Goal: Information Seeking & Learning: Find specific page/section

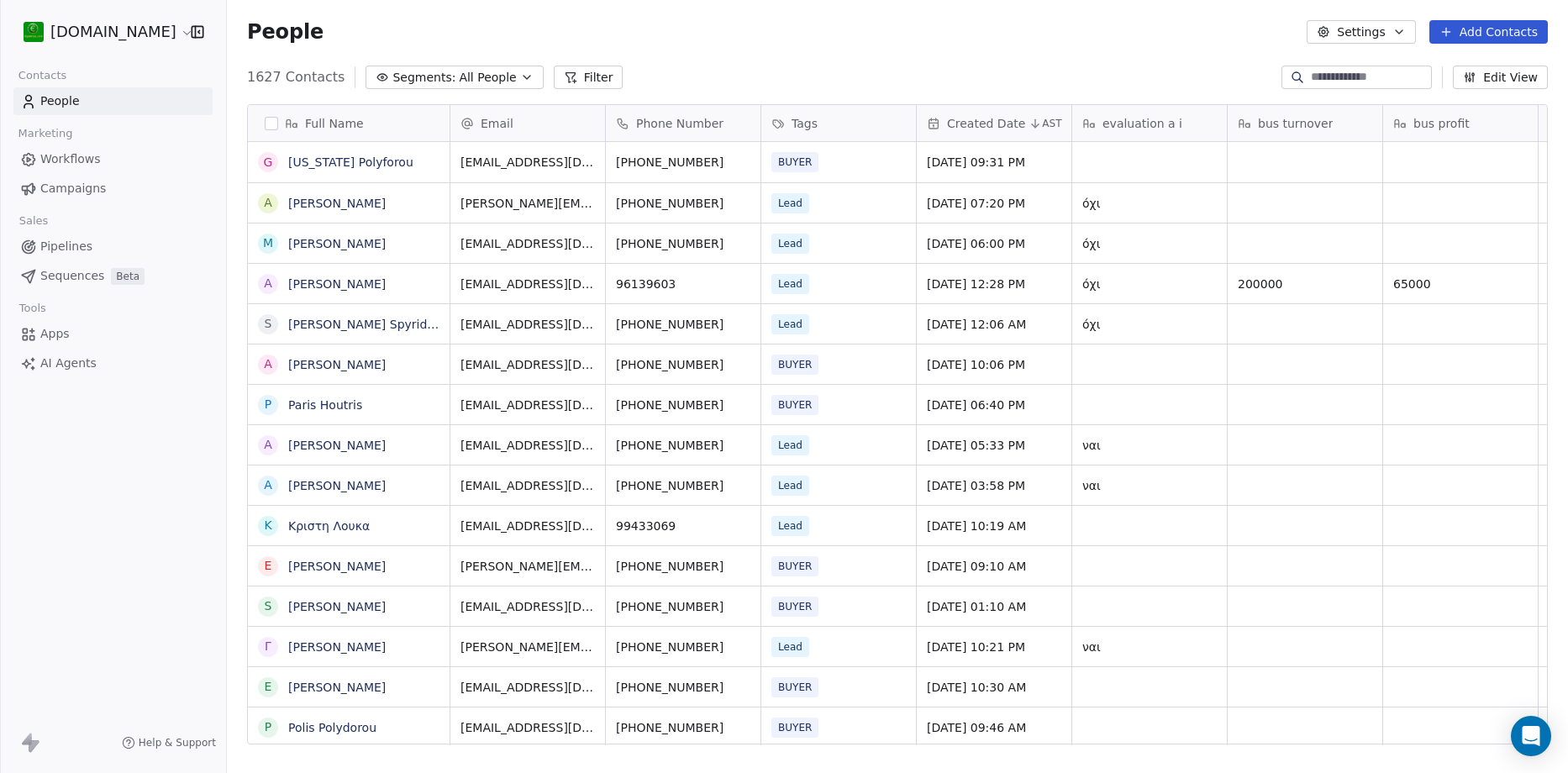
scroll to position [13, 13]
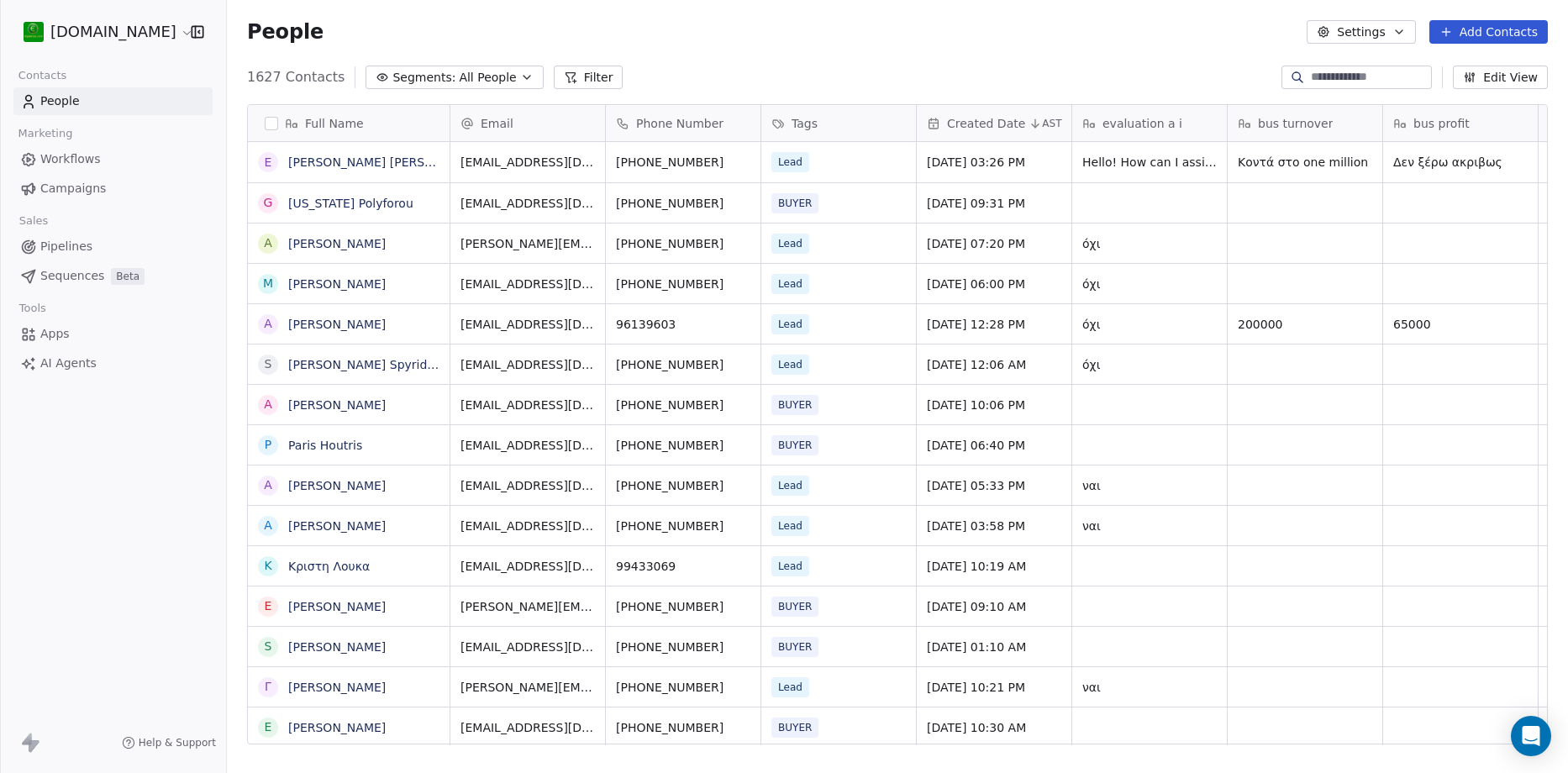
scroll to position [667, 1329]
click at [322, 168] on link "[PERSON_NAME] [PERSON_NAME]" at bounding box center [387, 162] width 199 height 13
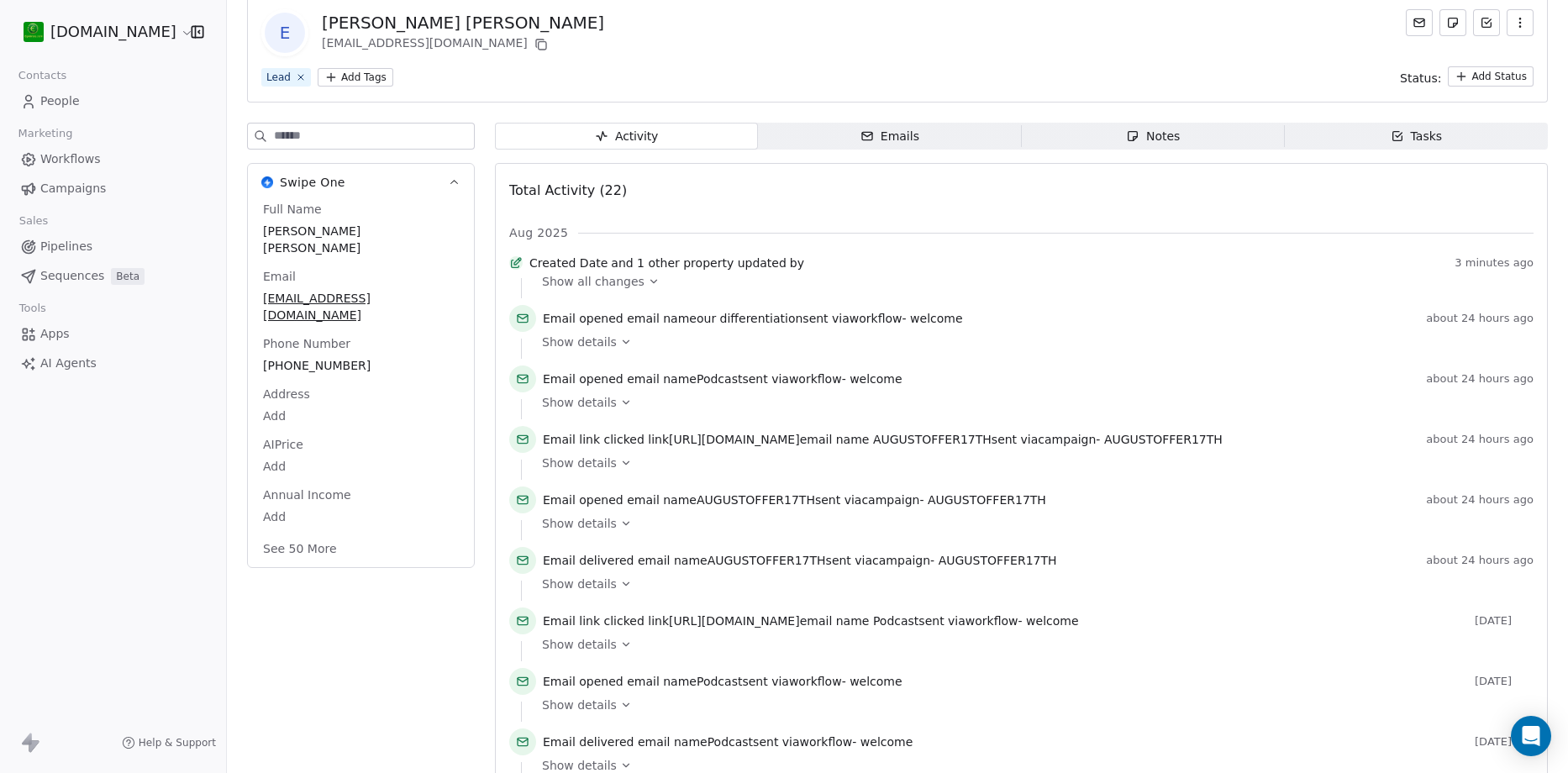
scroll to position [168, 0]
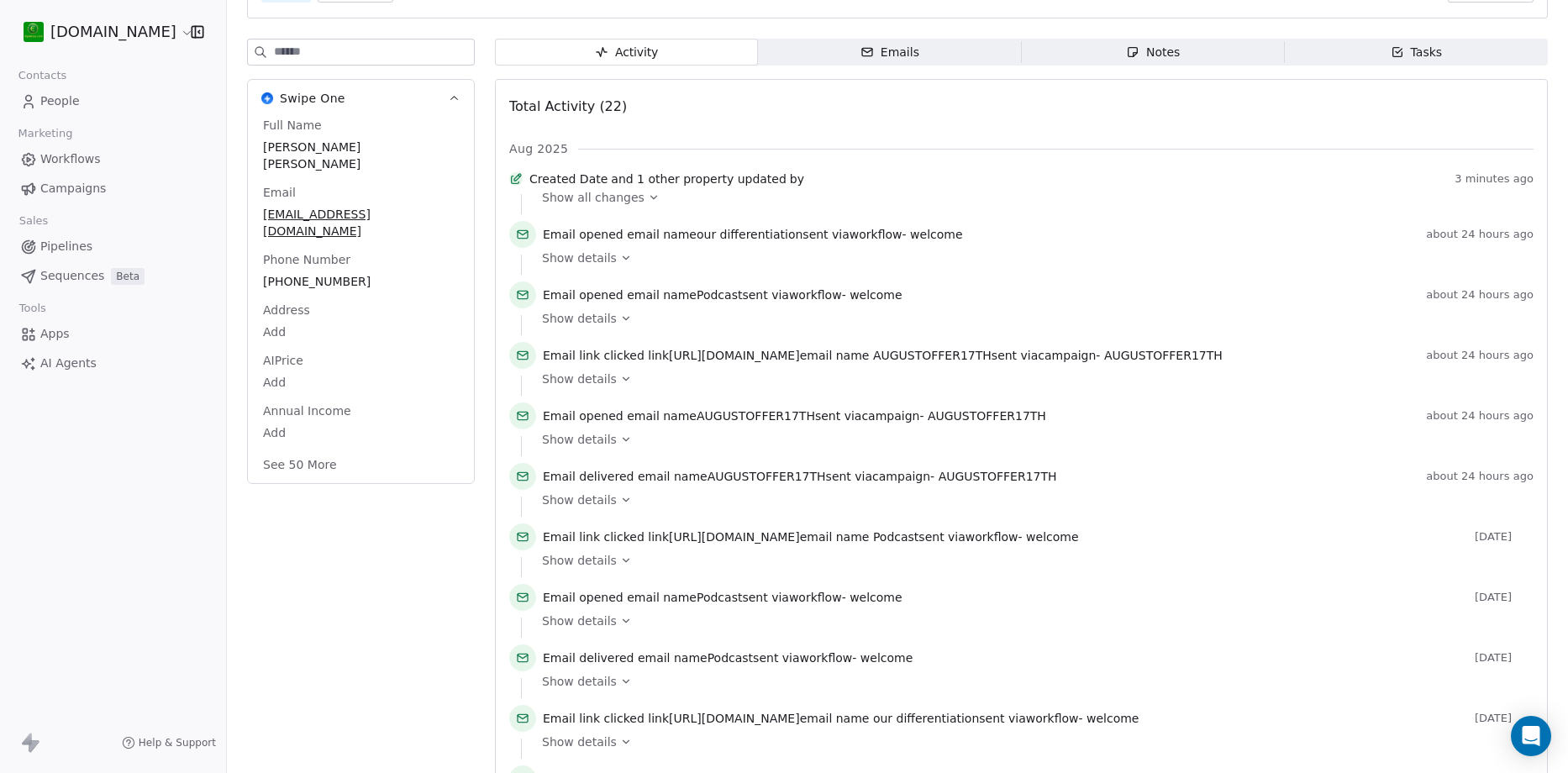
click at [46, 96] on span "People" at bounding box center [60, 102] width 39 height 18
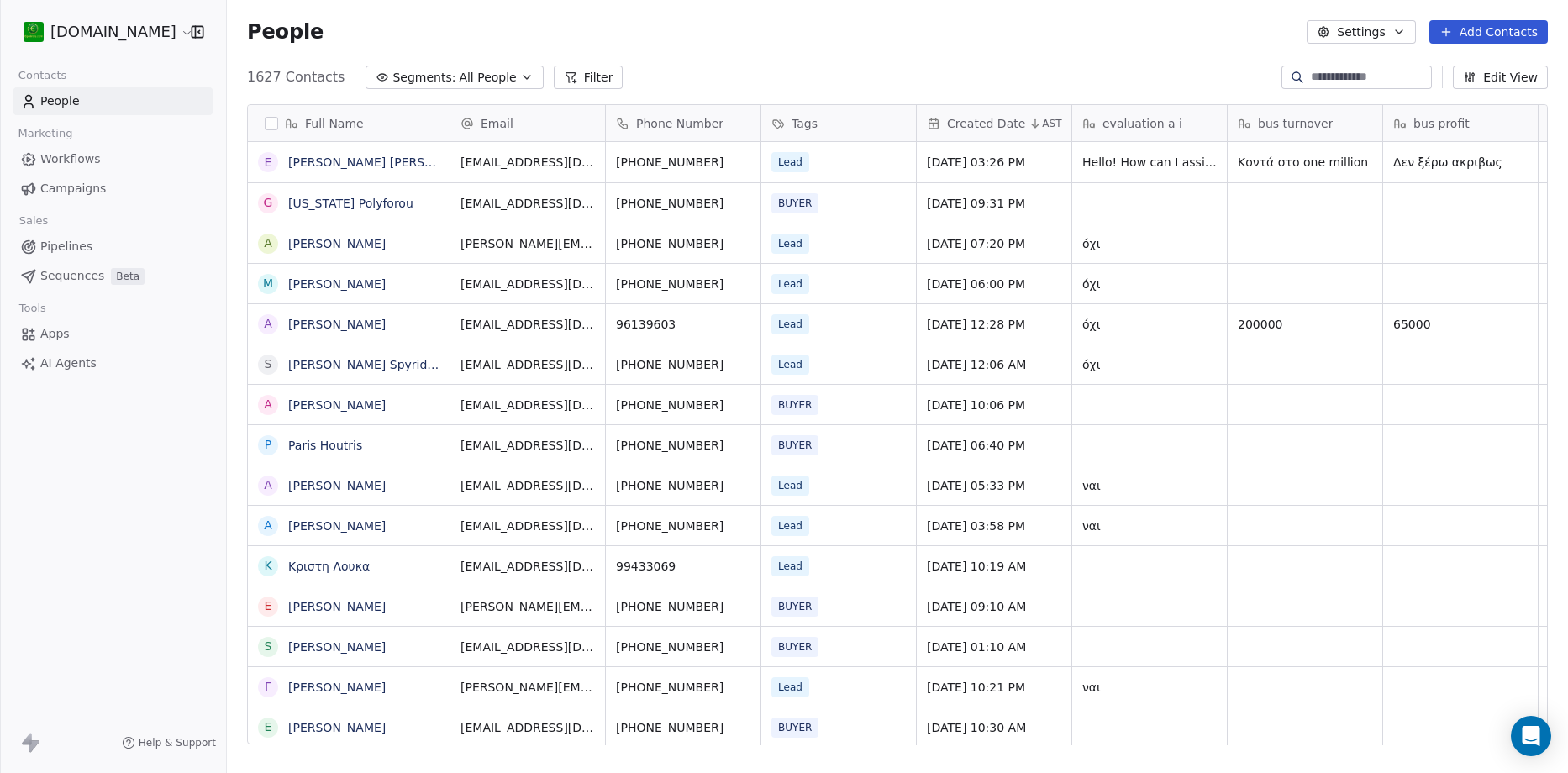
scroll to position [667, 1329]
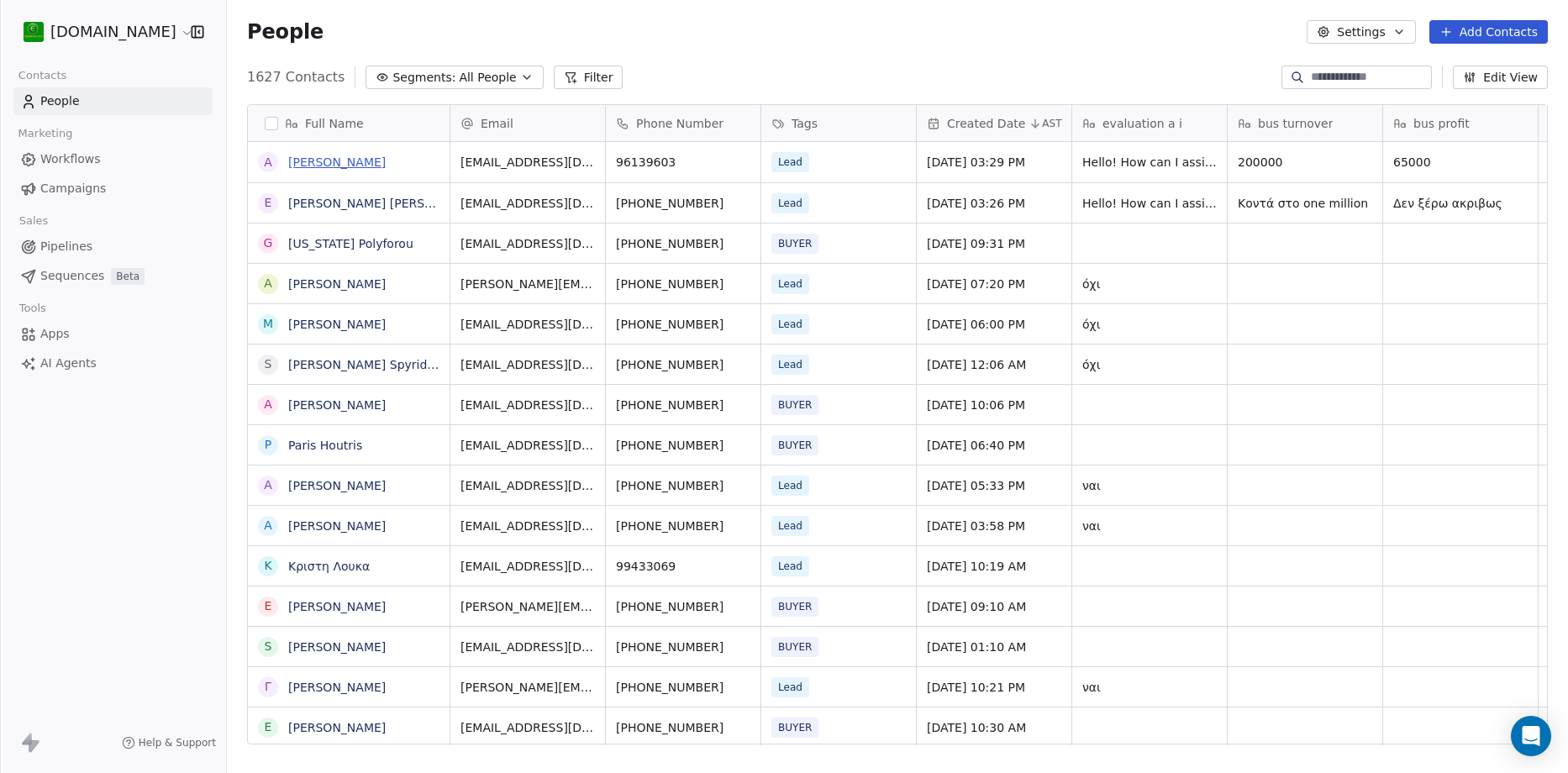
click at [381, 163] on link "[PERSON_NAME]" at bounding box center [336, 162] width 97 height 13
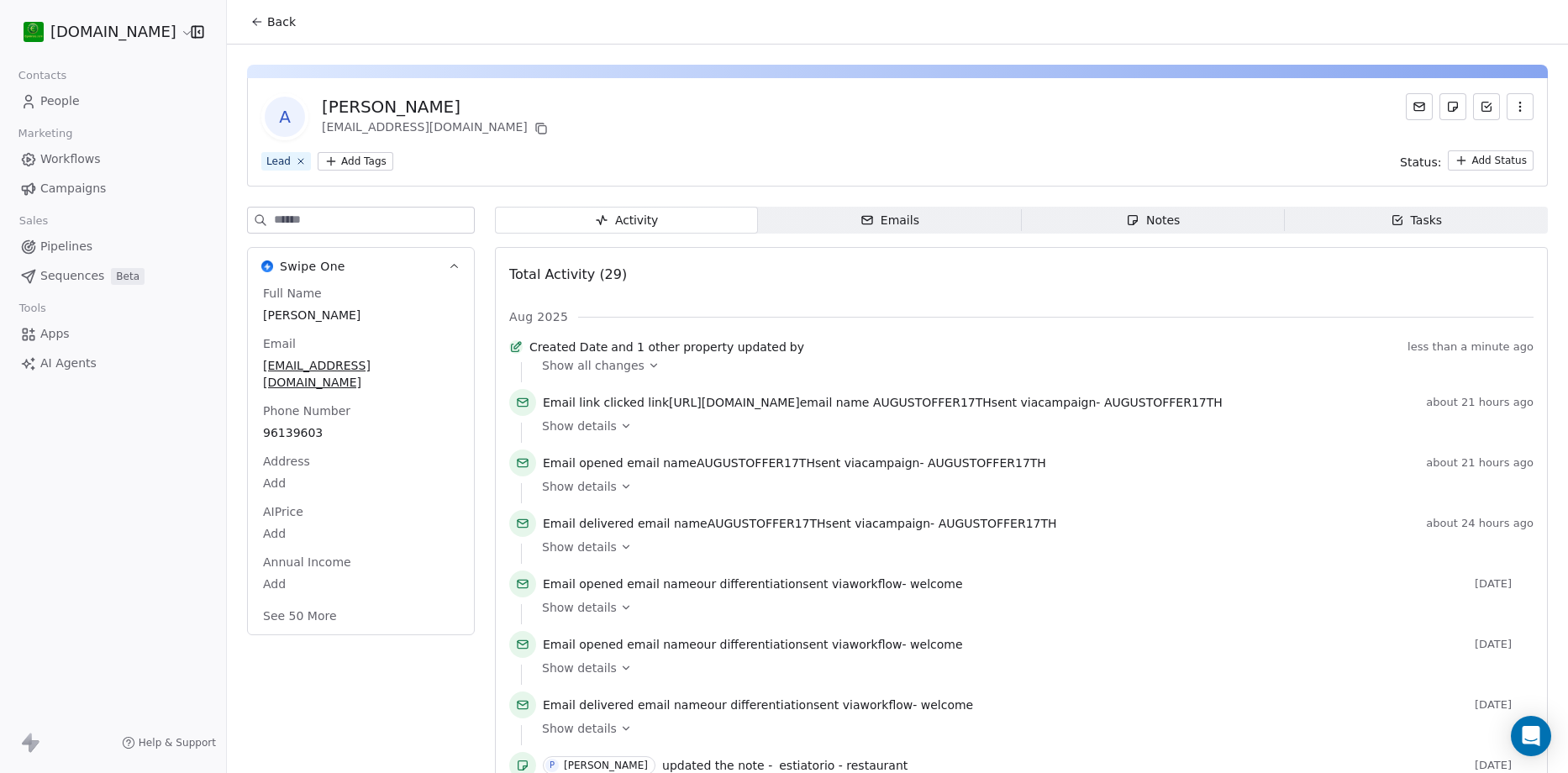
click at [648, 371] on icon at bounding box center [653, 365] width 11 height 11
click at [64, 96] on span "People" at bounding box center [60, 102] width 39 height 18
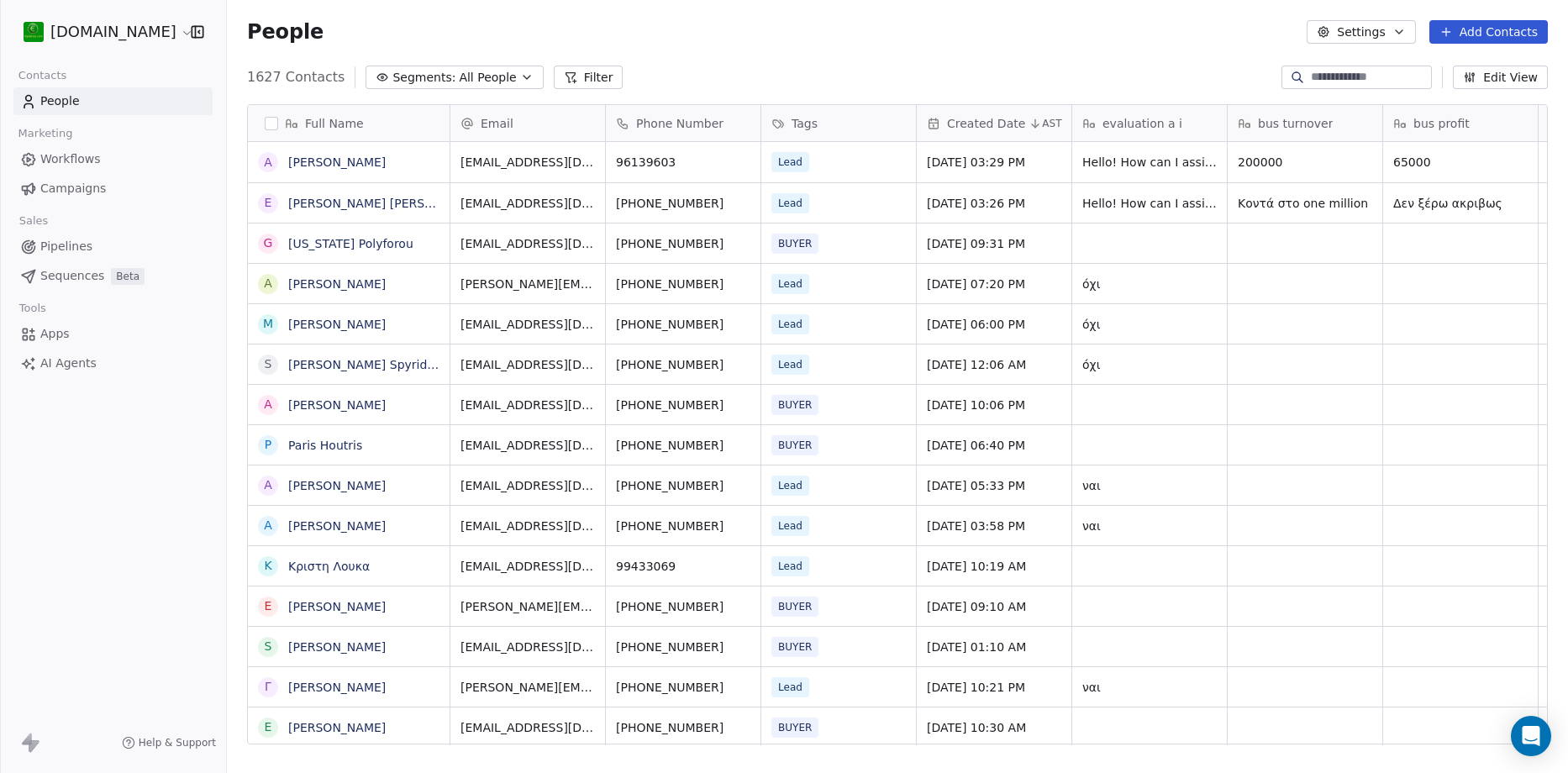
click at [1367, 75] on input at bounding box center [1369, 77] width 117 height 17
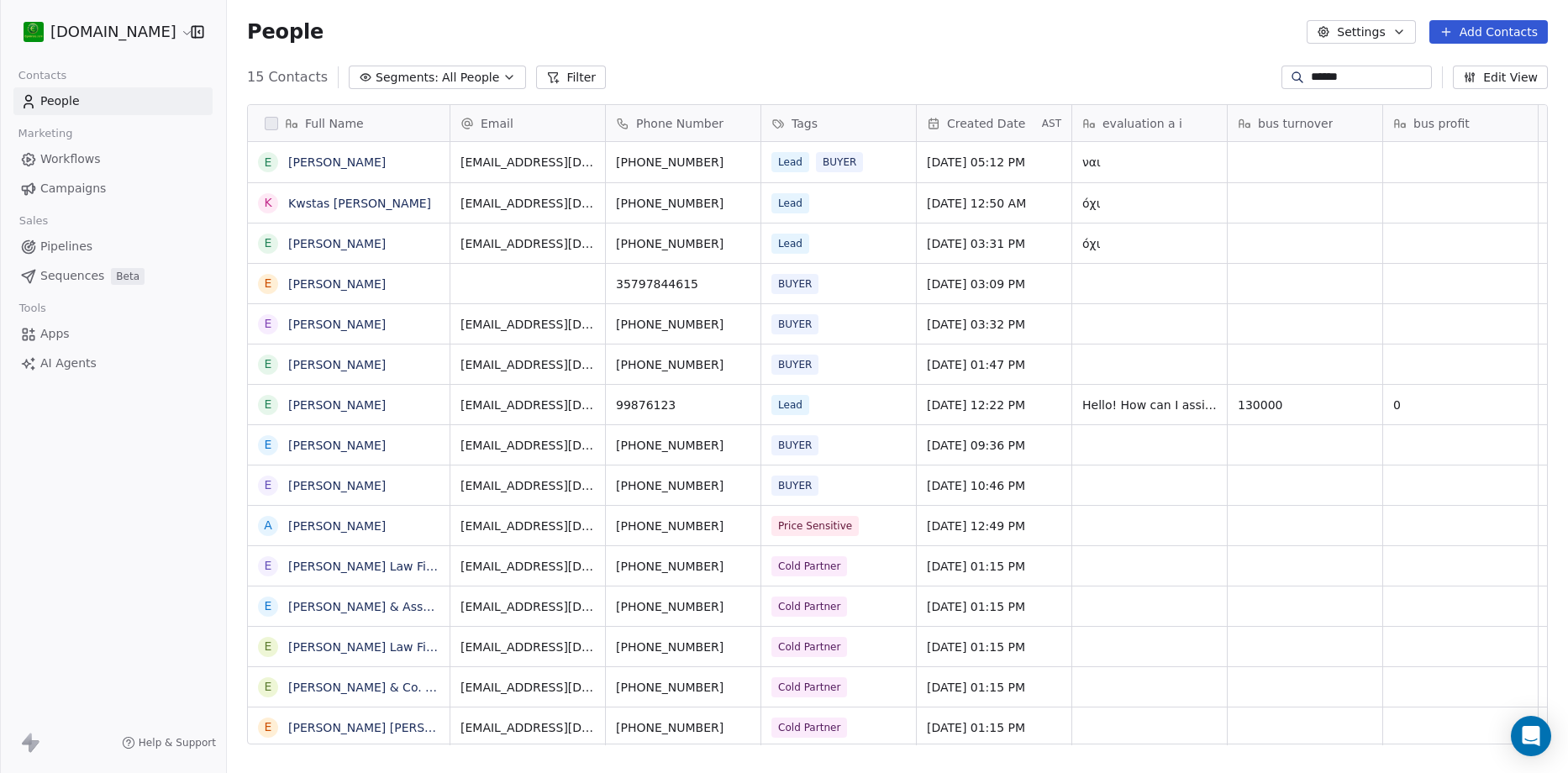
scroll to position [667, 1329]
type input "*****"
click at [326, 410] on link "[PERSON_NAME]" at bounding box center [336, 404] width 97 height 13
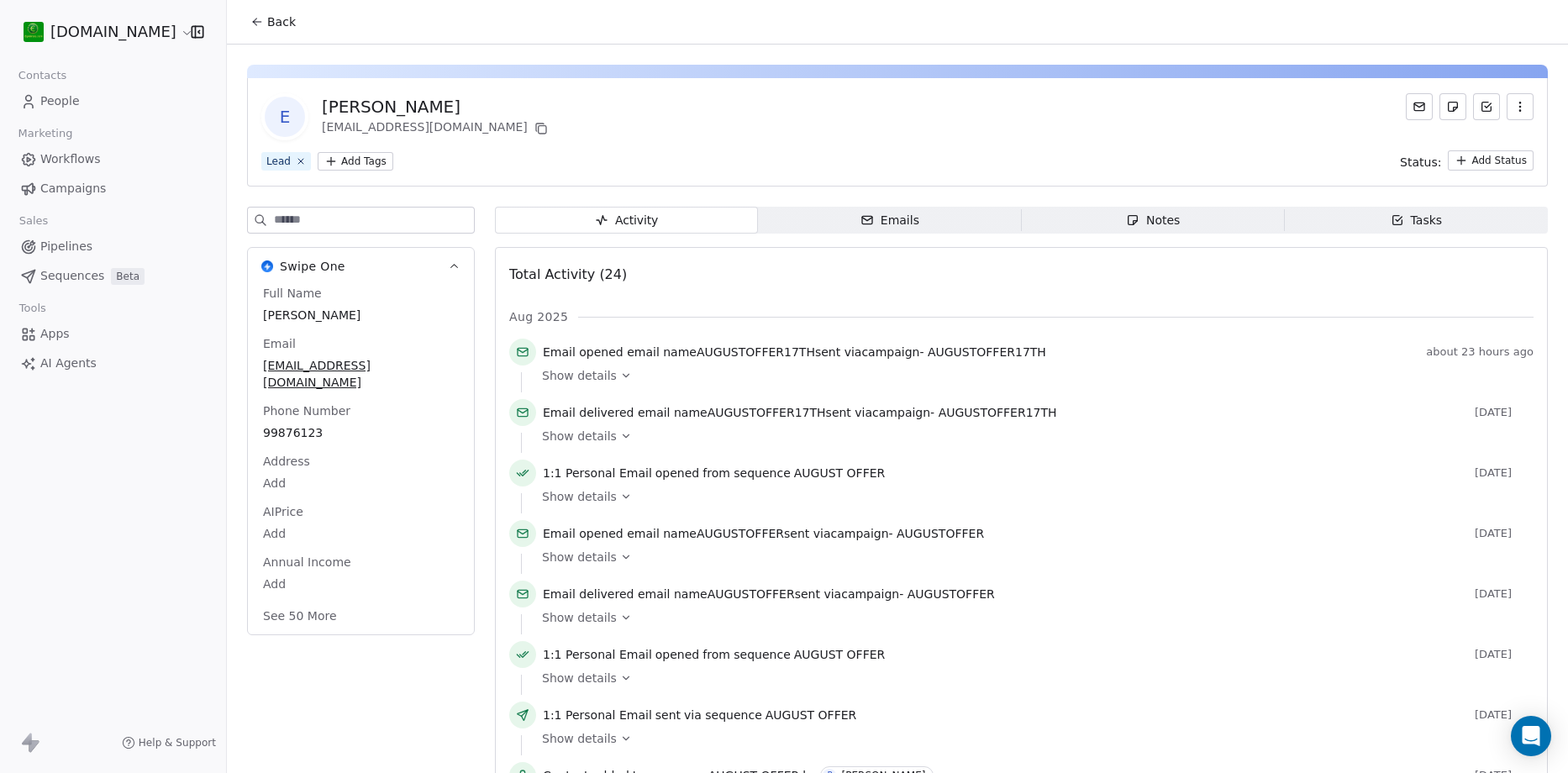
click at [865, 219] on icon "button" at bounding box center [867, 220] width 13 height 13
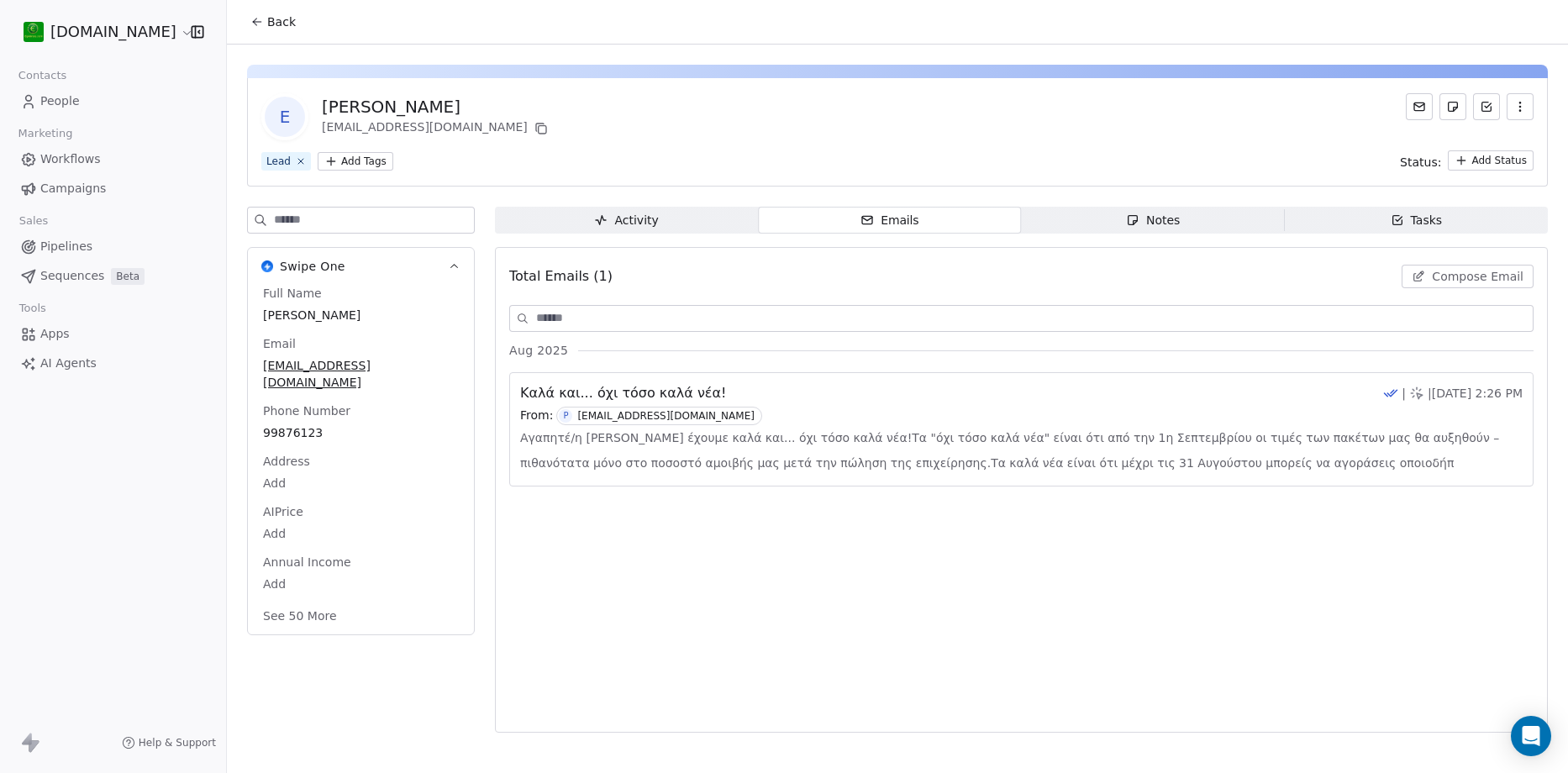
click at [1158, 231] on span "Notes Notes" at bounding box center [1153, 220] width 263 height 27
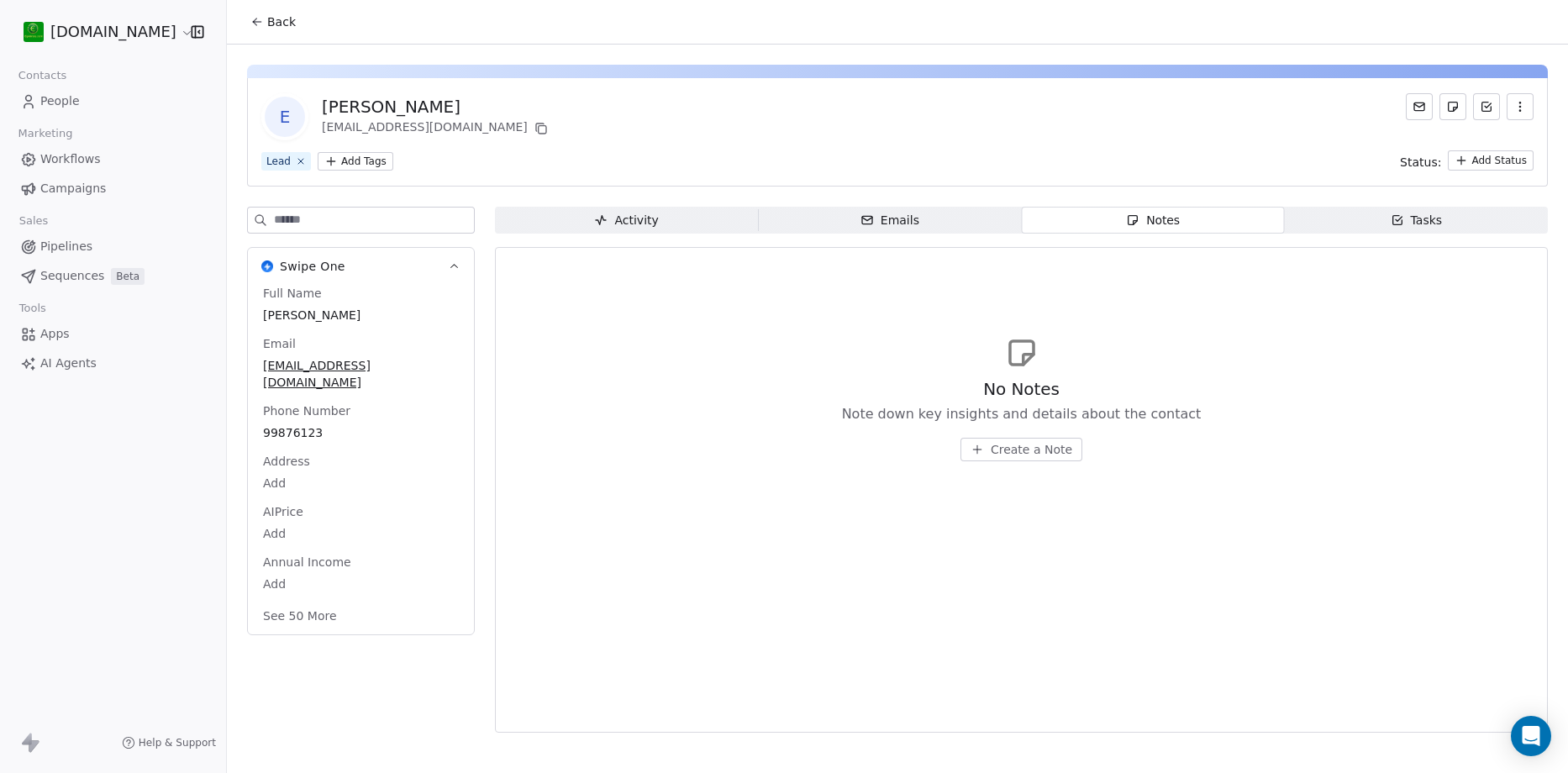
click at [652, 216] on div "Activity" at bounding box center [626, 221] width 64 height 18
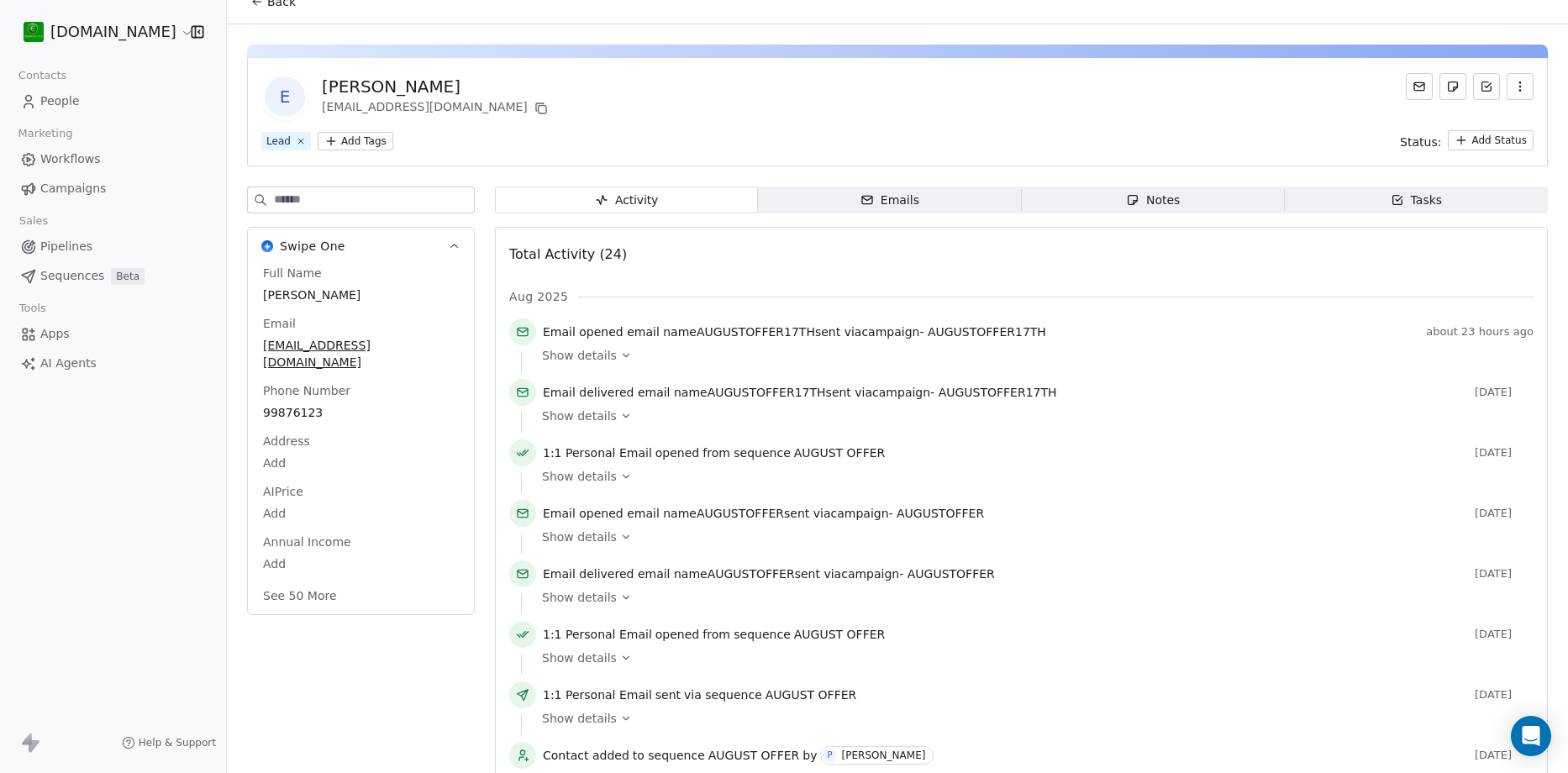
click at [607, 353] on div "Show details" at bounding box center [1031, 355] width 980 height 17
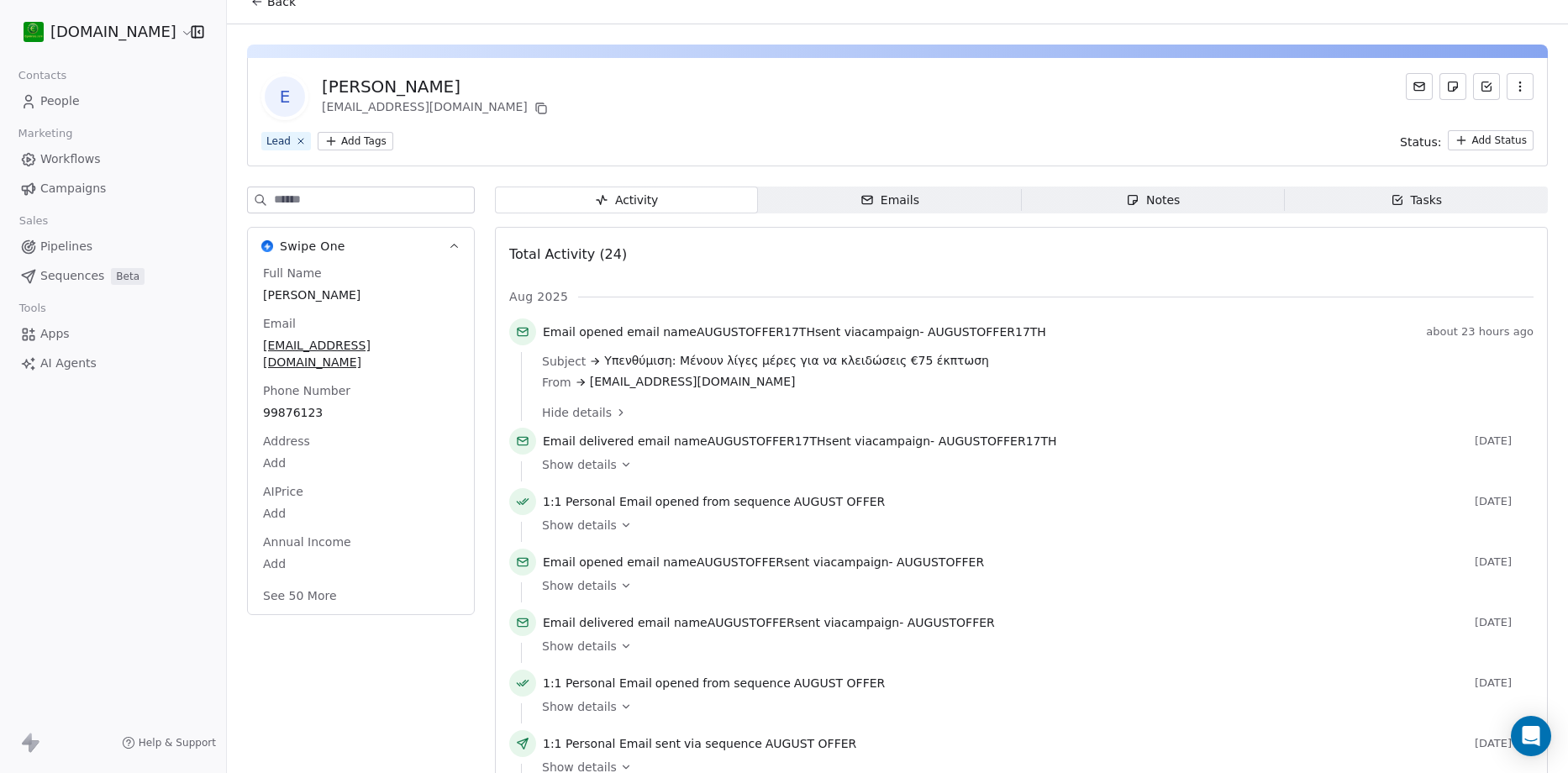
click at [597, 527] on span "Show details" at bounding box center [579, 524] width 74 height 17
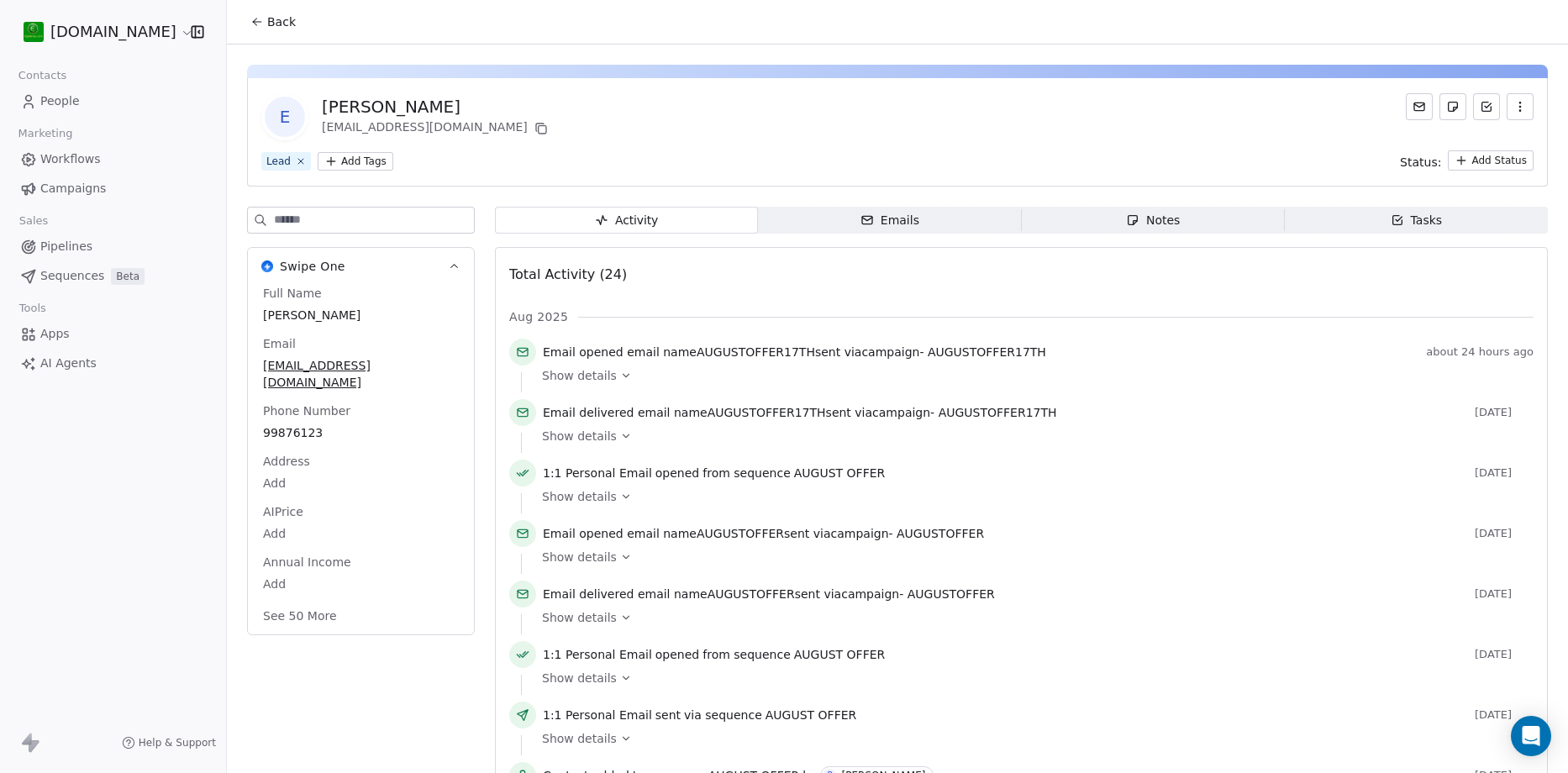
click at [56, 95] on span "People" at bounding box center [60, 102] width 39 height 18
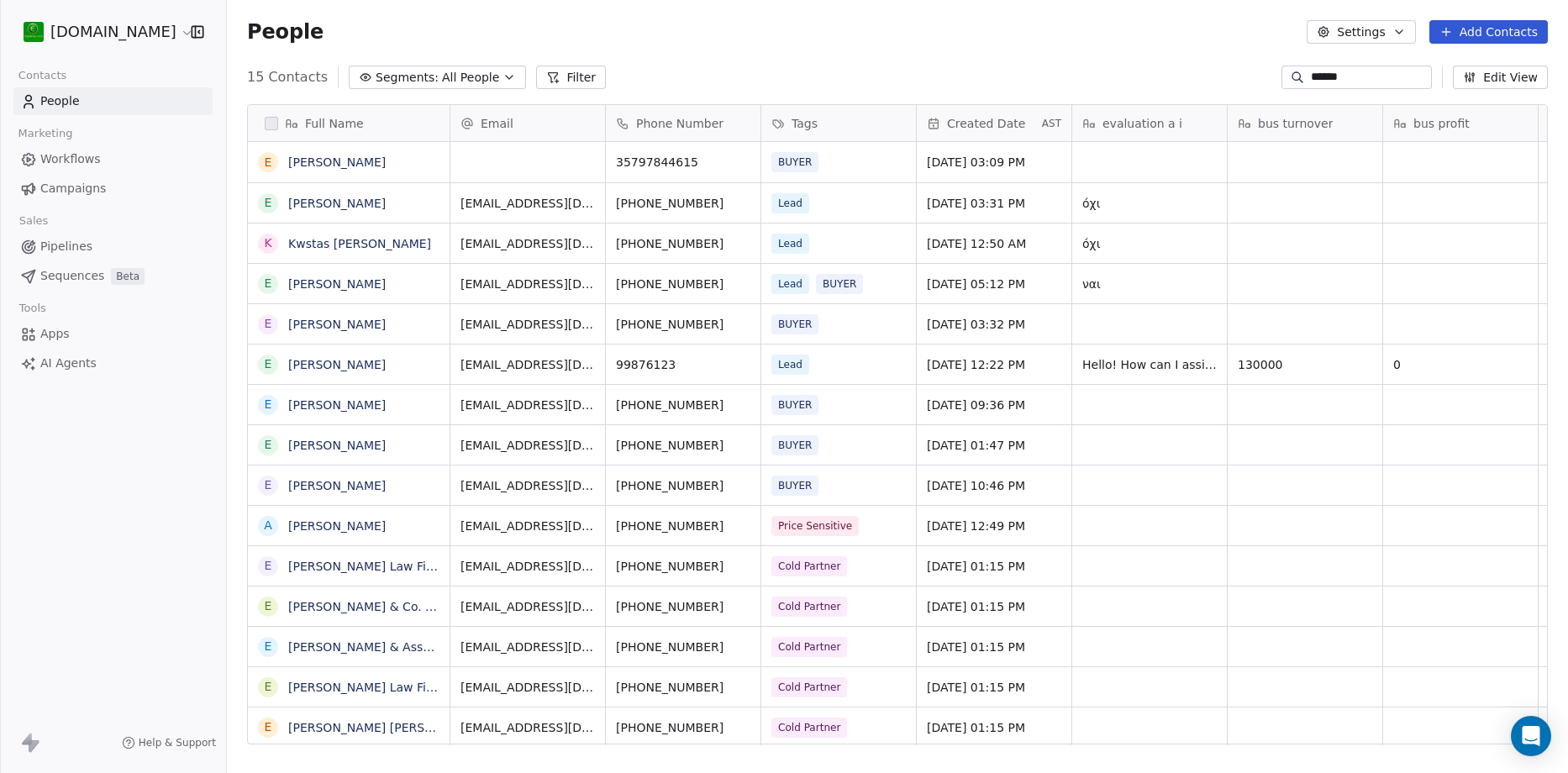
scroll to position [667, 1329]
click at [1376, 83] on input "*****" at bounding box center [1369, 77] width 117 height 17
paste input "**********"
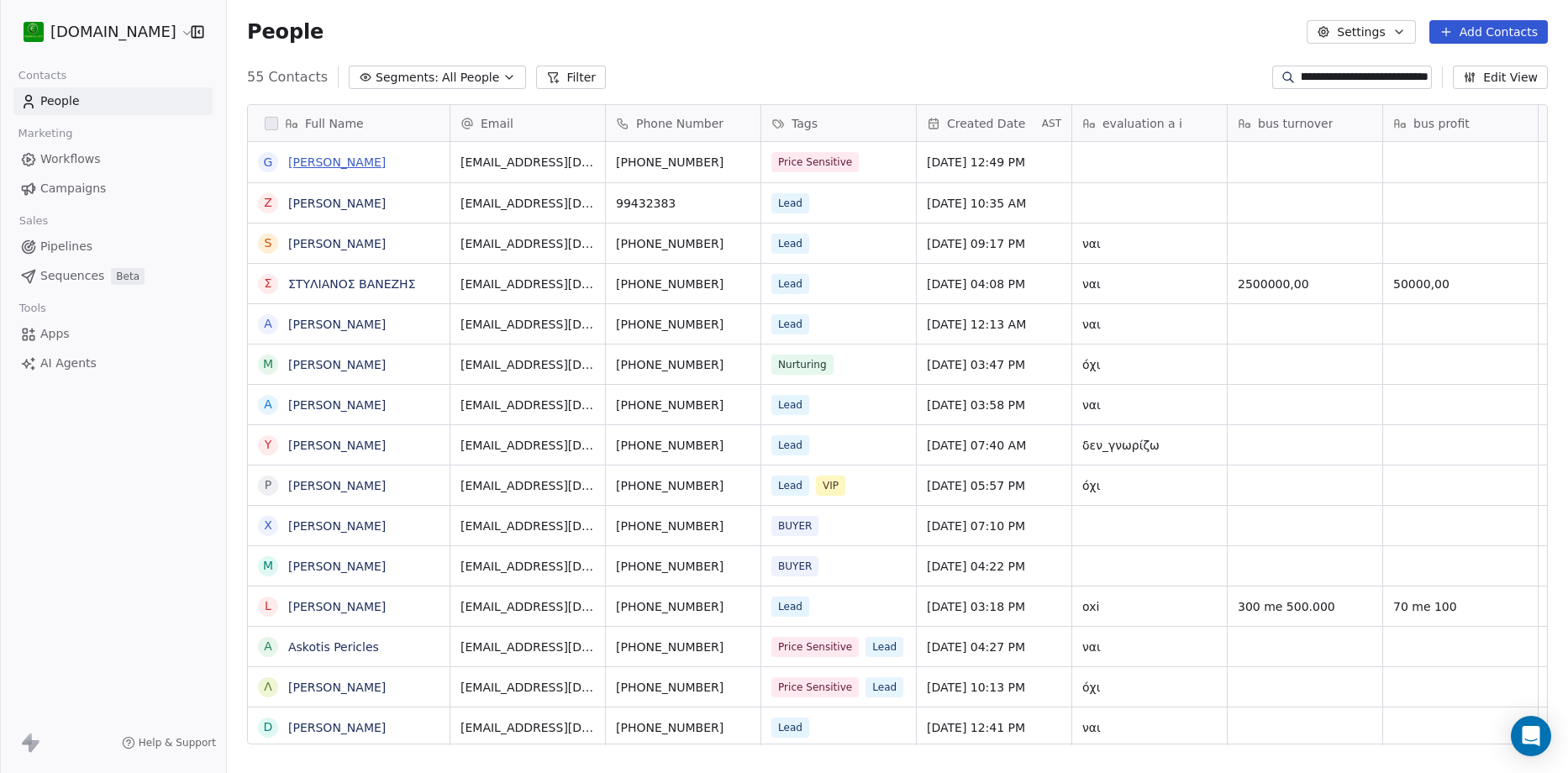
type input "**********"
click at [374, 161] on link "[PERSON_NAME]" at bounding box center [336, 162] width 97 height 13
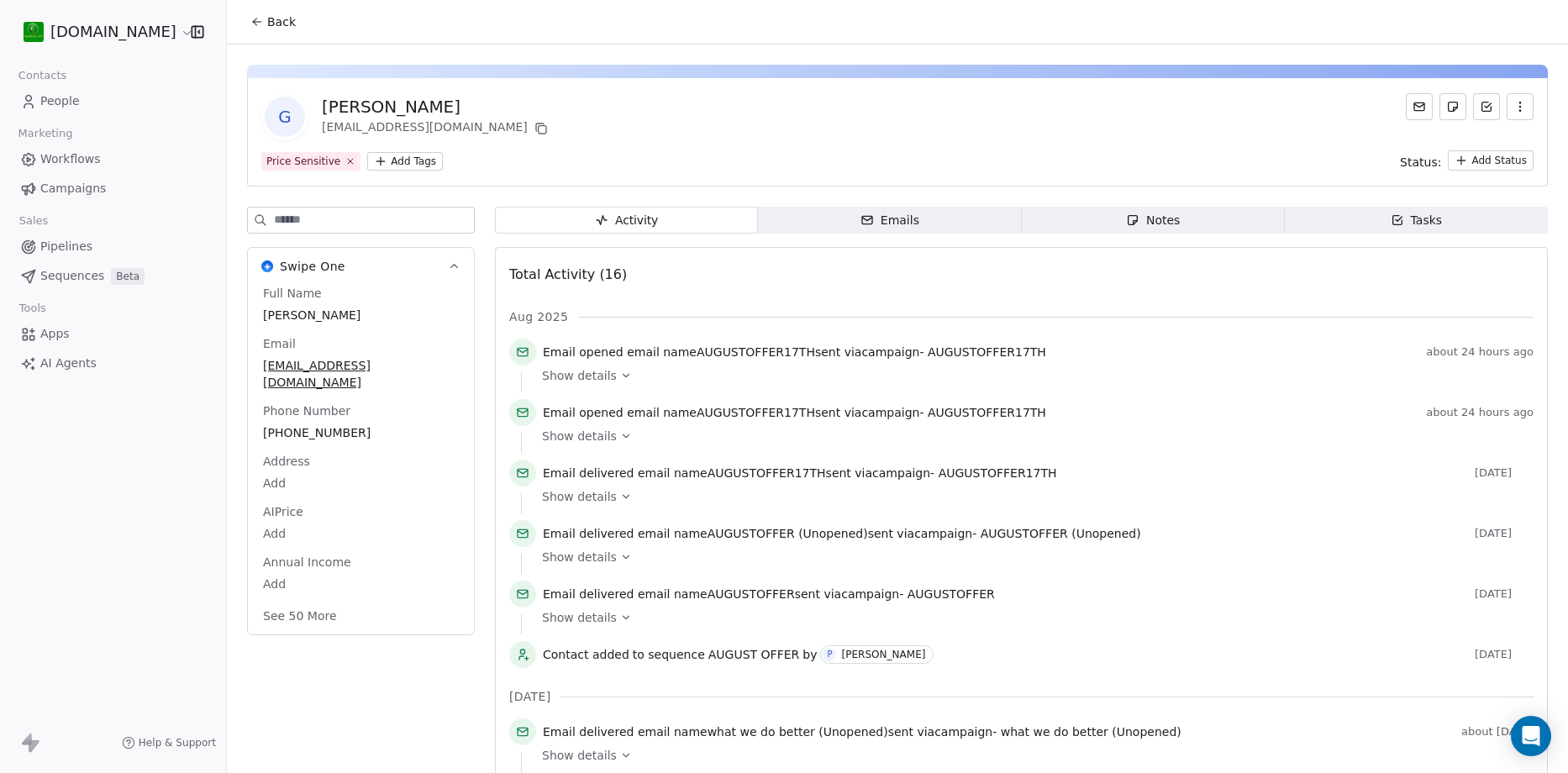
click at [941, 206] on div "G [PERSON_NAME] [EMAIL_ADDRESS][DOMAIN_NAME] Price Sensitive Add Tags Status: A…" at bounding box center [897, 717] width 1341 height 1346
click at [946, 229] on span "Emails Emails" at bounding box center [889, 220] width 263 height 27
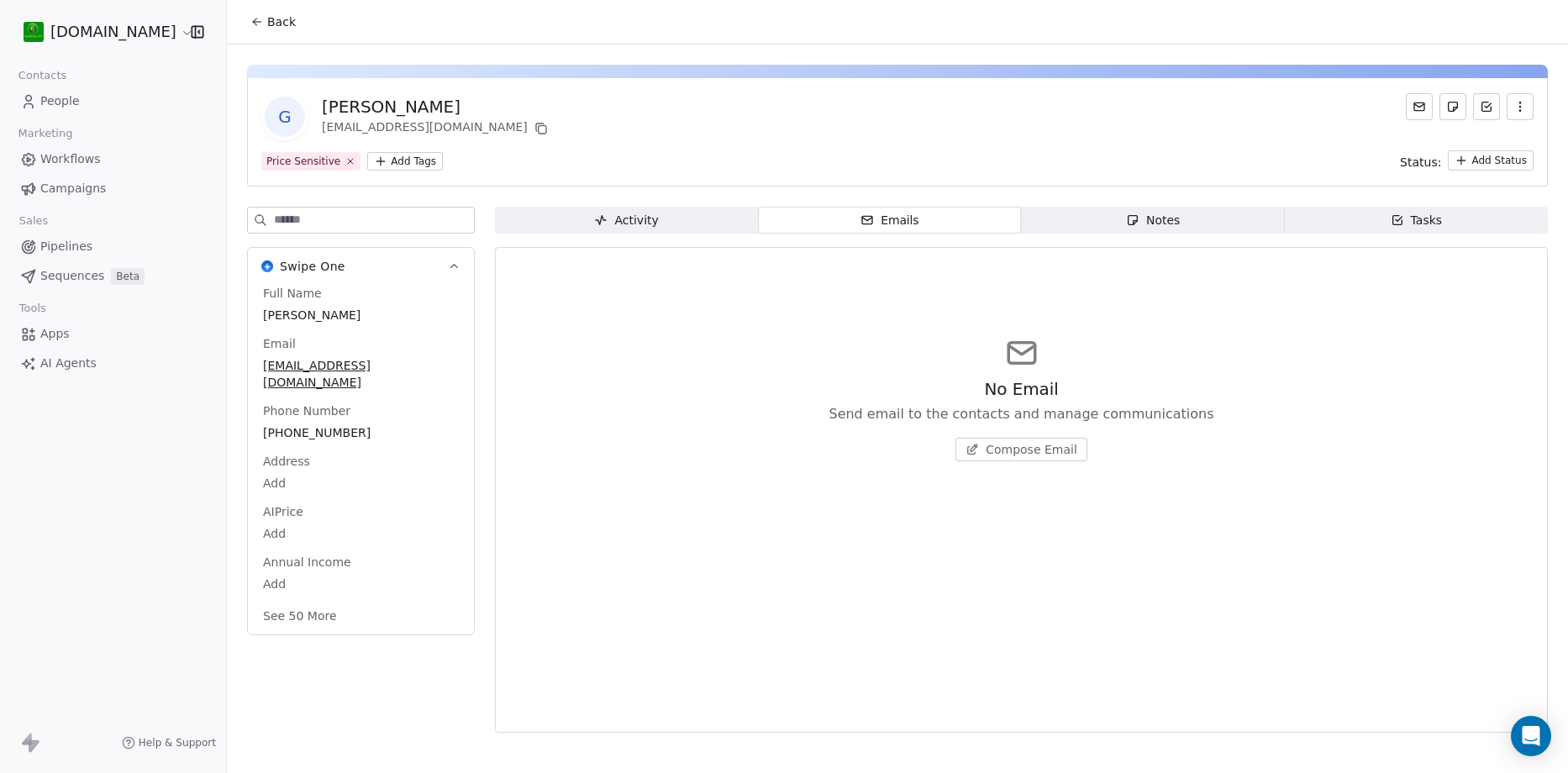
click at [1151, 230] on span "Notes Notes" at bounding box center [1153, 220] width 263 height 27
click at [669, 217] on span "Activity Activity" at bounding box center [626, 220] width 263 height 27
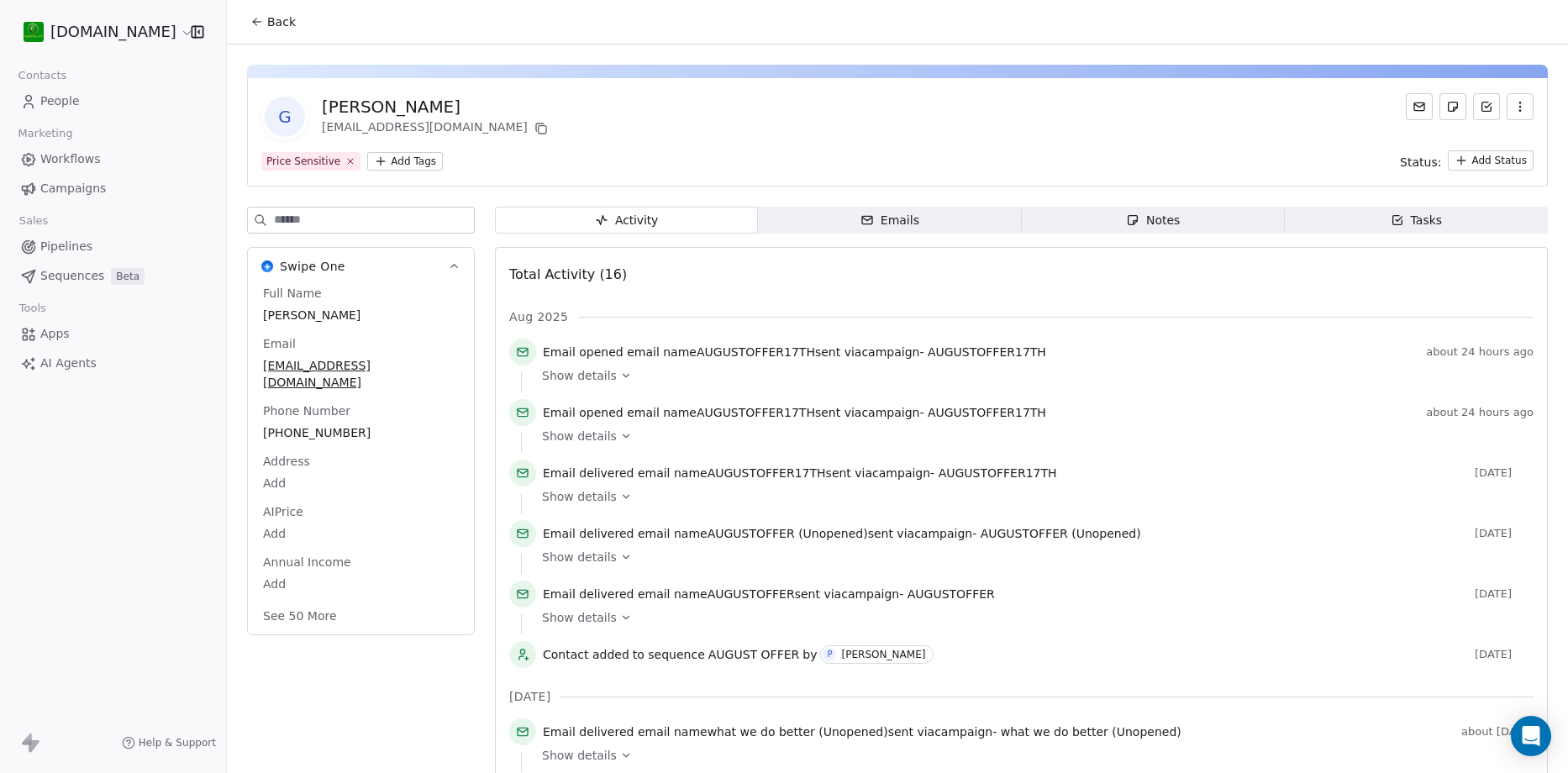
click at [413, 113] on div "[PERSON_NAME]" at bounding box center [437, 106] width 229 height 24
click at [400, 158] on html "[DOMAIN_NAME] Contacts People Marketing Workflows Campaigns Sales Pipelines Seq…" at bounding box center [784, 386] width 1568 height 773
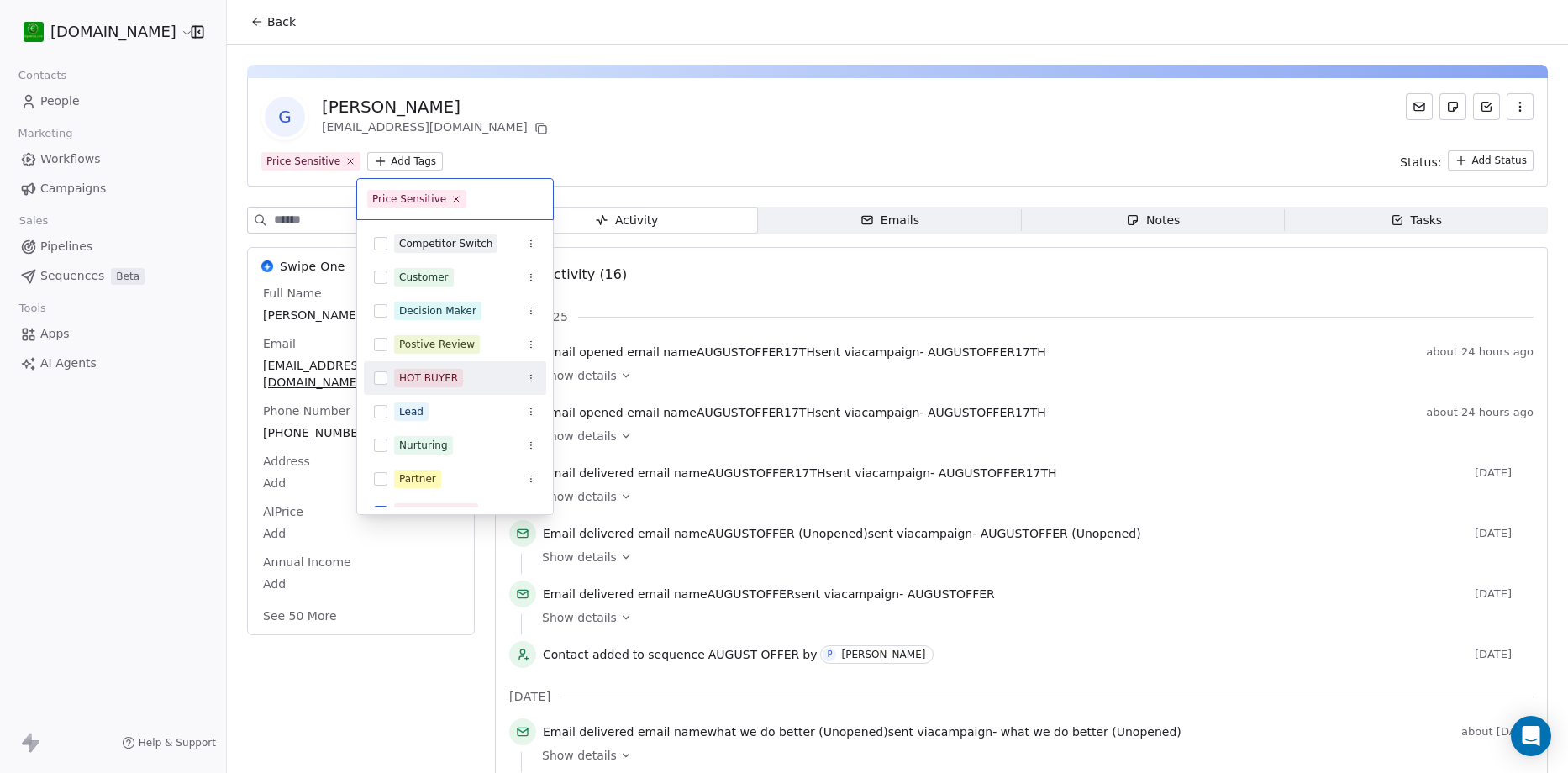
scroll to position [257, 0]
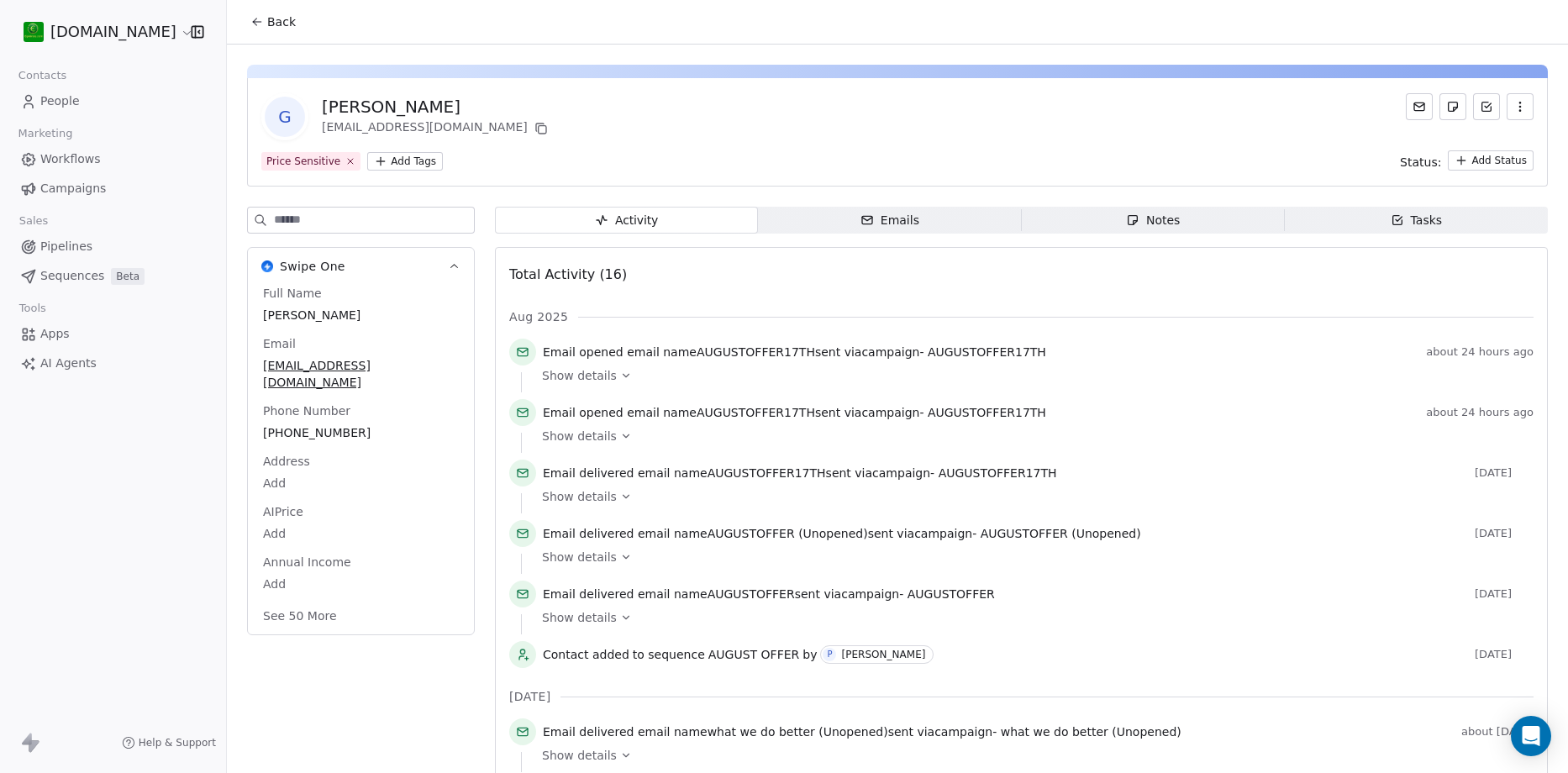
drag, startPoint x: 60, startPoint y: 101, endPoint x: 69, endPoint y: 97, distance: 9.8
click at [60, 101] on html "[DOMAIN_NAME] Contacts People Marketing Workflows Campaigns Sales Pipelines Seq…" at bounding box center [784, 386] width 1568 height 773
click at [70, 96] on span "People" at bounding box center [60, 102] width 39 height 18
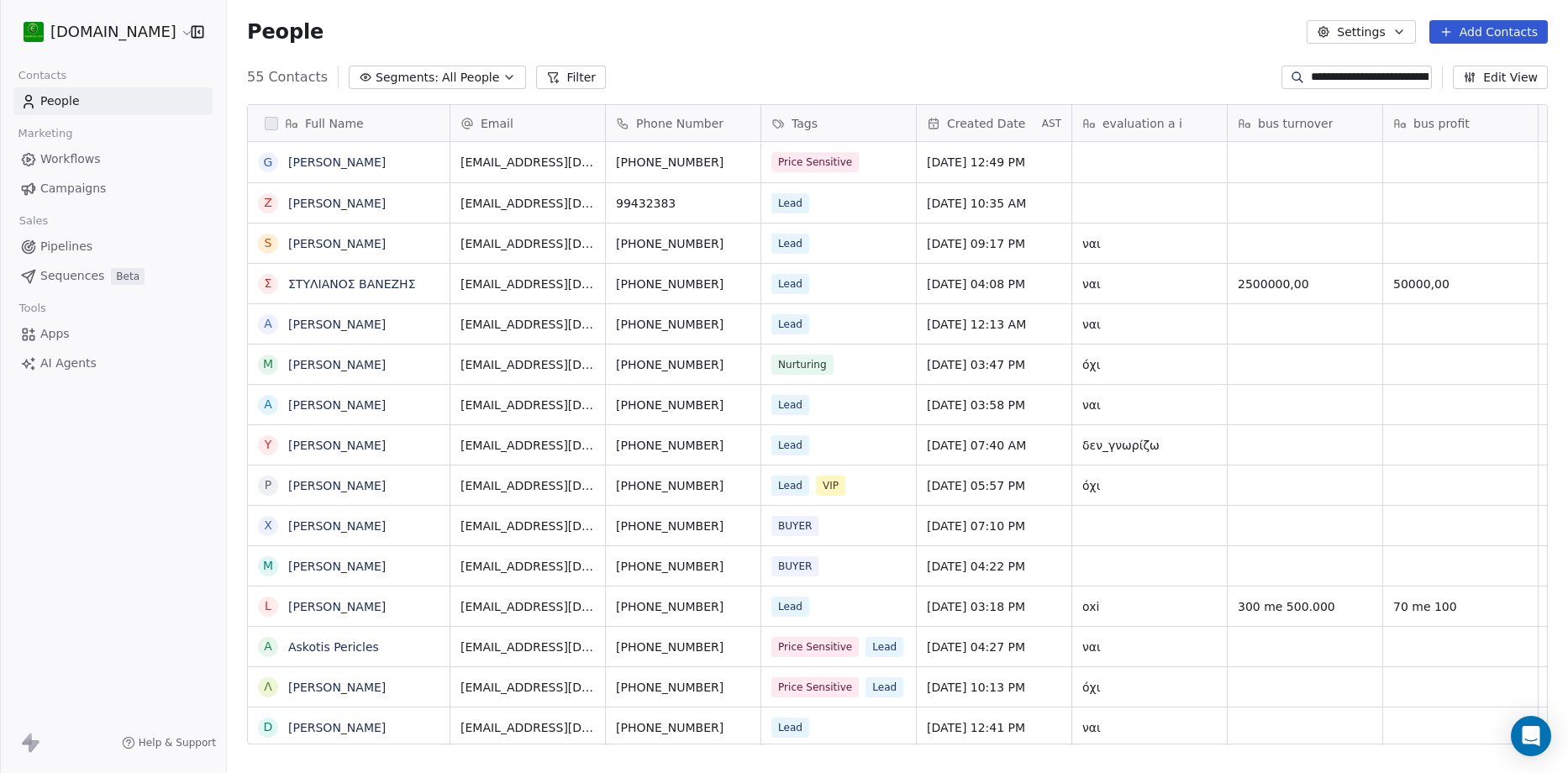
scroll to position [667, 1329]
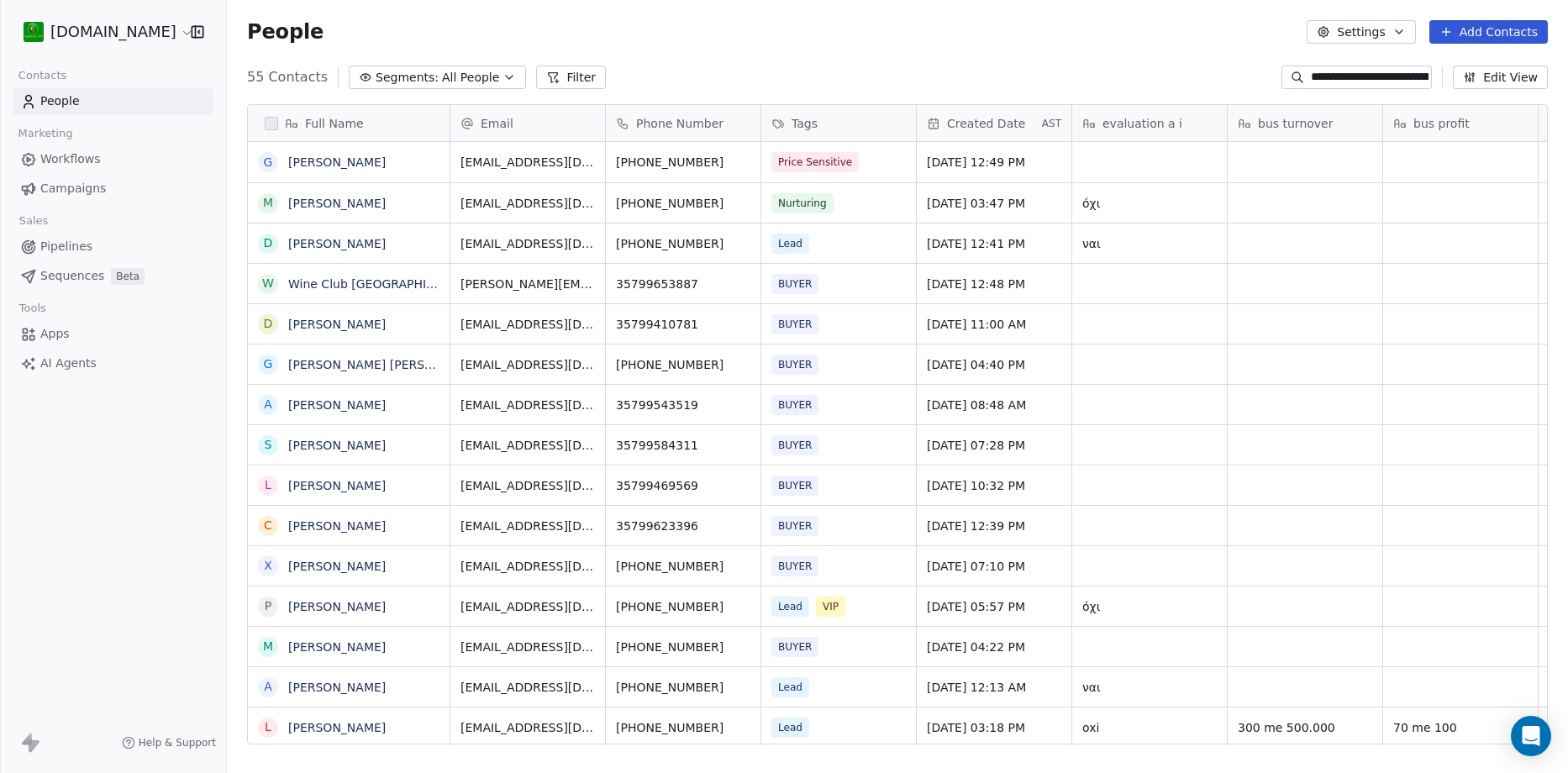
click at [1429, 71] on input "**********" at bounding box center [1369, 77] width 117 height 17
click at [817, 129] on div "Tags" at bounding box center [837, 123] width 131 height 17
click at [823, 157] on span "Manage property" at bounding box center [842, 158] width 101 height 17
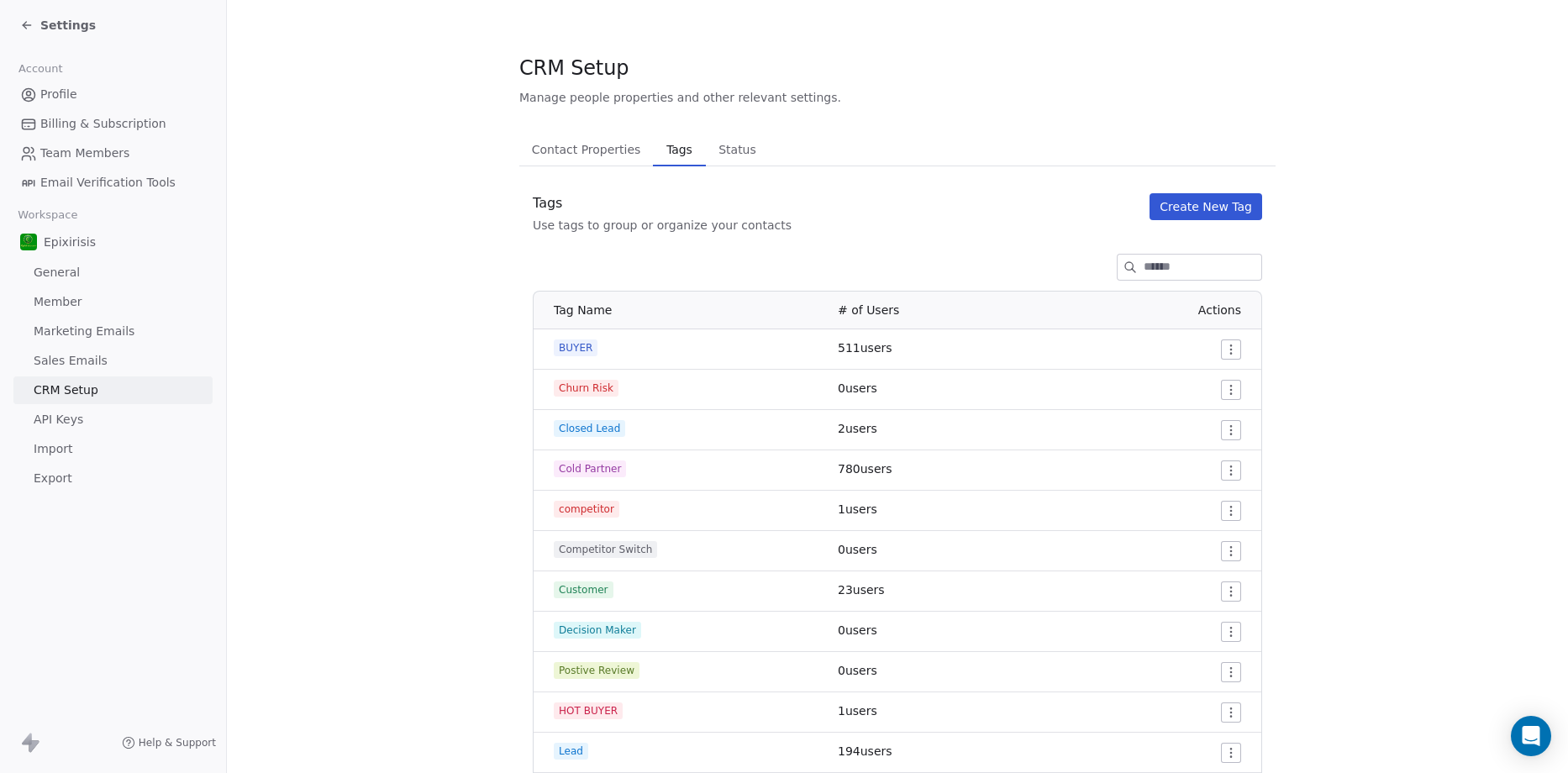
click at [1207, 204] on button "Create New Tag" at bounding box center [1206, 207] width 113 height 27
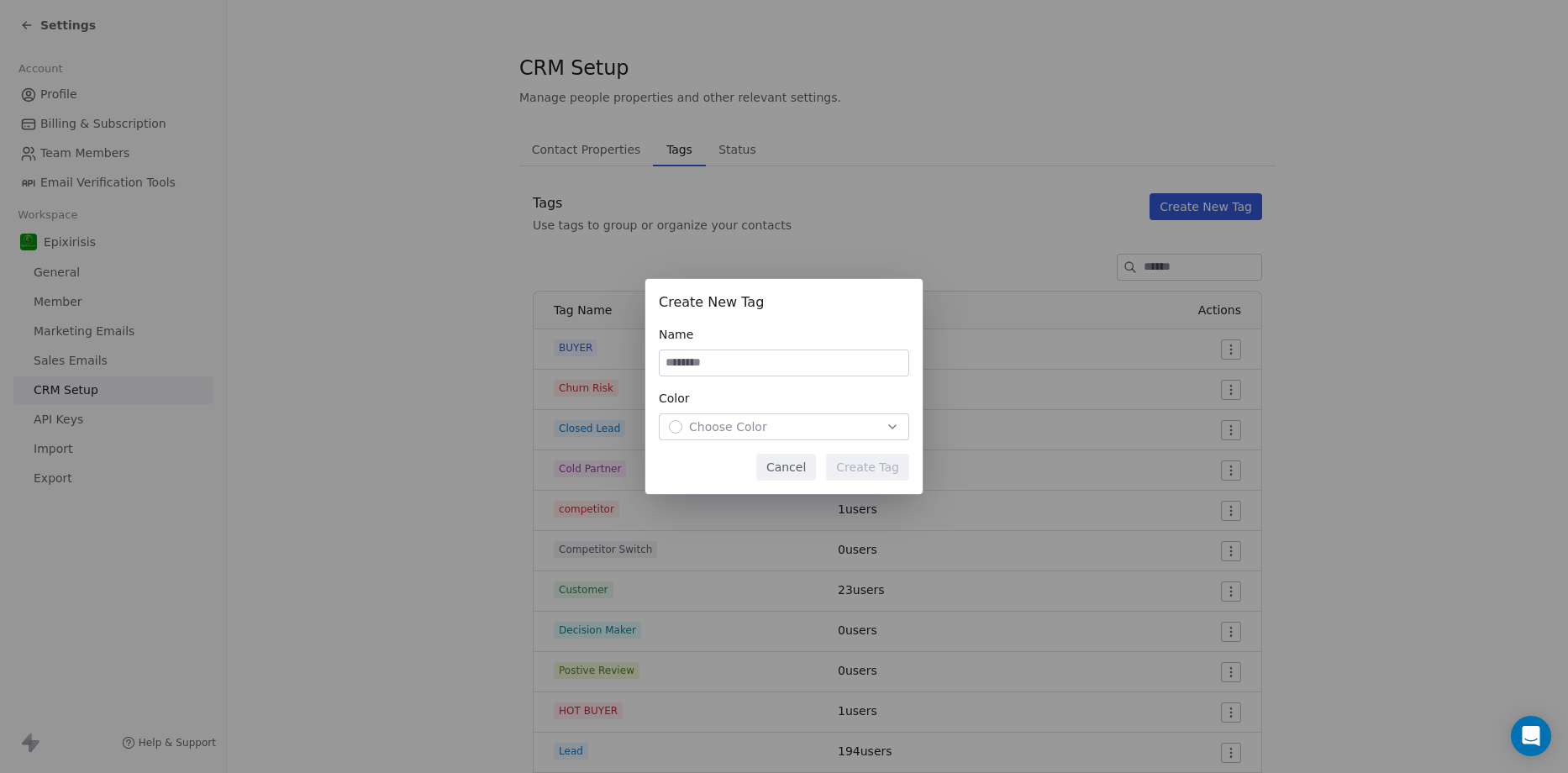
click at [834, 357] on input at bounding box center [784, 362] width 249 height 25
type input "*********"
click at [721, 425] on span "Choose Color" at bounding box center [728, 426] width 78 height 17
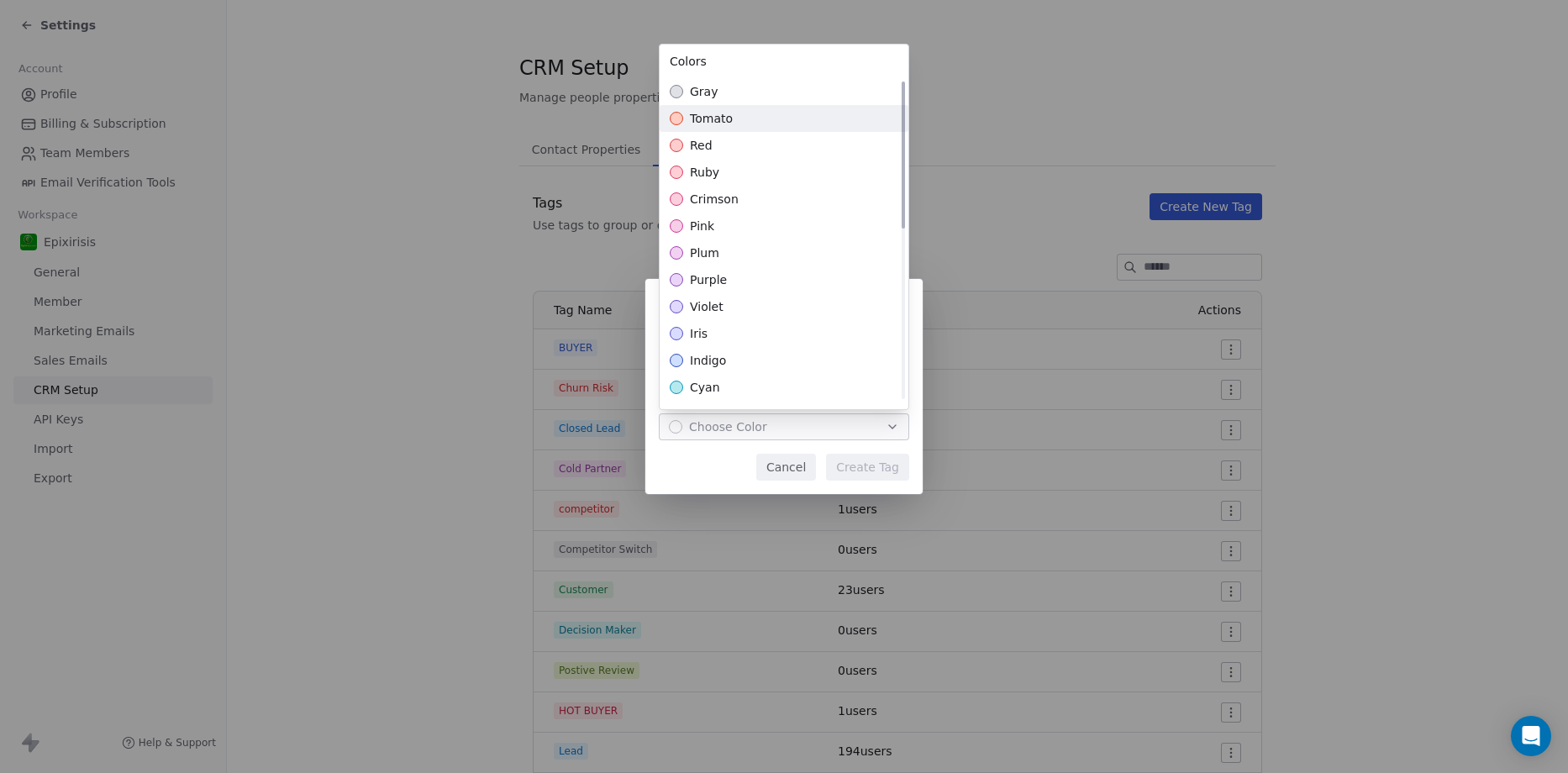
click at [754, 117] on div "tomato" at bounding box center [784, 118] width 249 height 27
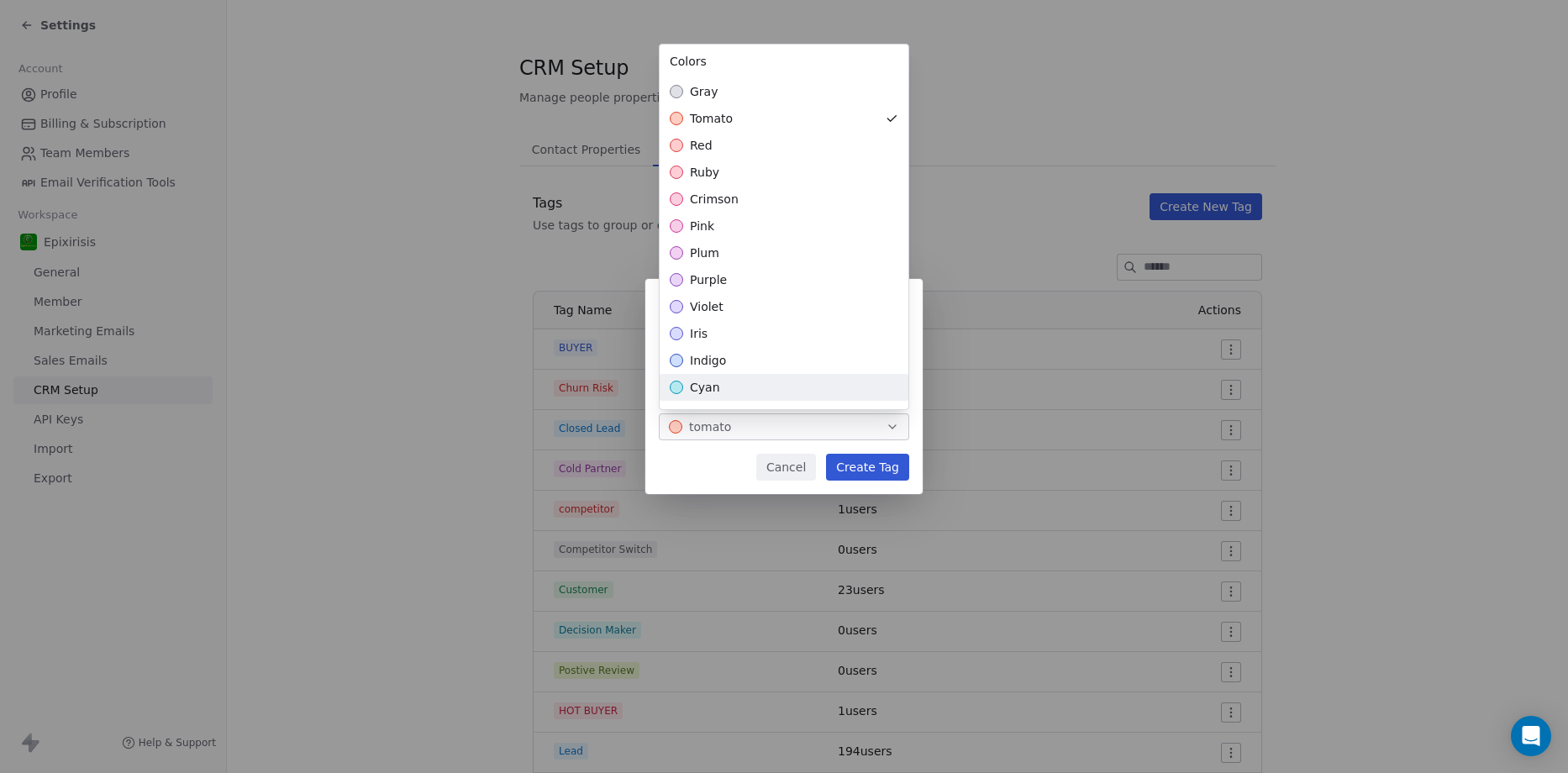
click at [716, 467] on div "Create New Tag Name ********* Color tomato Cancel Create Tag" at bounding box center [784, 387] width 1568 height 215
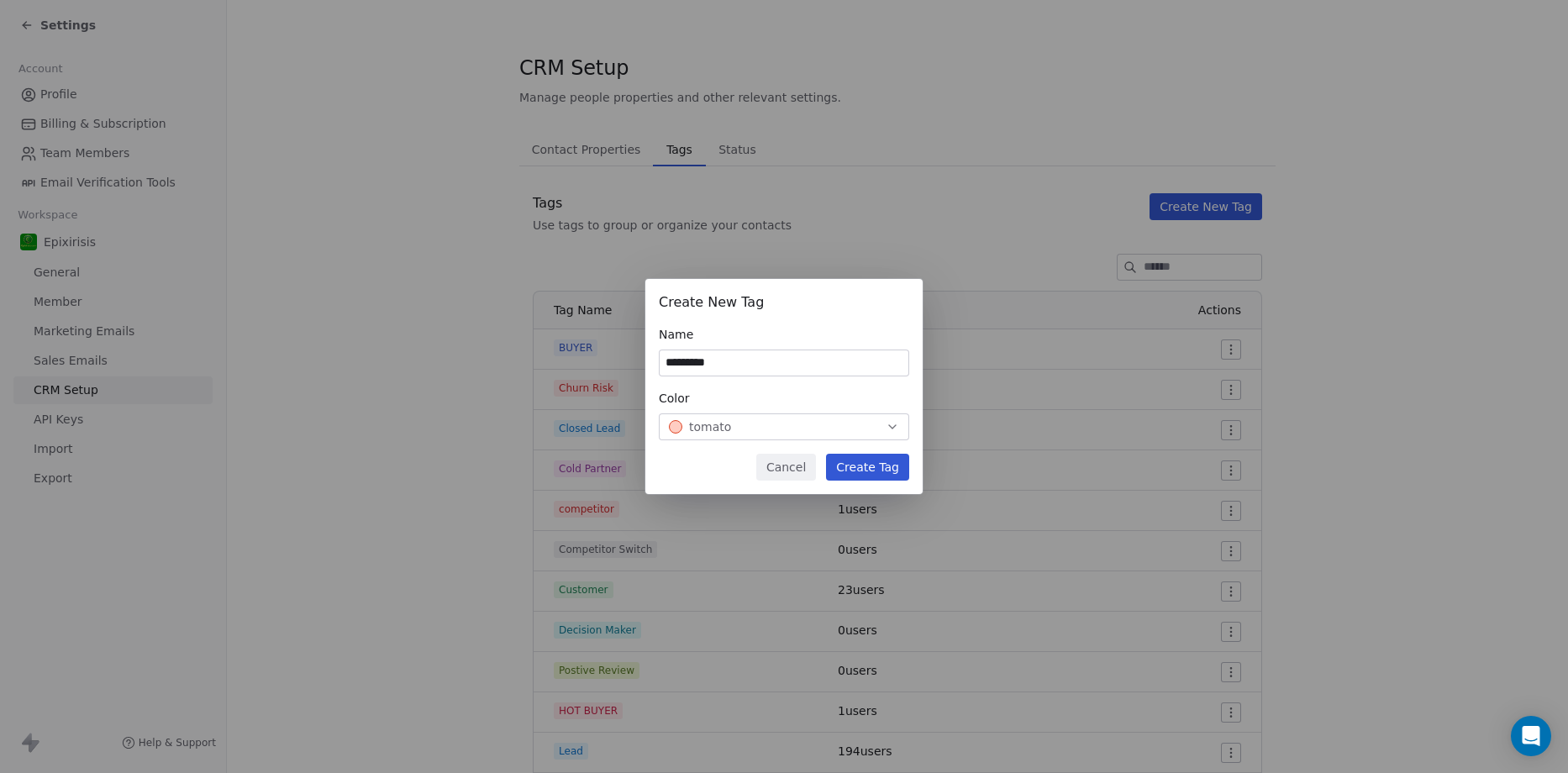
click at [880, 460] on button "Create Tag" at bounding box center [868, 467] width 83 height 27
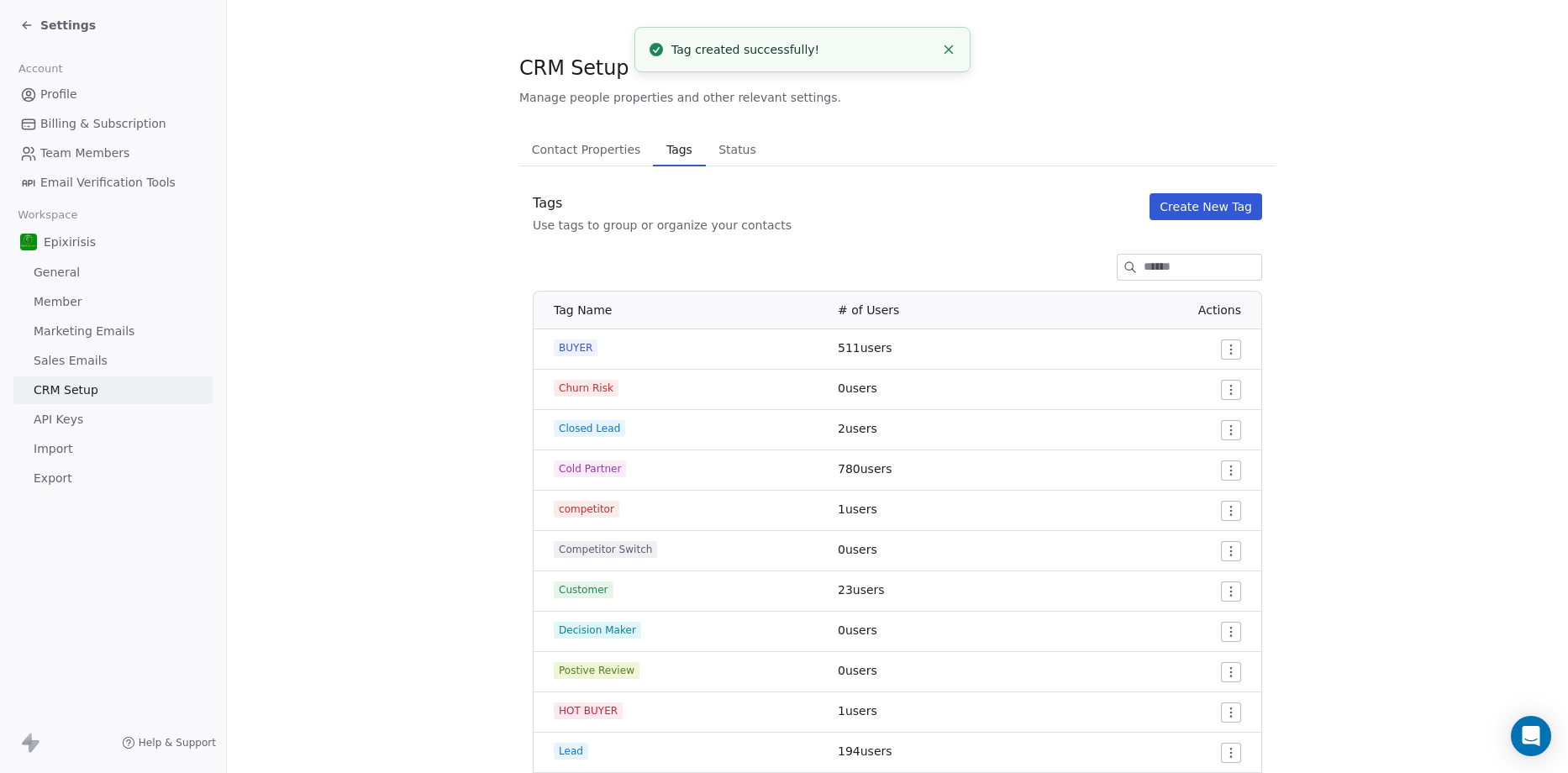
click at [52, 94] on span "Profile" at bounding box center [59, 95] width 37 height 18
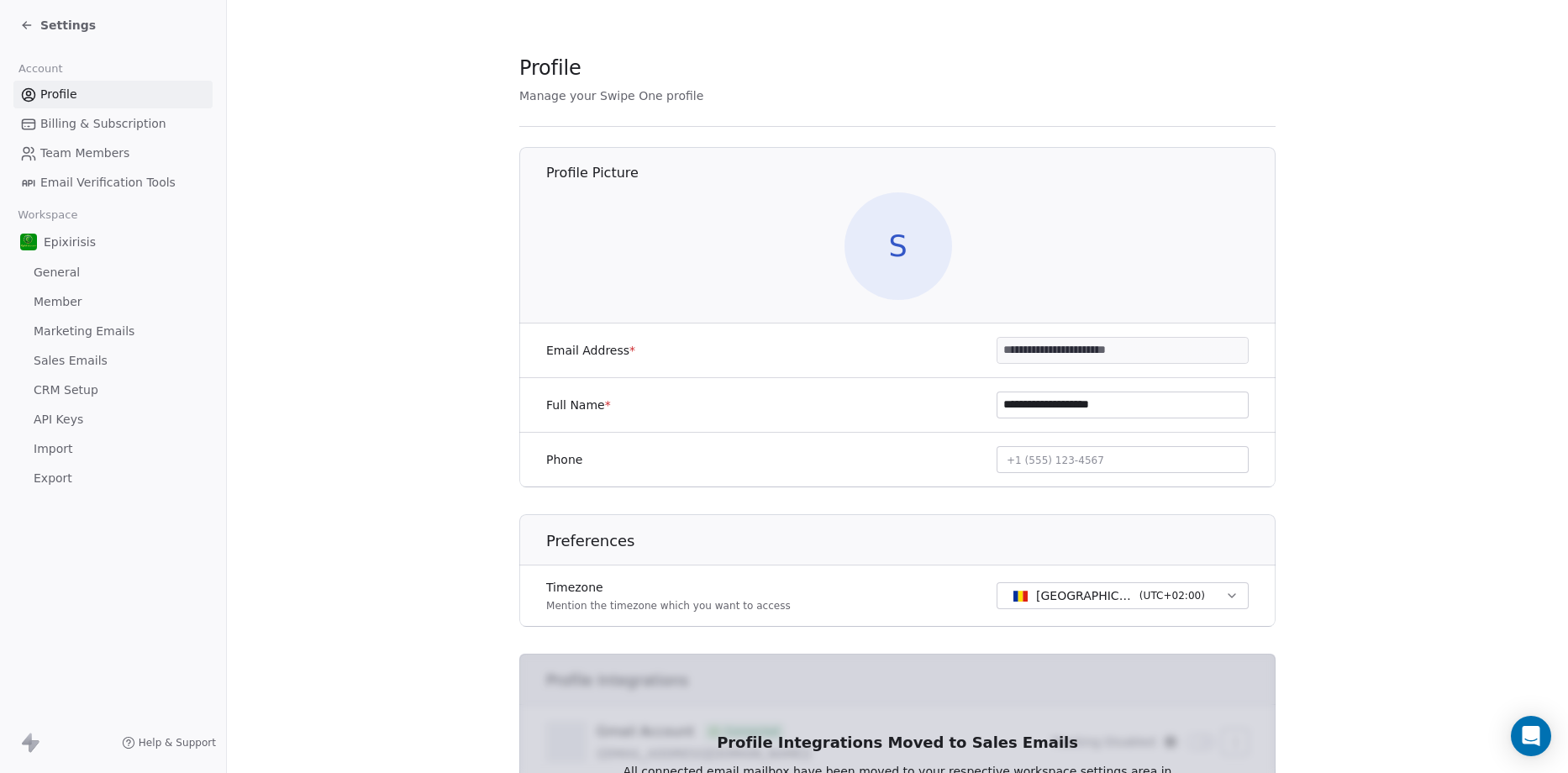
click at [146, 94] on link "Profile" at bounding box center [112, 95] width 199 height 28
click at [31, 25] on icon at bounding box center [26, 25] width 13 height 13
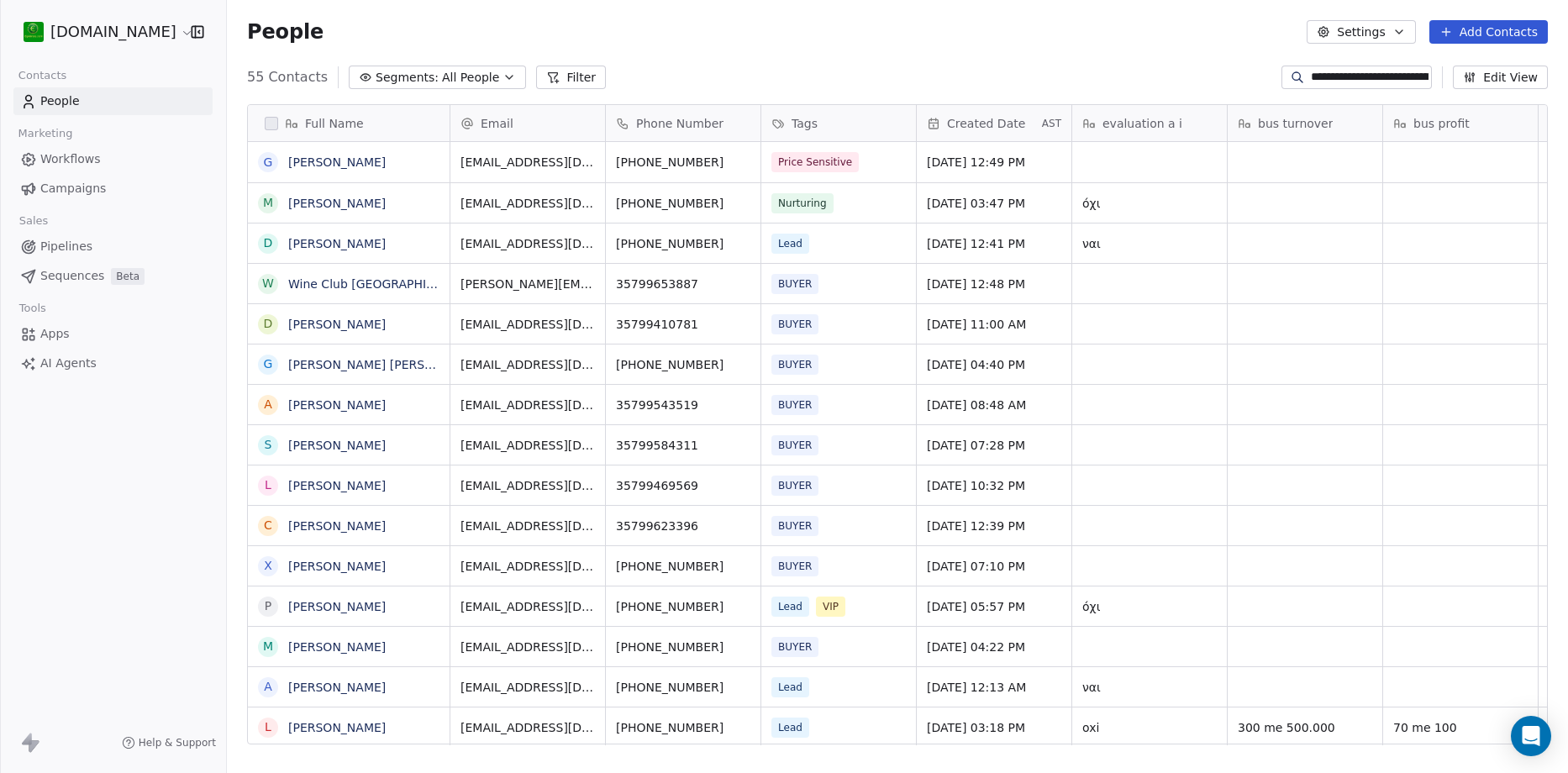
scroll to position [667, 1329]
click at [813, 163] on span "Price Sensitive" at bounding box center [816, 162] width 88 height 20
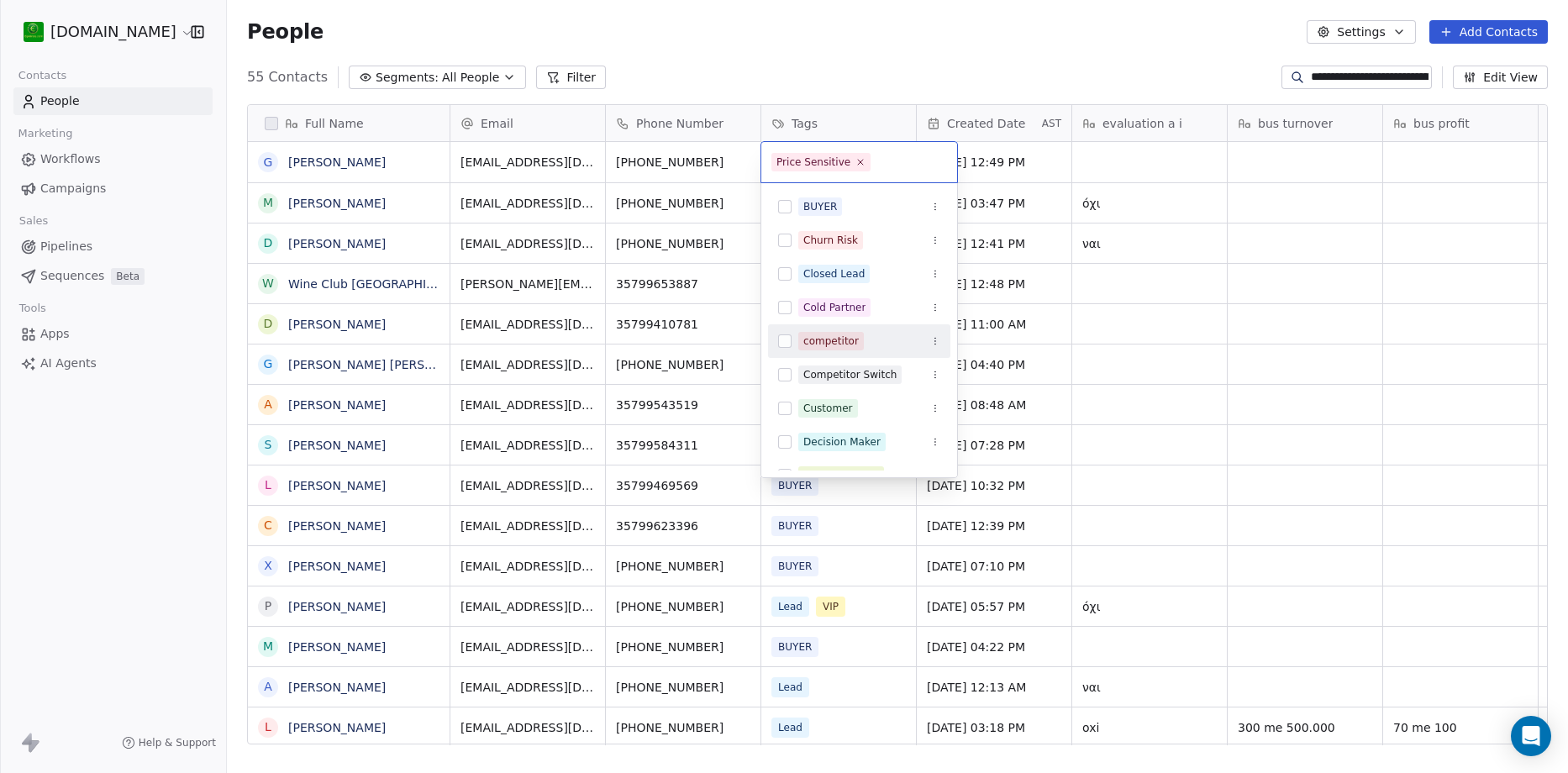
scroll to position [291, 0]
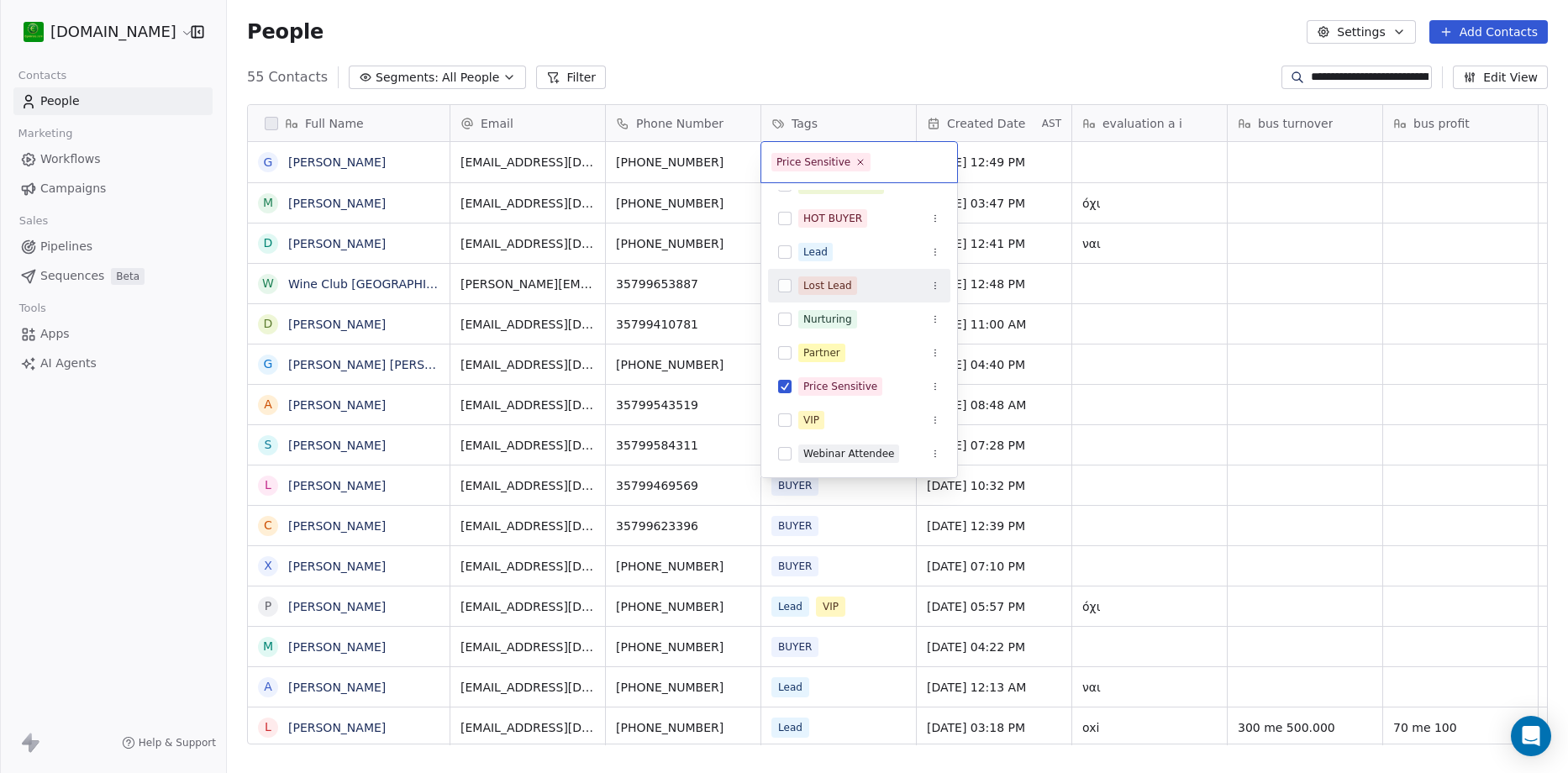
click at [782, 283] on button "Suggestions" at bounding box center [784, 285] width 13 height 13
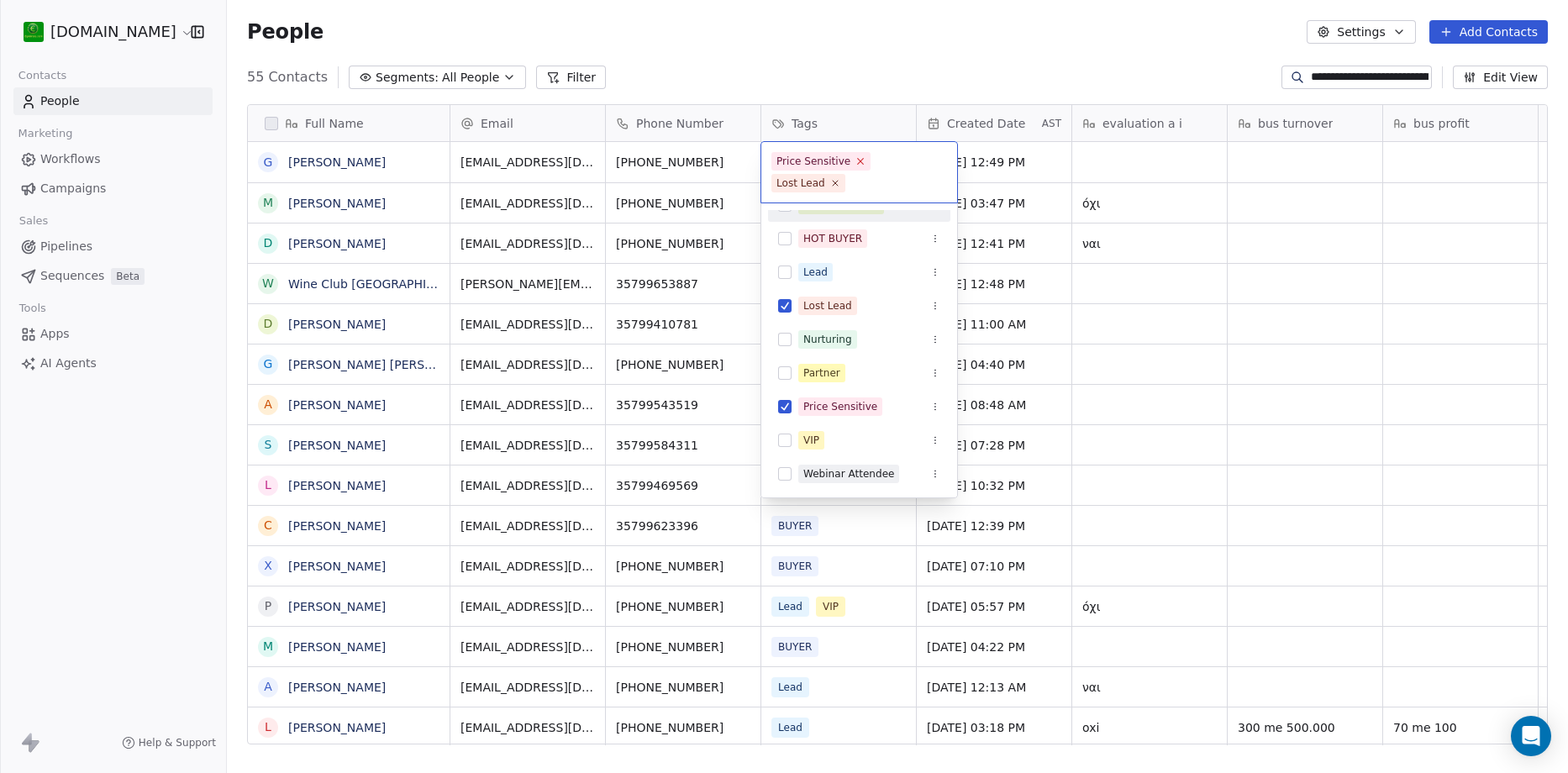
click at [858, 161] on icon at bounding box center [861, 161] width 6 height 6
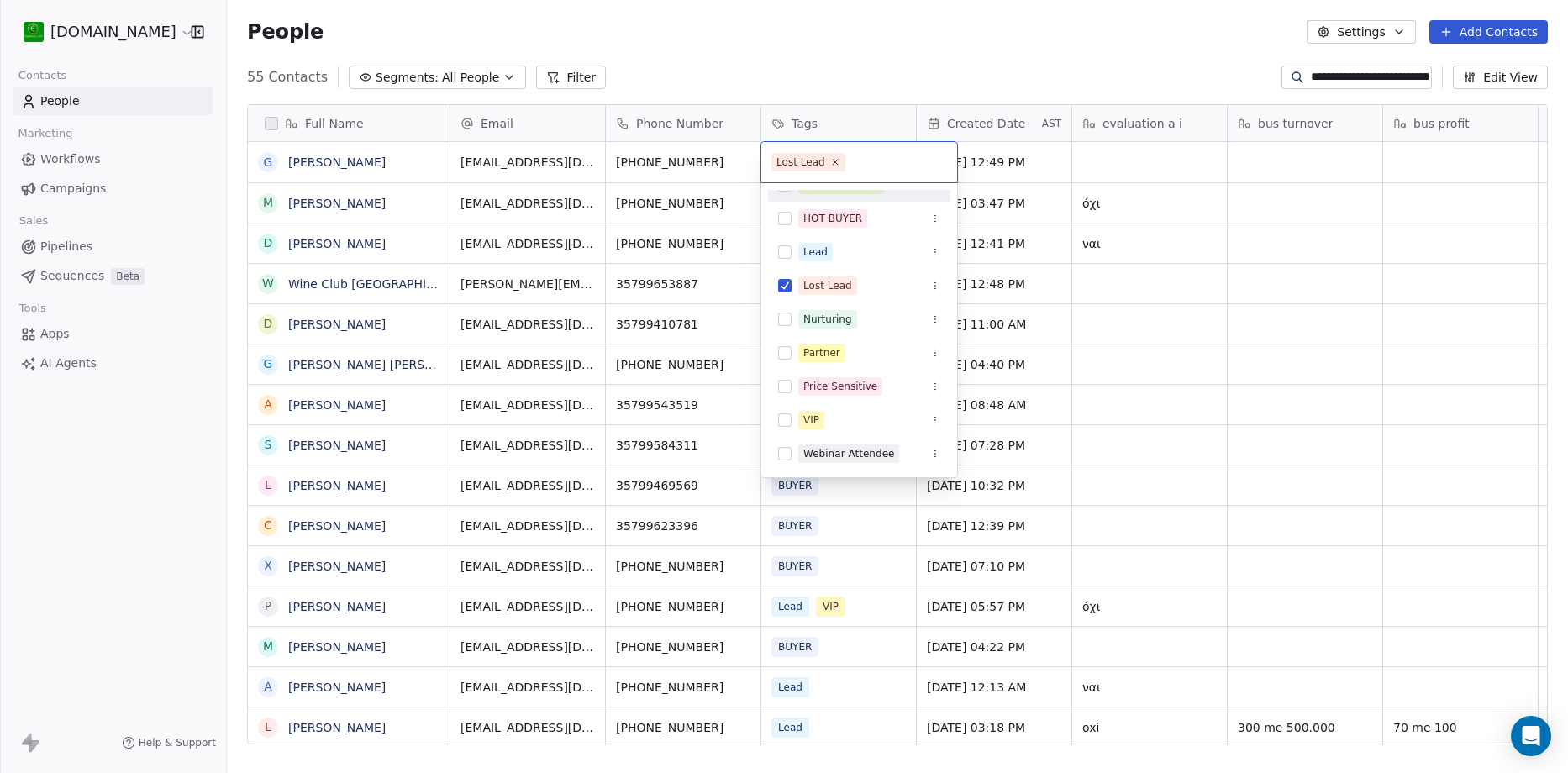
click at [816, 65] on html "**********" at bounding box center [784, 386] width 1568 height 773
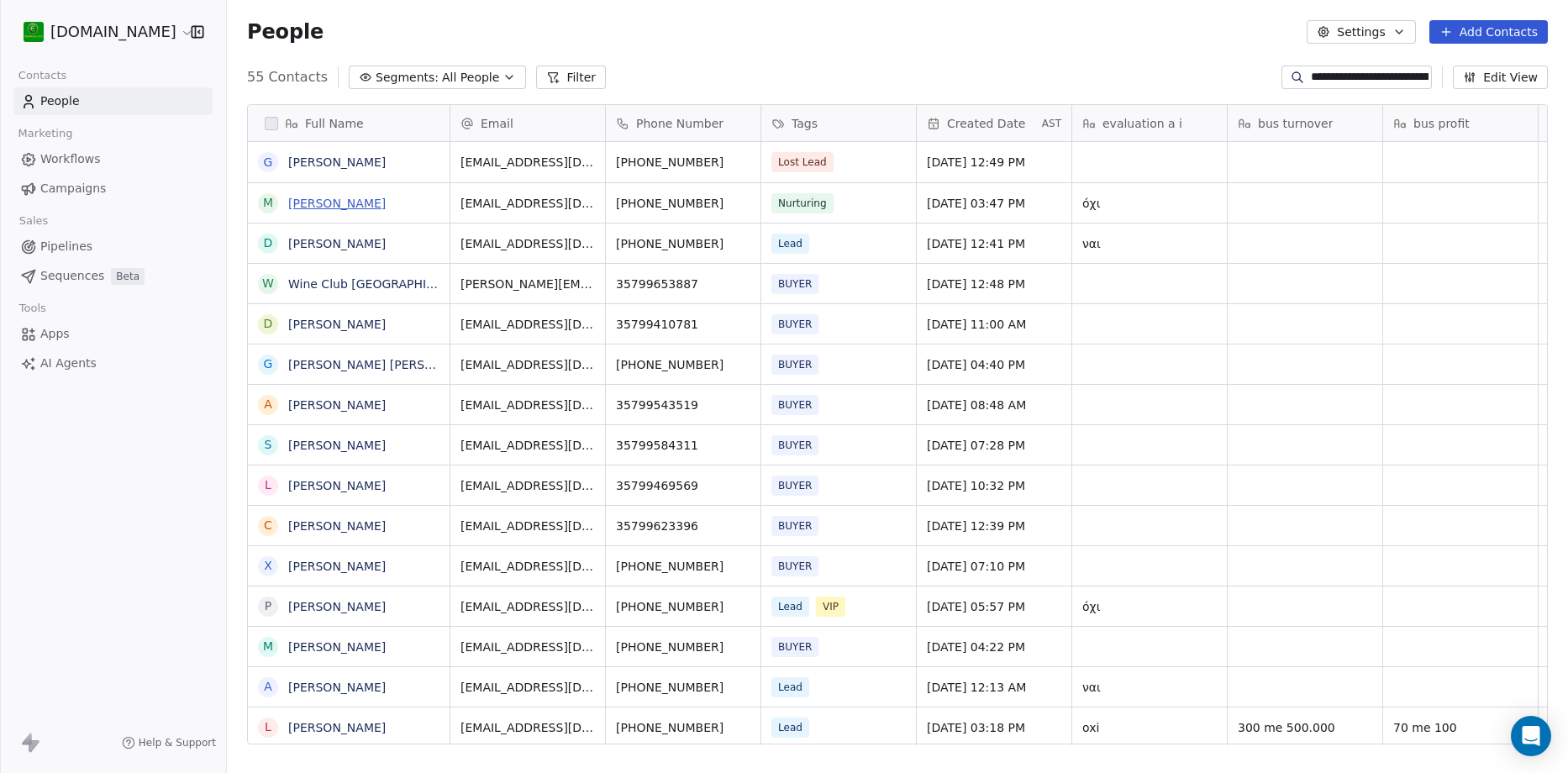
click at [314, 206] on link "[PERSON_NAME]" at bounding box center [336, 203] width 97 height 13
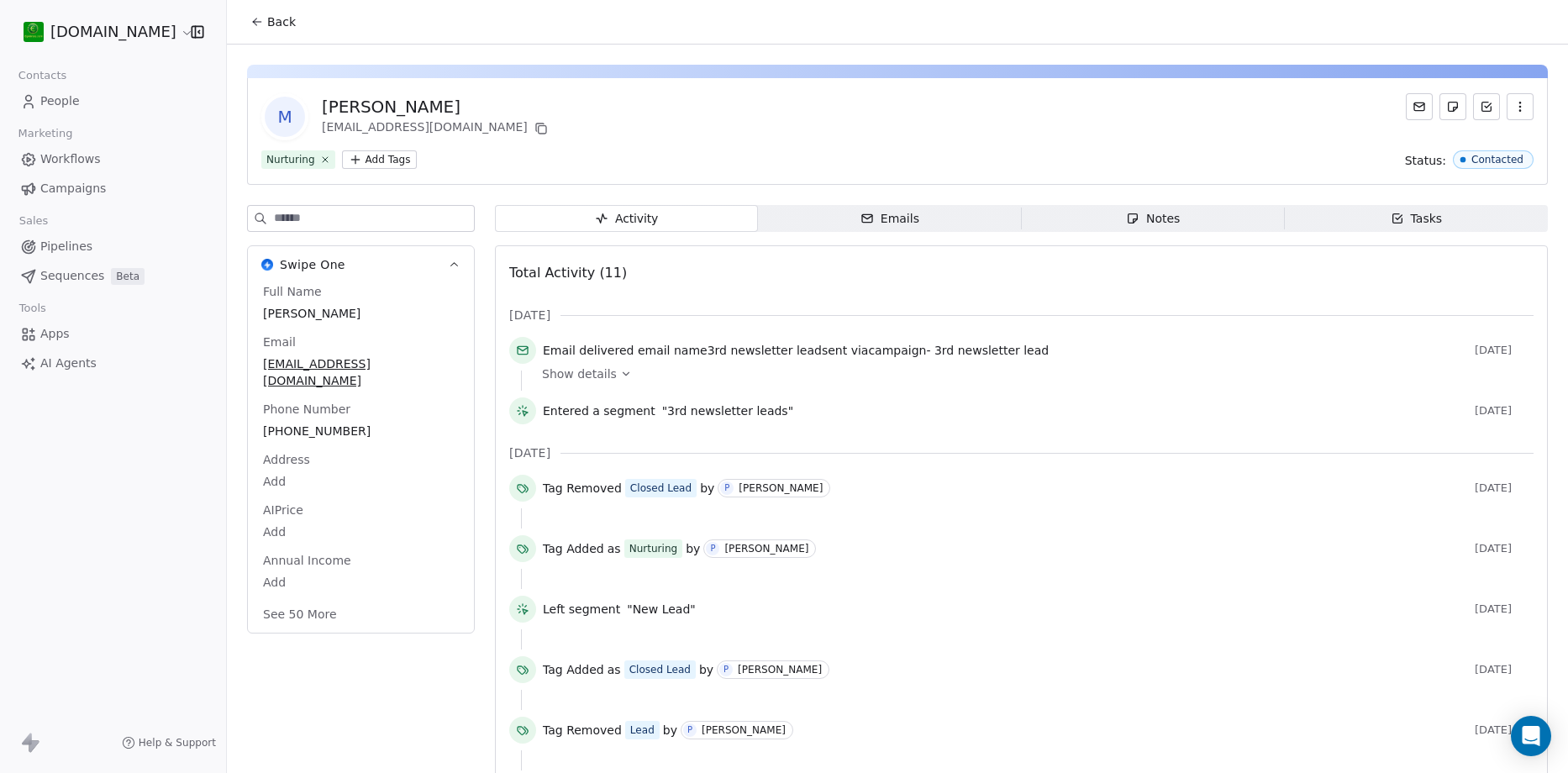
click at [892, 223] on div "Emails" at bounding box center [889, 219] width 59 height 18
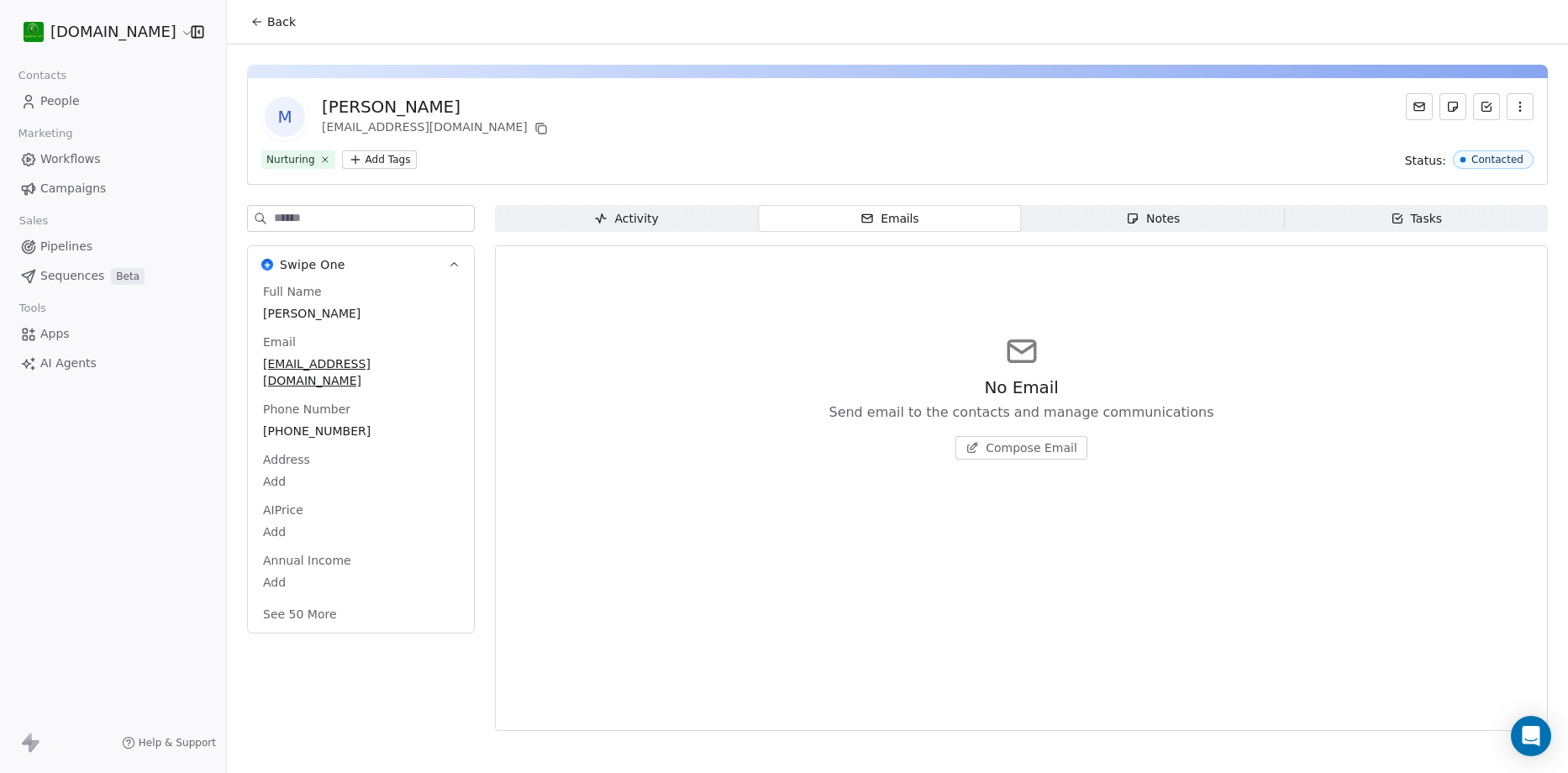
click at [1142, 228] on span "Notes Notes" at bounding box center [1153, 218] width 263 height 27
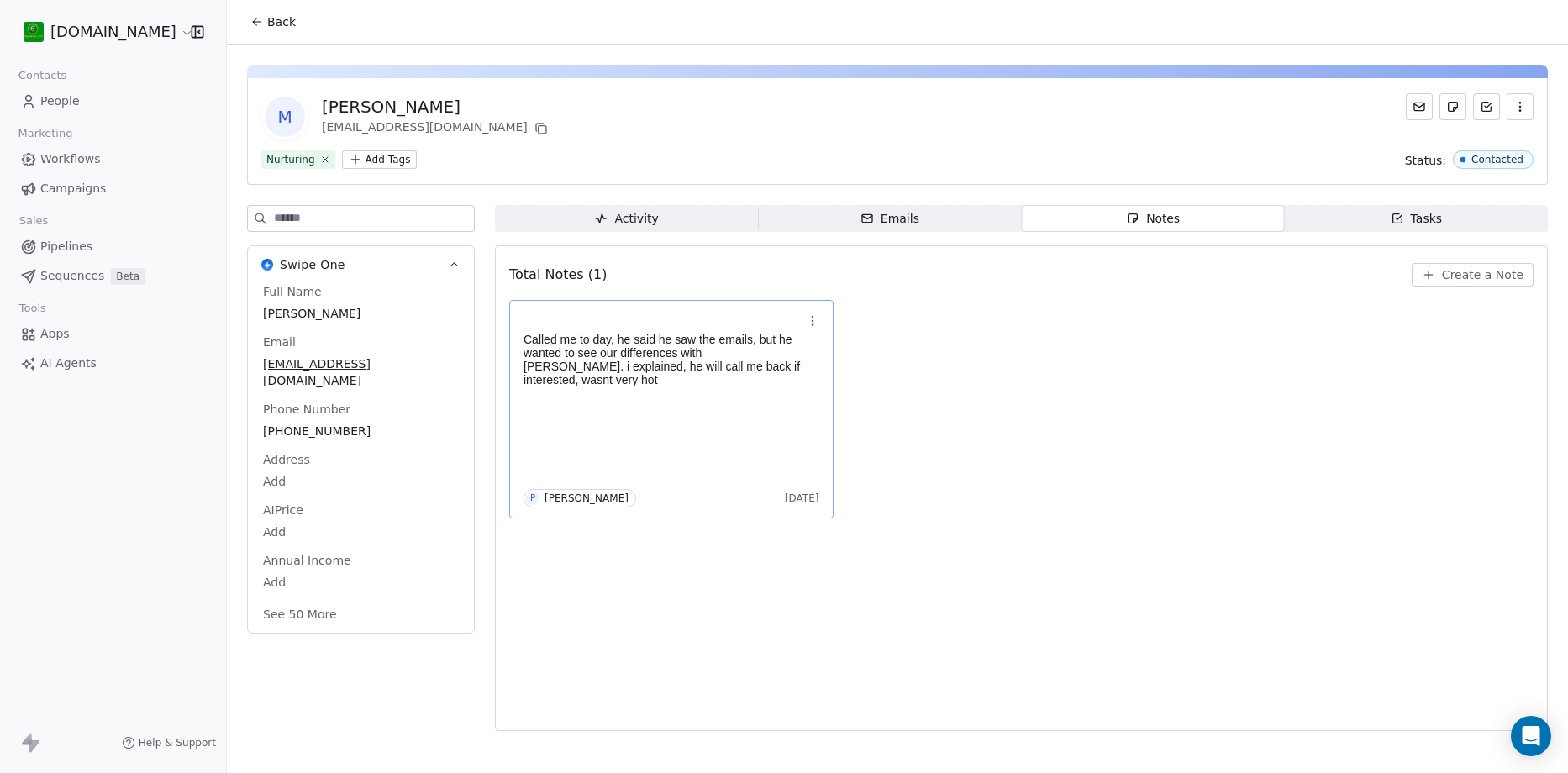
click at [669, 383] on p "Called me to day, he said he saw the emails, but he wanted to see our differenc…" at bounding box center [663, 359] width 279 height 53
click at [325, 599] on button "See 50 More" at bounding box center [300, 614] width 95 height 31
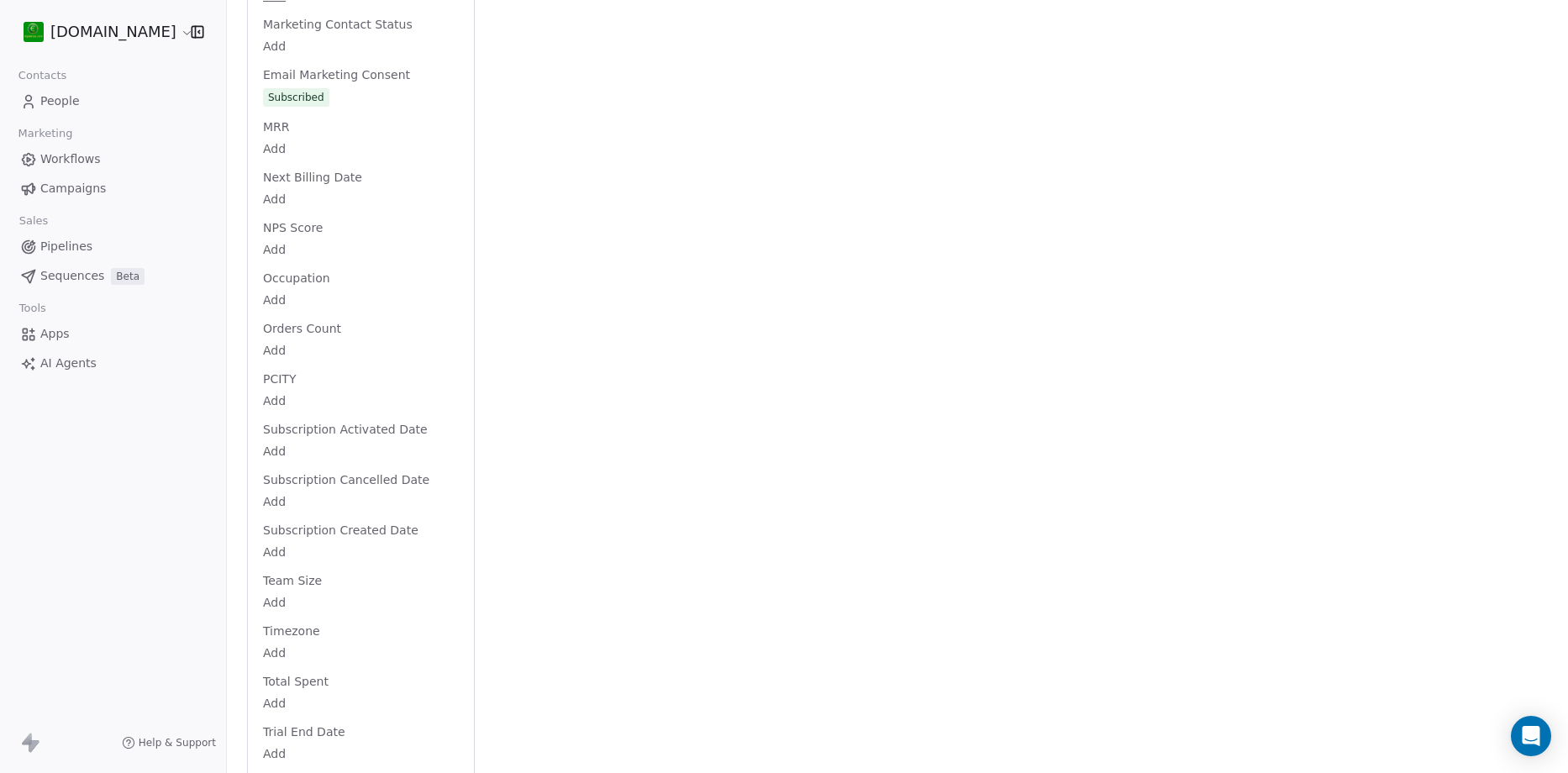
scroll to position [2346, 0]
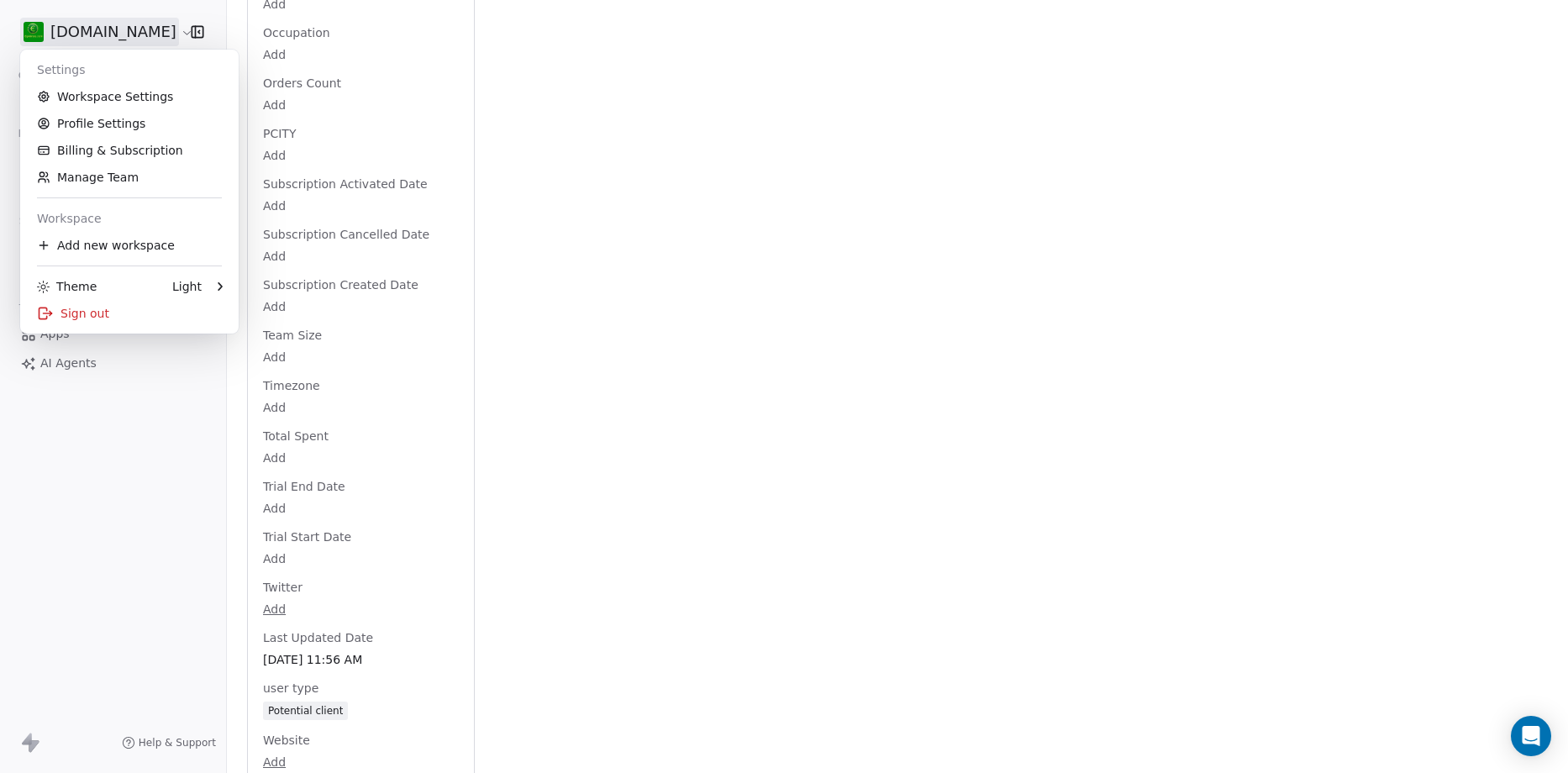
click at [60, 32] on html "[DOMAIN_NAME] Contacts People Marketing Workflows Campaigns Sales Pipelines Seq…" at bounding box center [784, 386] width 1568 height 773
drag, startPoint x: 697, startPoint y: 163, endPoint x: 692, endPoint y: 156, distance: 8.6
click at [699, 163] on html "[DOMAIN_NAME] Contacts People Marketing Workflows Campaigns Sales Pipelines Seq…" at bounding box center [784, 386] width 1568 height 773
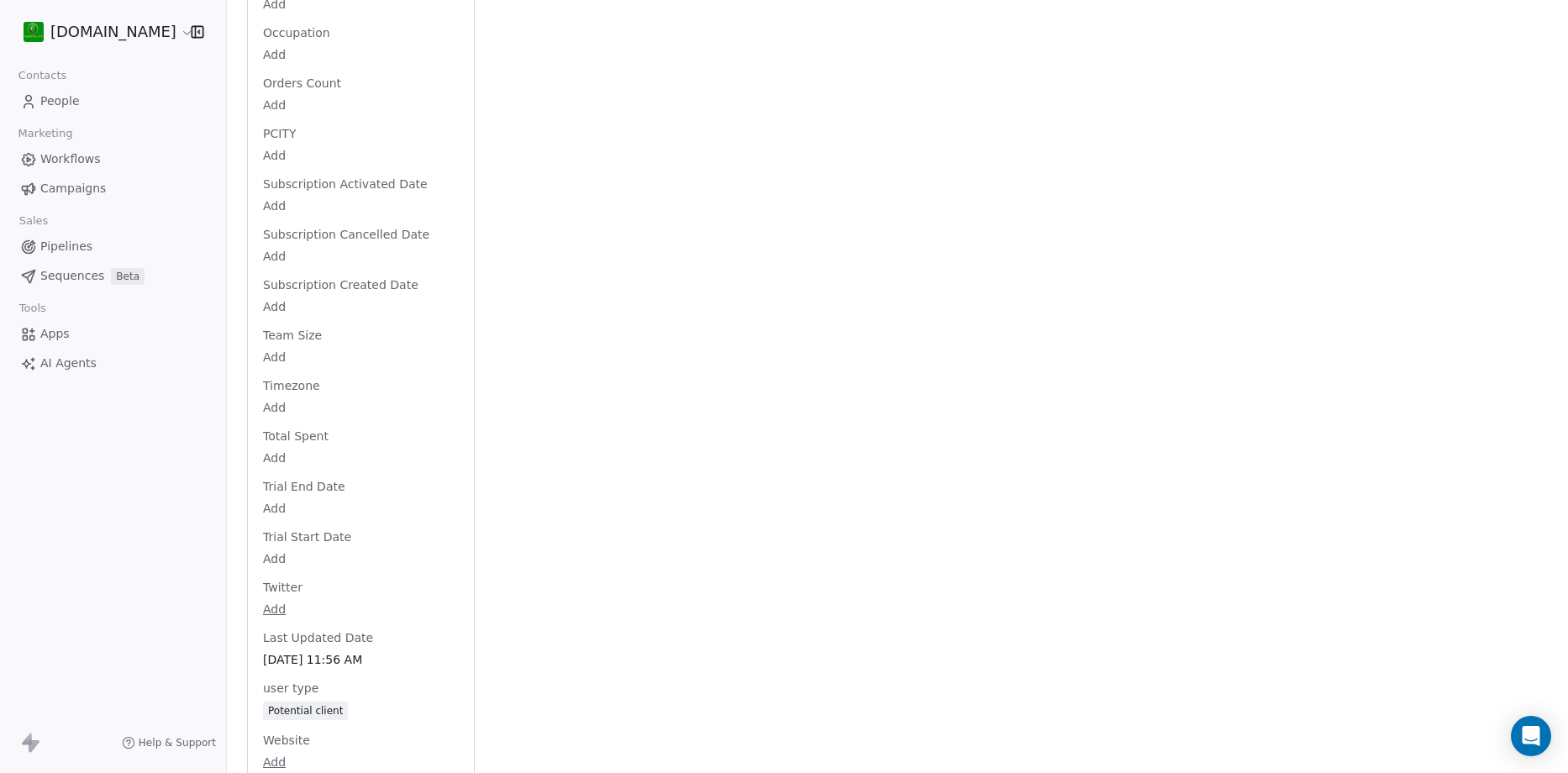
click at [53, 96] on span "People" at bounding box center [60, 102] width 39 height 18
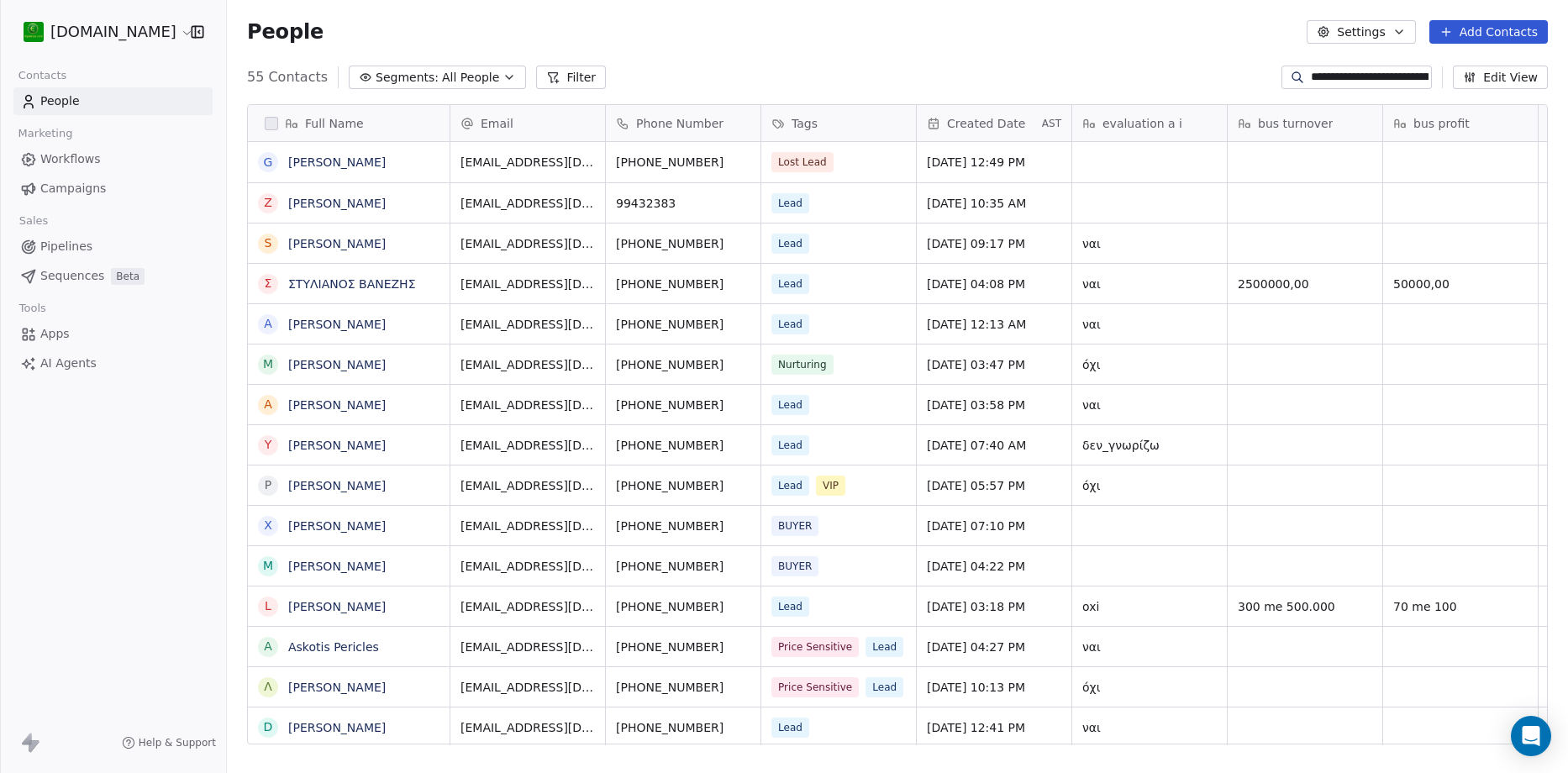
scroll to position [667, 1329]
click at [1379, 83] on input "**********" at bounding box center [1369, 77] width 117 height 17
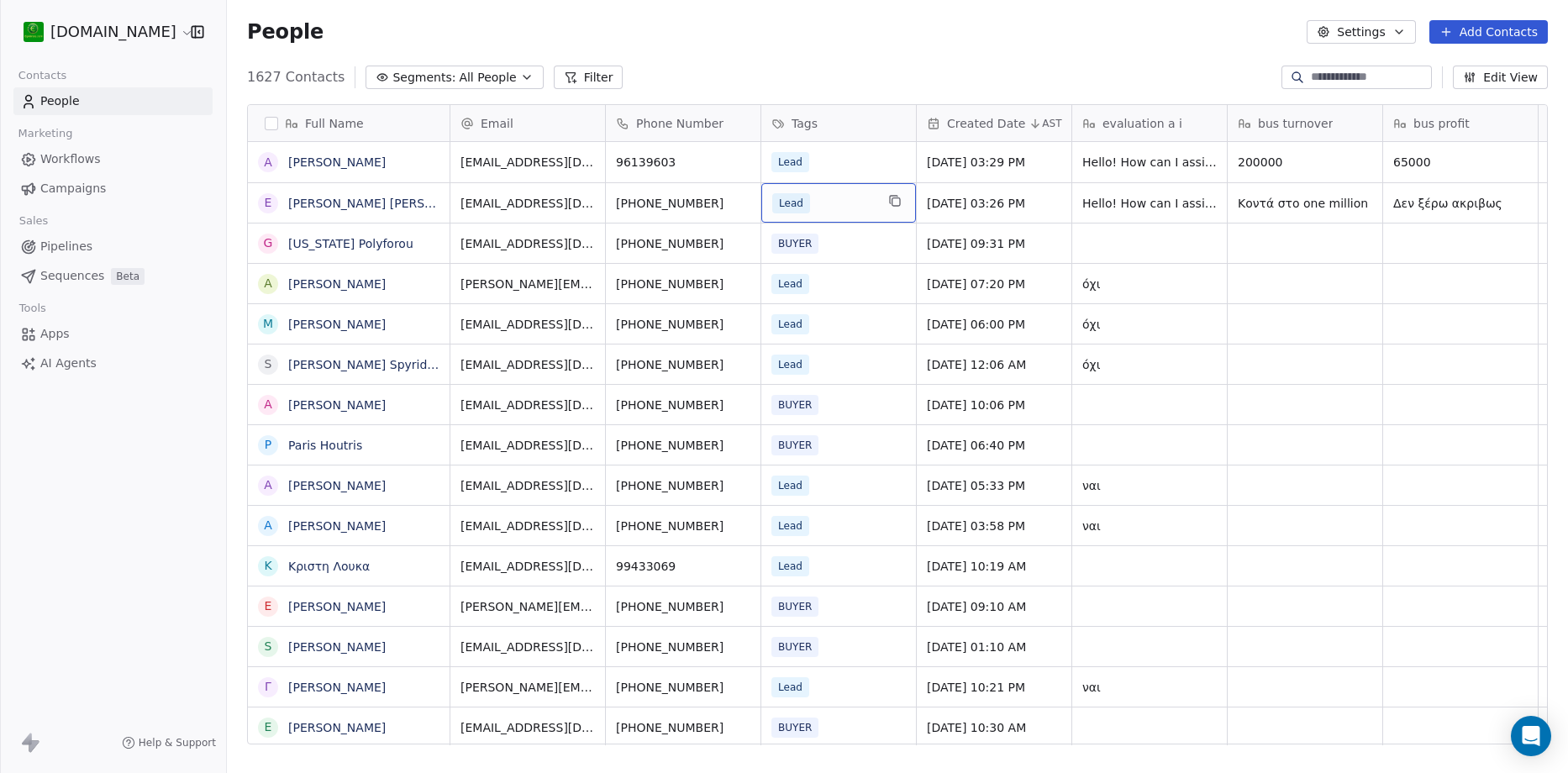
click at [873, 205] on div "Lead" at bounding box center [823, 203] width 102 height 20
click at [854, 202] on div "Lead" at bounding box center [823, 203] width 102 height 20
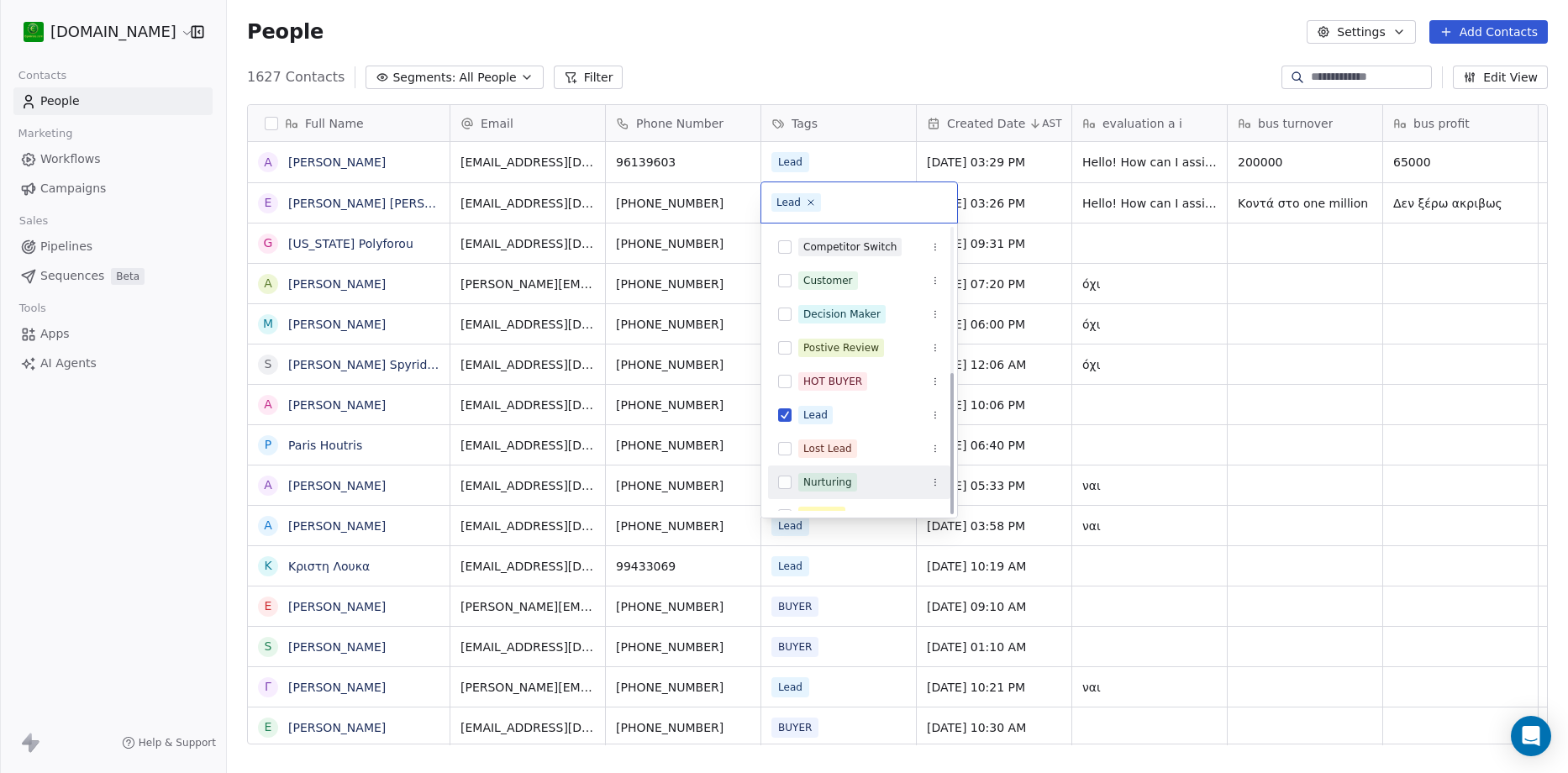
scroll to position [291, 0]
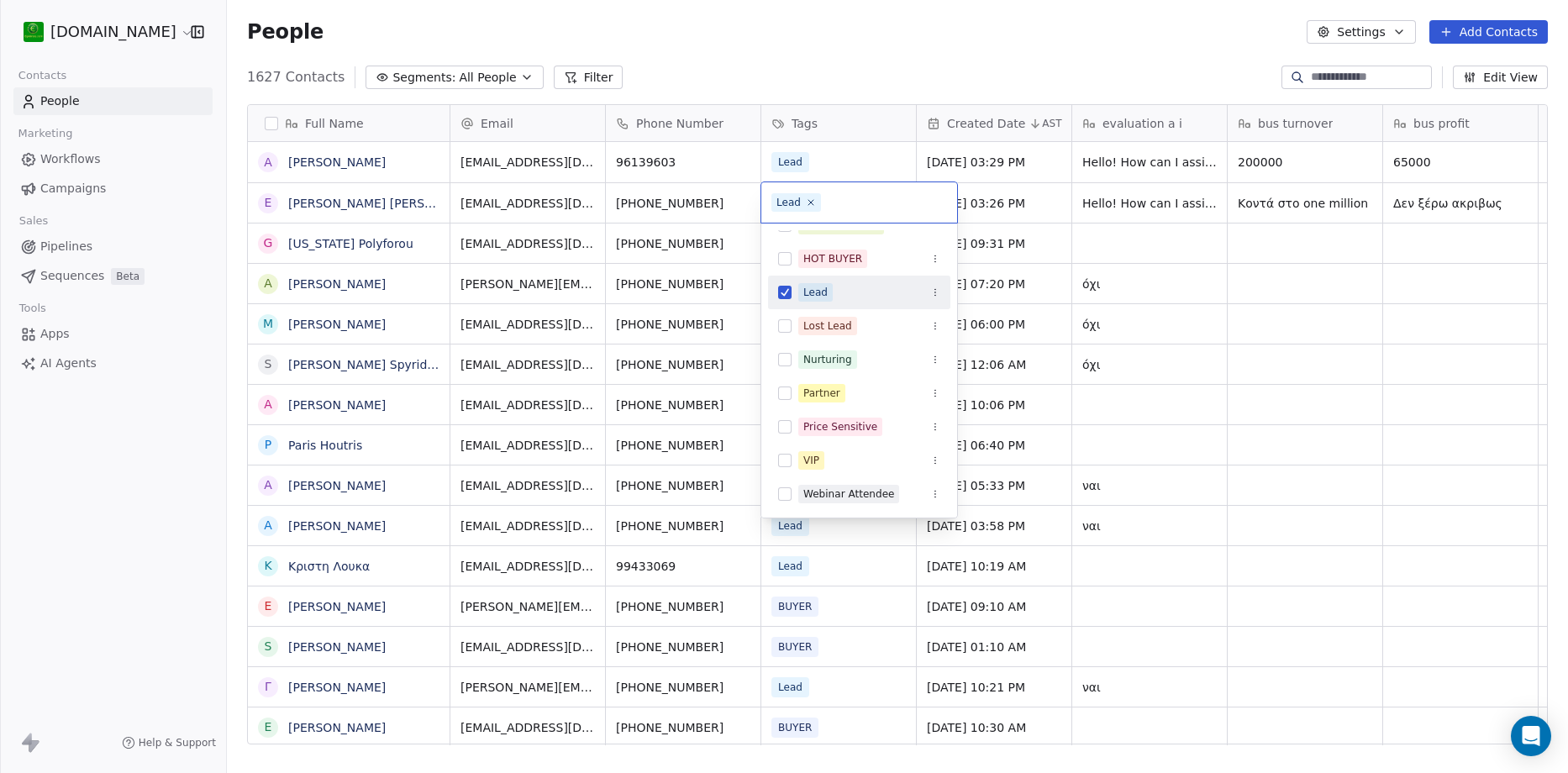
click at [826, 57] on html "[DOMAIN_NAME] Contacts People Marketing Workflows Campaigns Sales Pipelines Seq…" at bounding box center [784, 386] width 1568 height 773
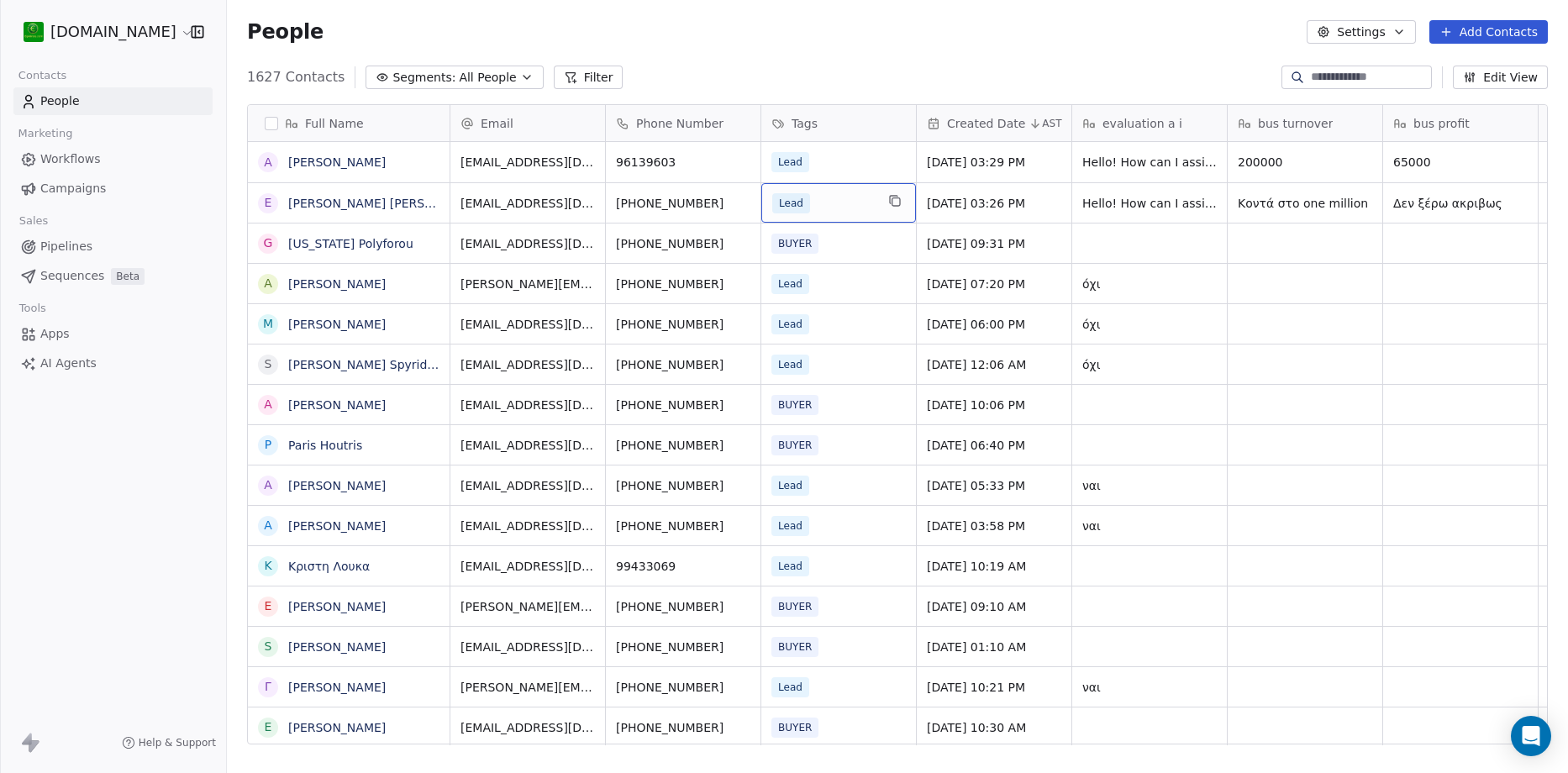
scroll to position [168, 0]
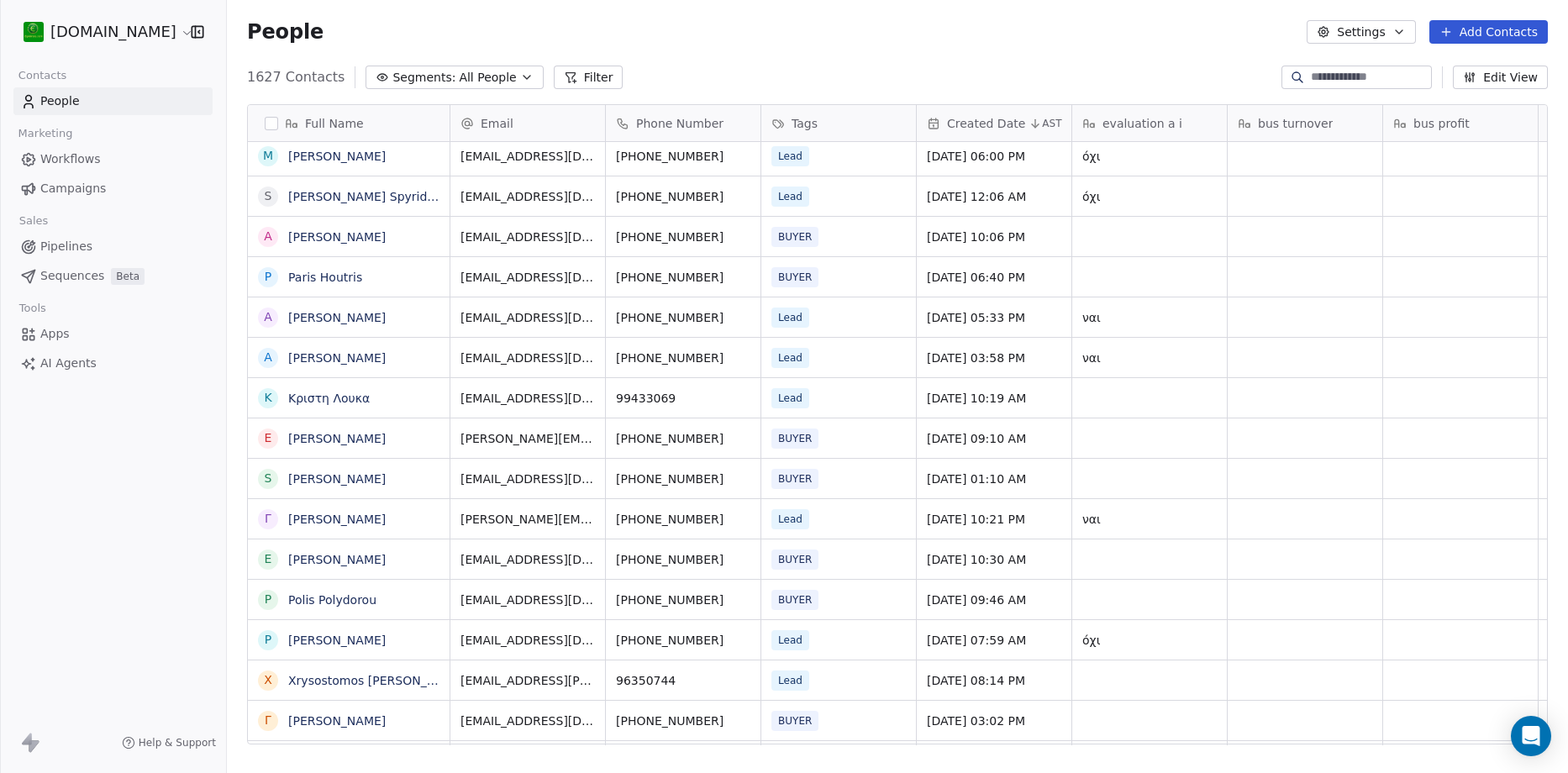
click at [1345, 85] on input at bounding box center [1369, 77] width 117 height 17
paste input "**********"
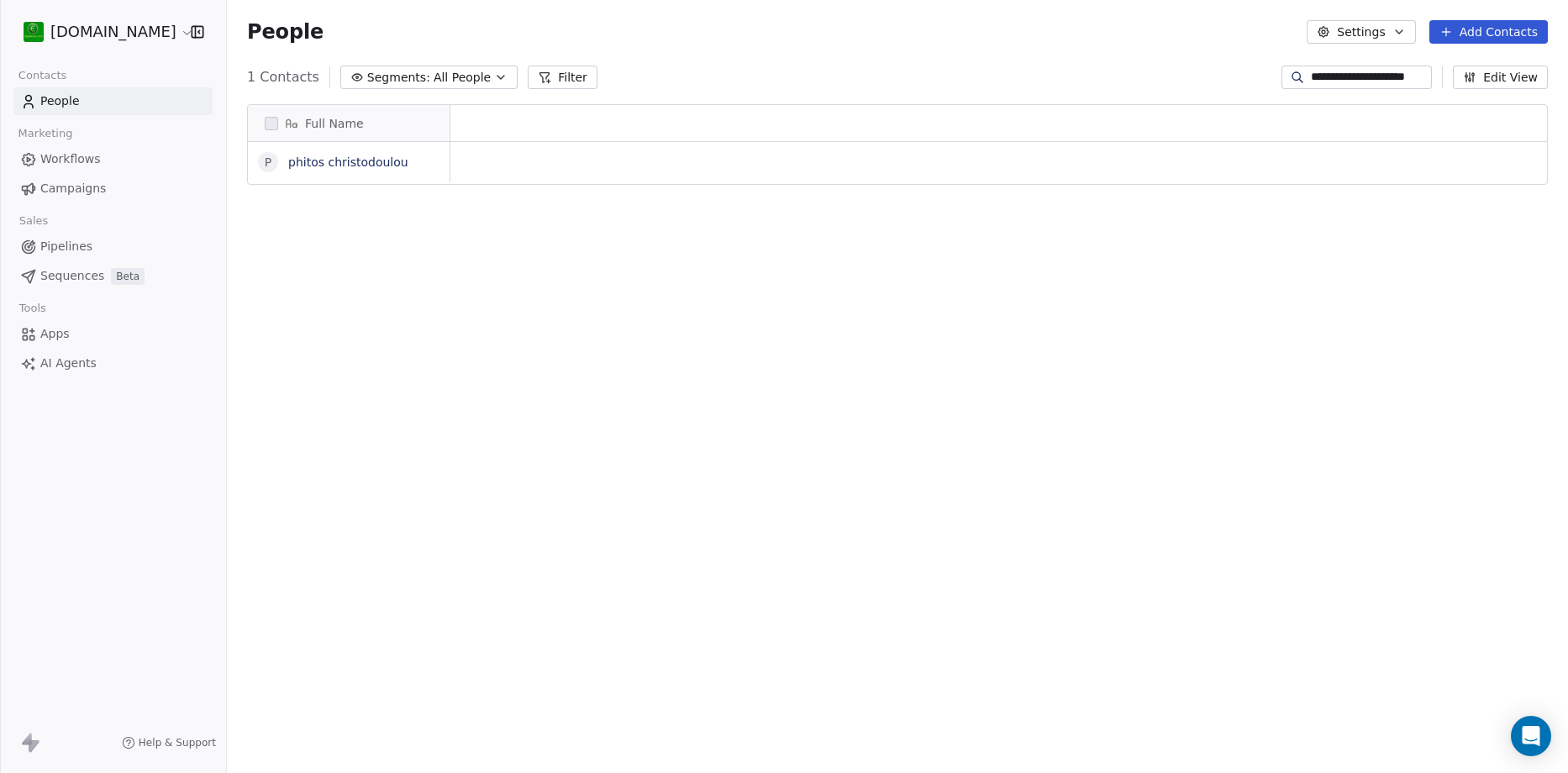
scroll to position [667, 1329]
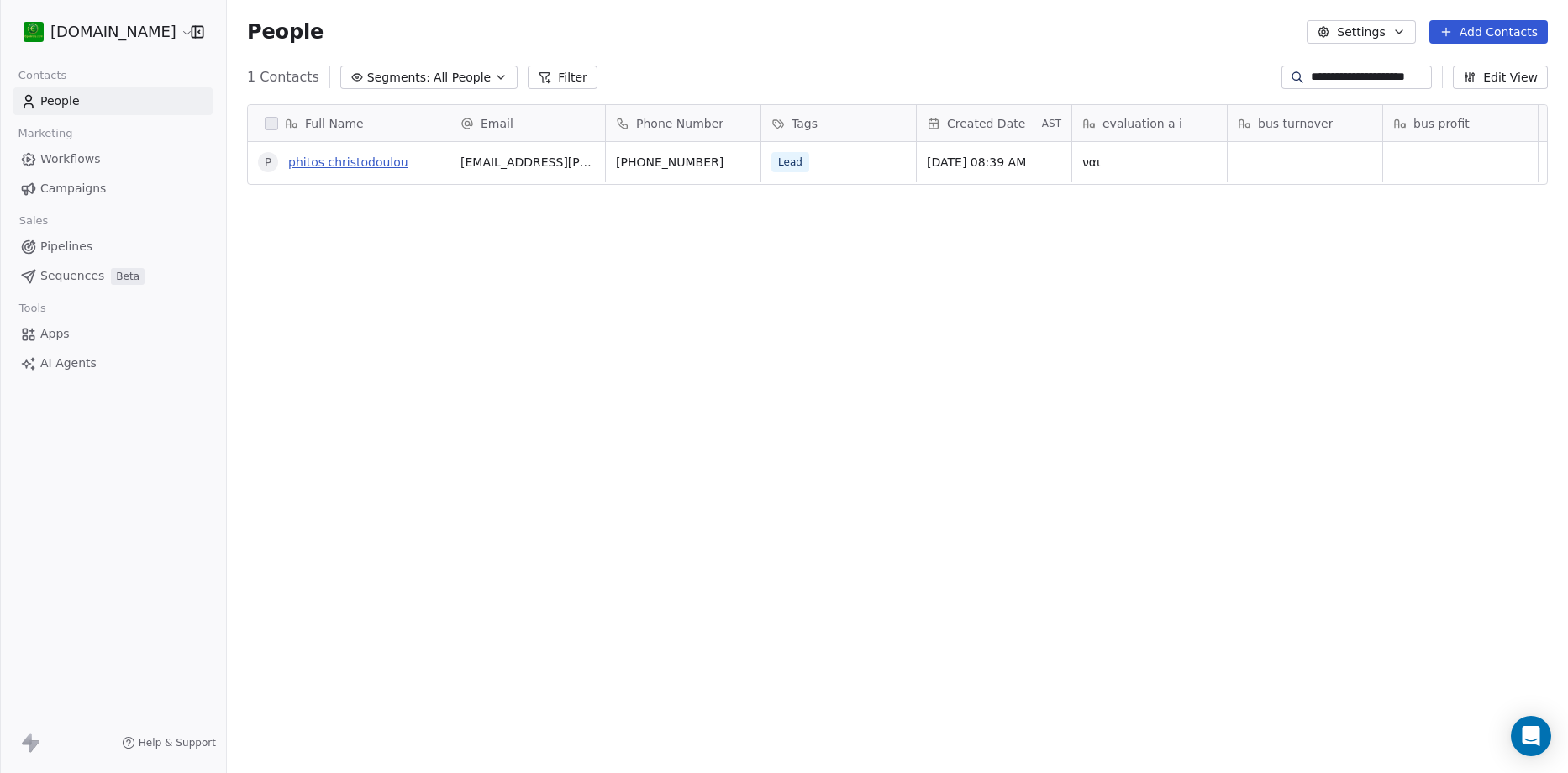
type input "**********"
click at [373, 162] on link "phitos christodoulou" at bounding box center [348, 162] width 120 height 13
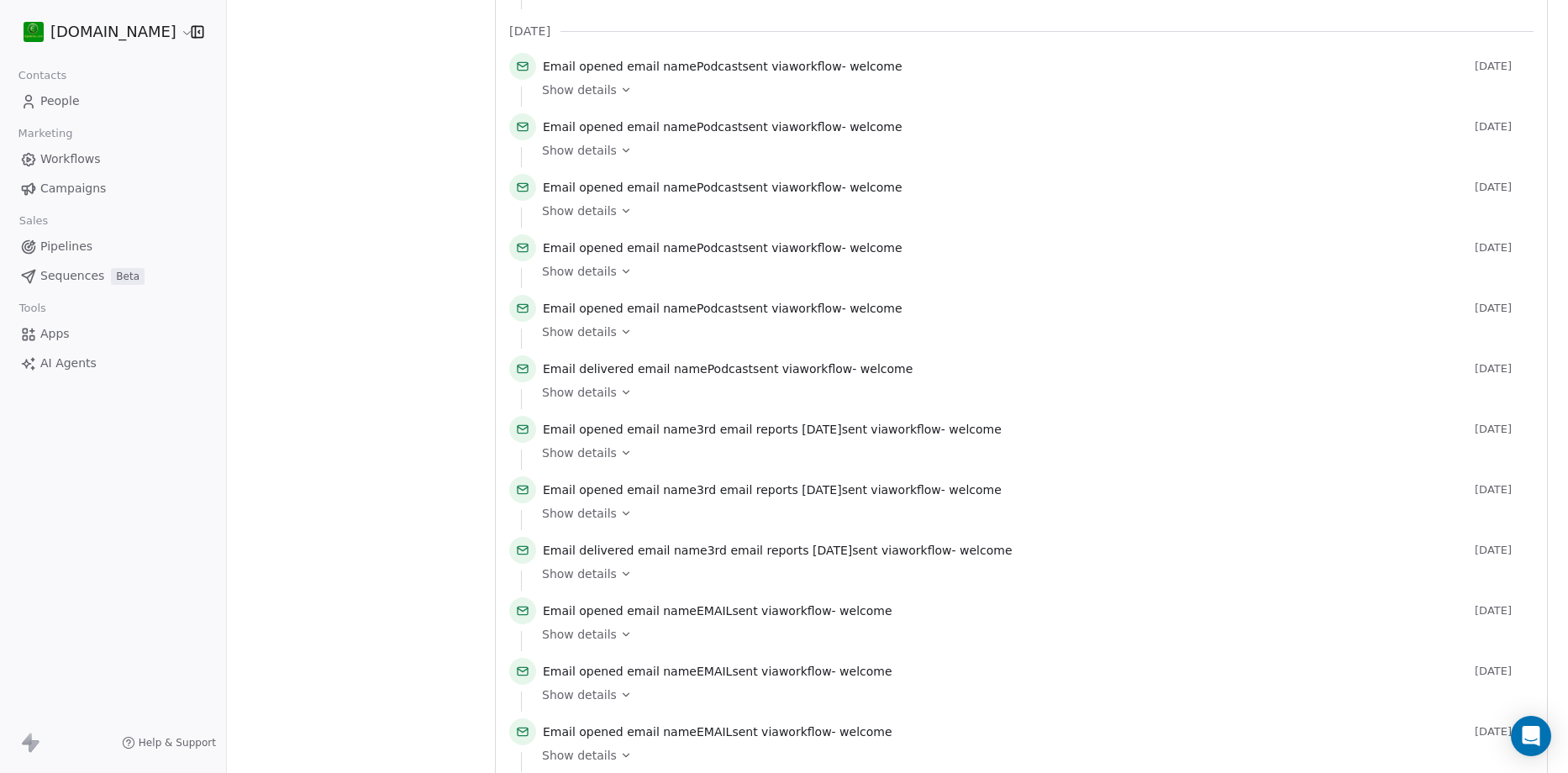
scroll to position [1449, 0]
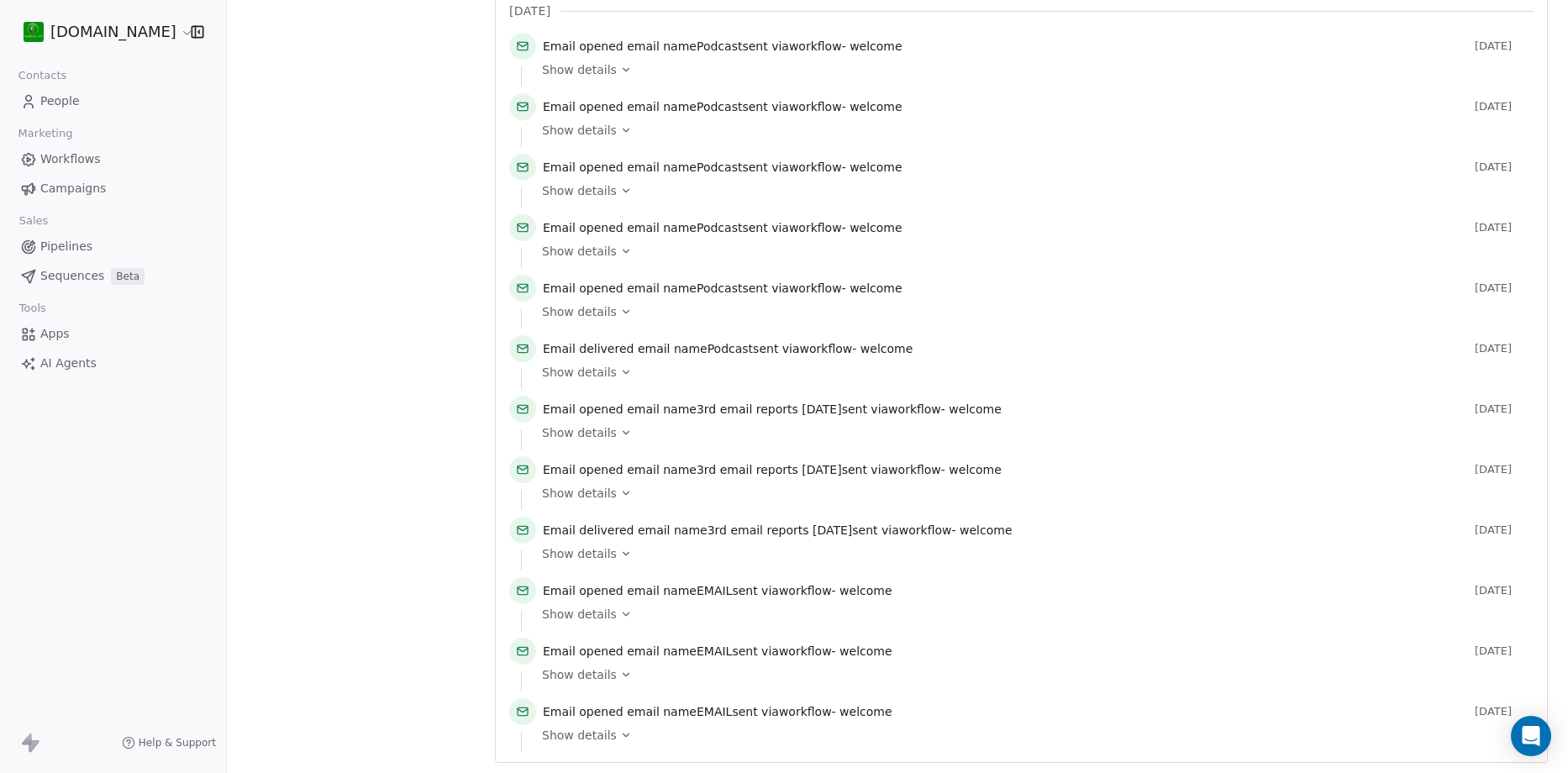
click at [74, 161] on span "Workflows" at bounding box center [70, 159] width 60 height 18
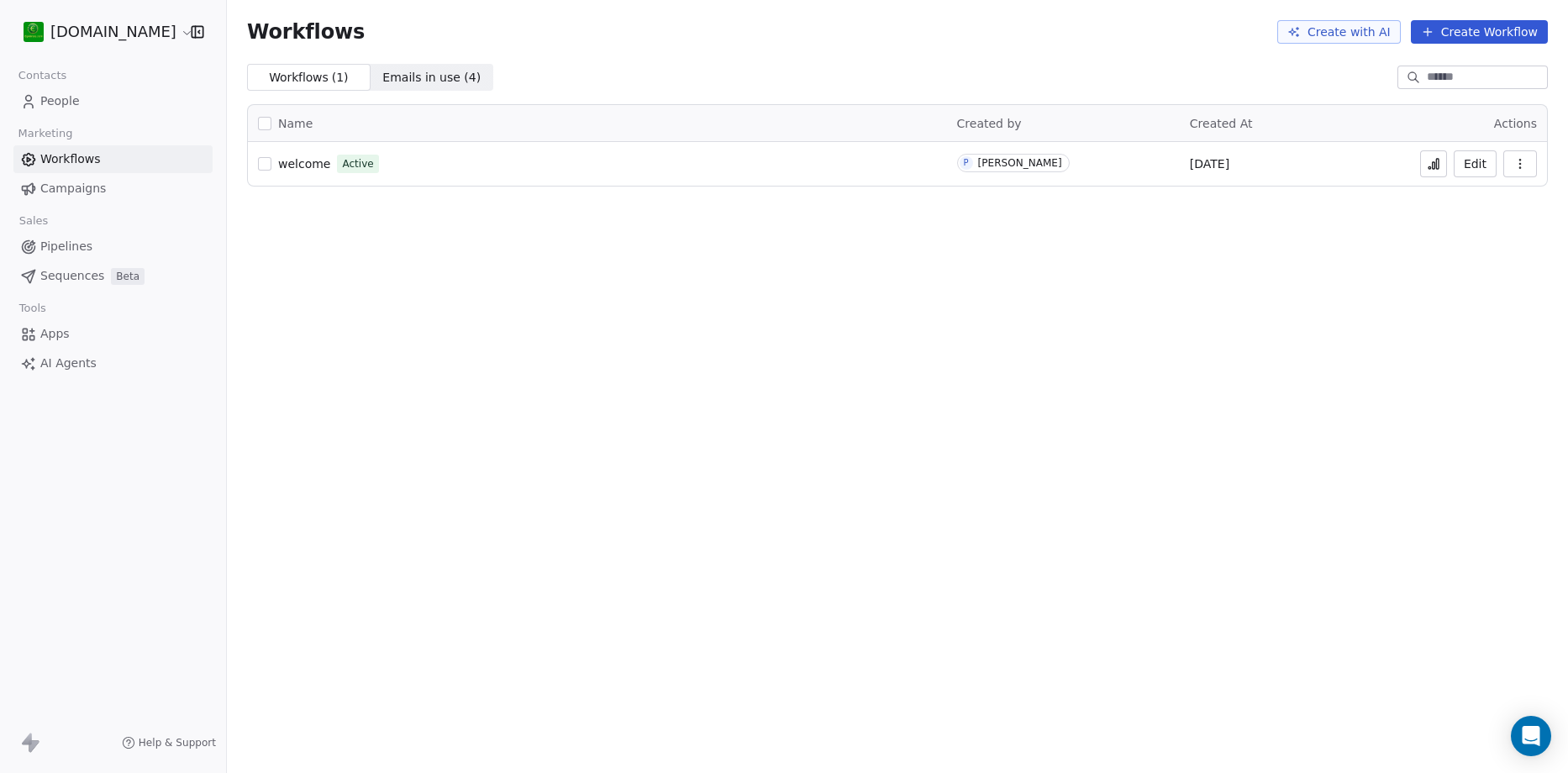
click at [173, 185] on link "Campaigns" at bounding box center [112, 189] width 199 height 28
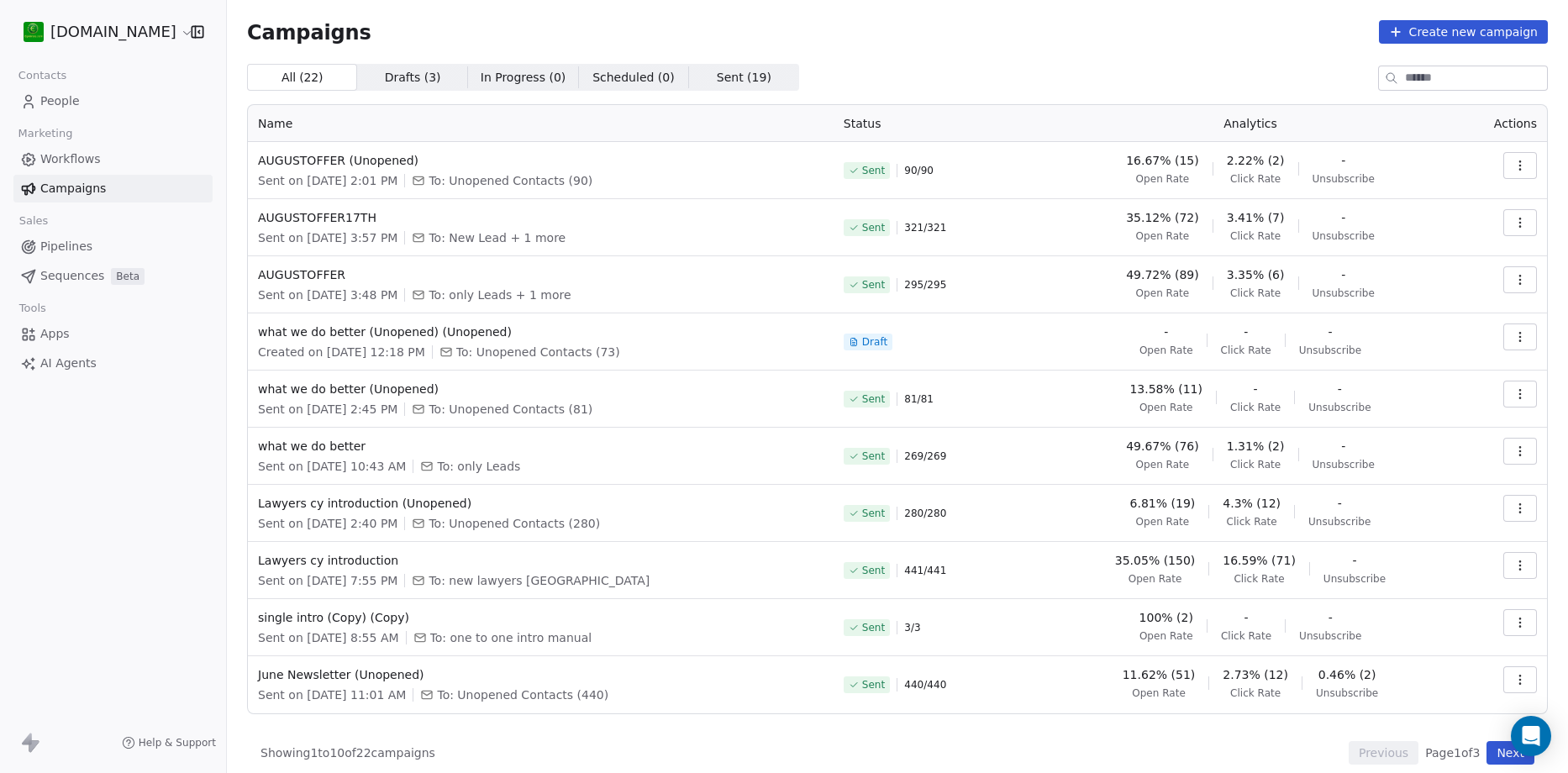
click at [1514, 170] on icon "button" at bounding box center [1520, 165] width 13 height 13
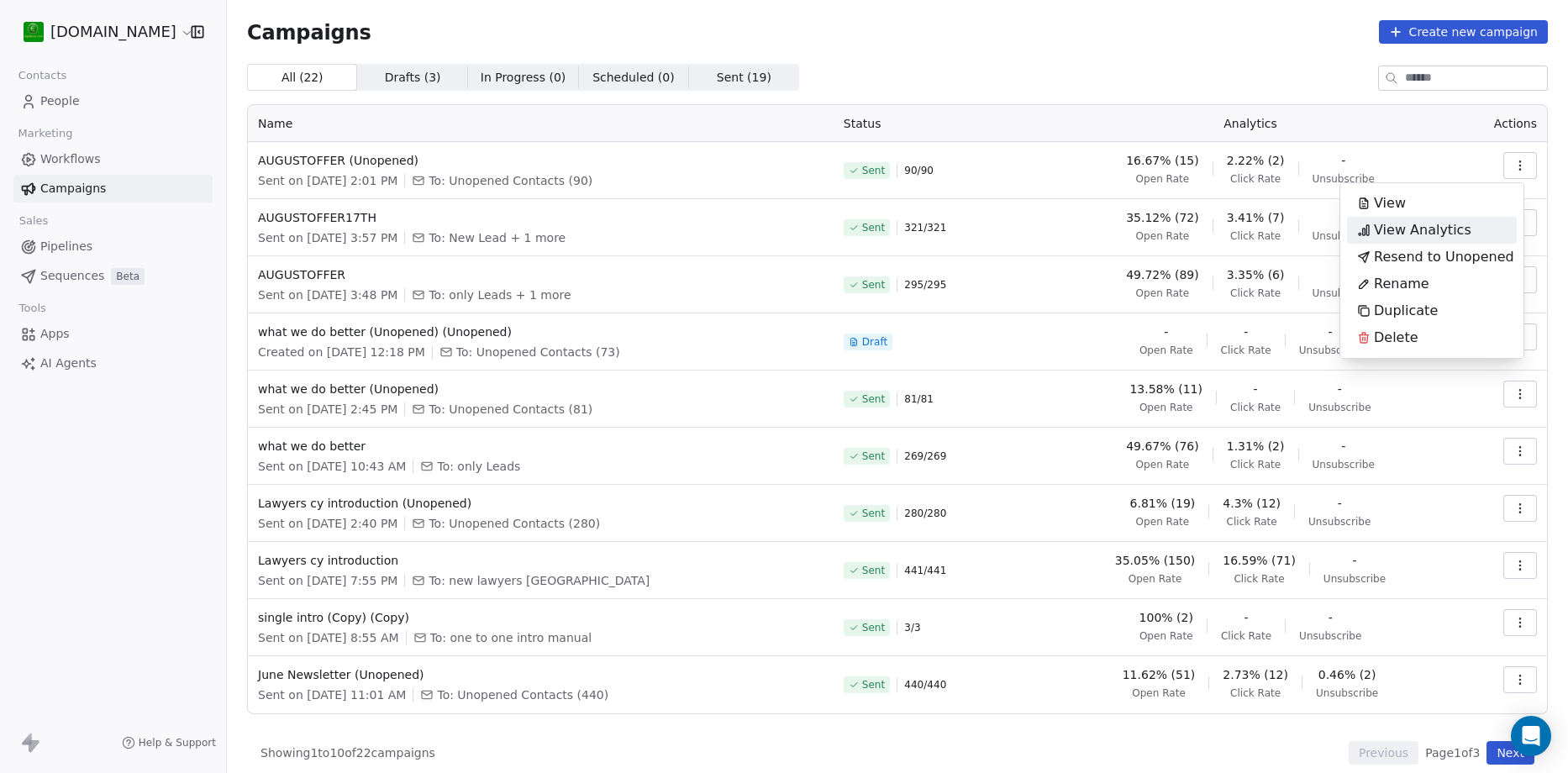
click at [1465, 222] on div "View Analytics" at bounding box center [1415, 230] width 135 height 27
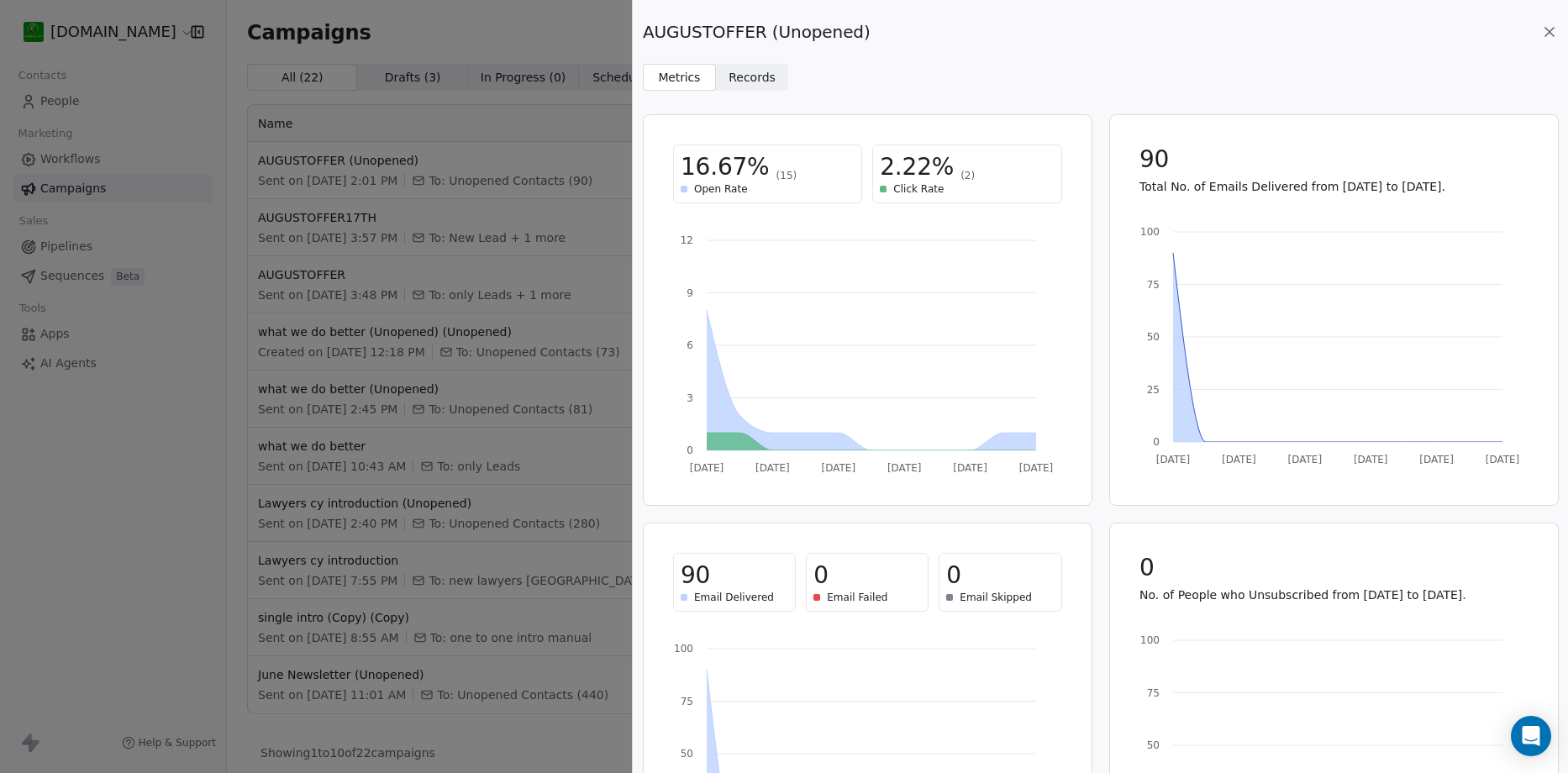
click at [728, 76] on span "Records" at bounding box center [752, 78] width 47 height 18
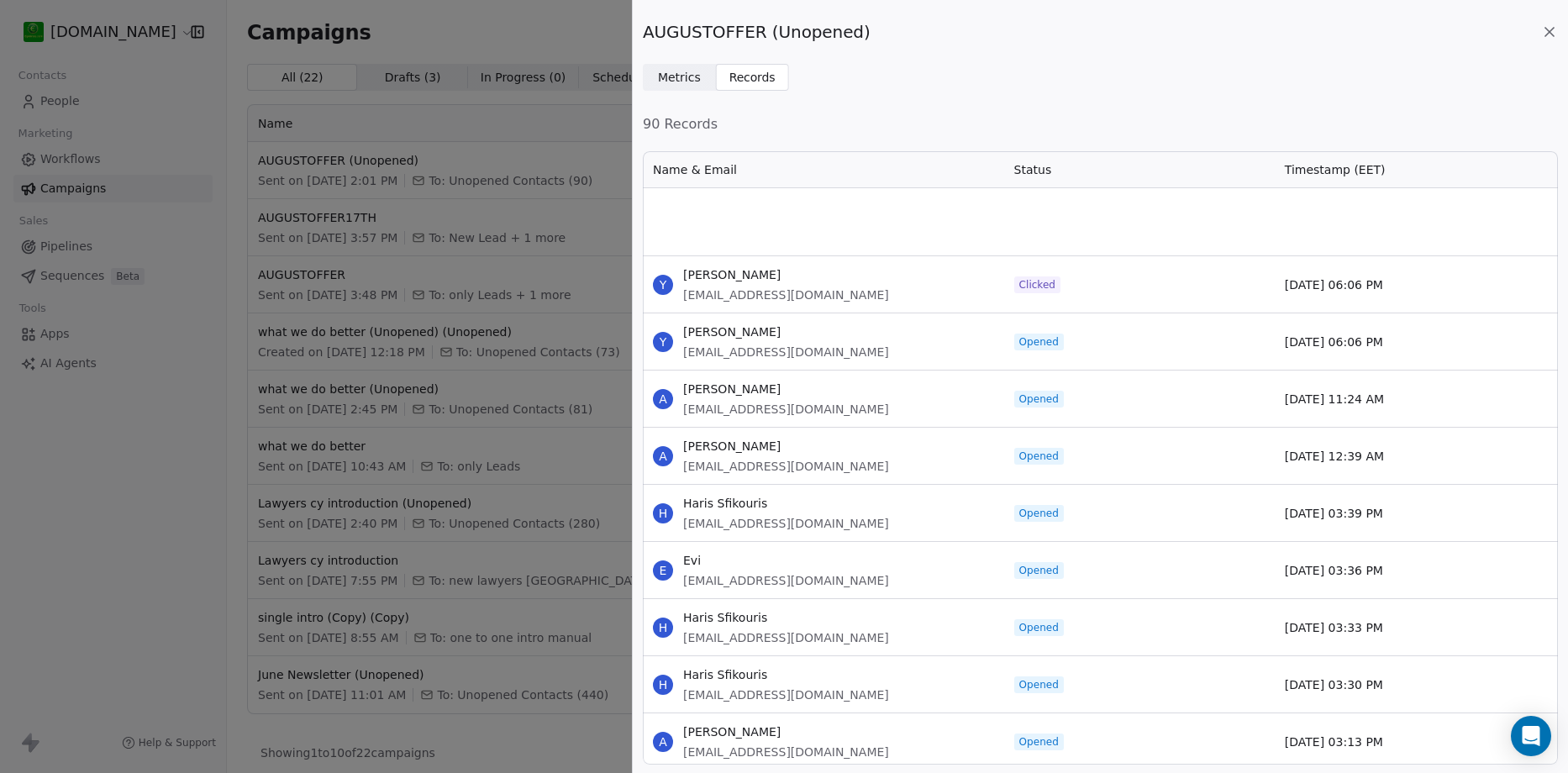
scroll to position [840, 0]
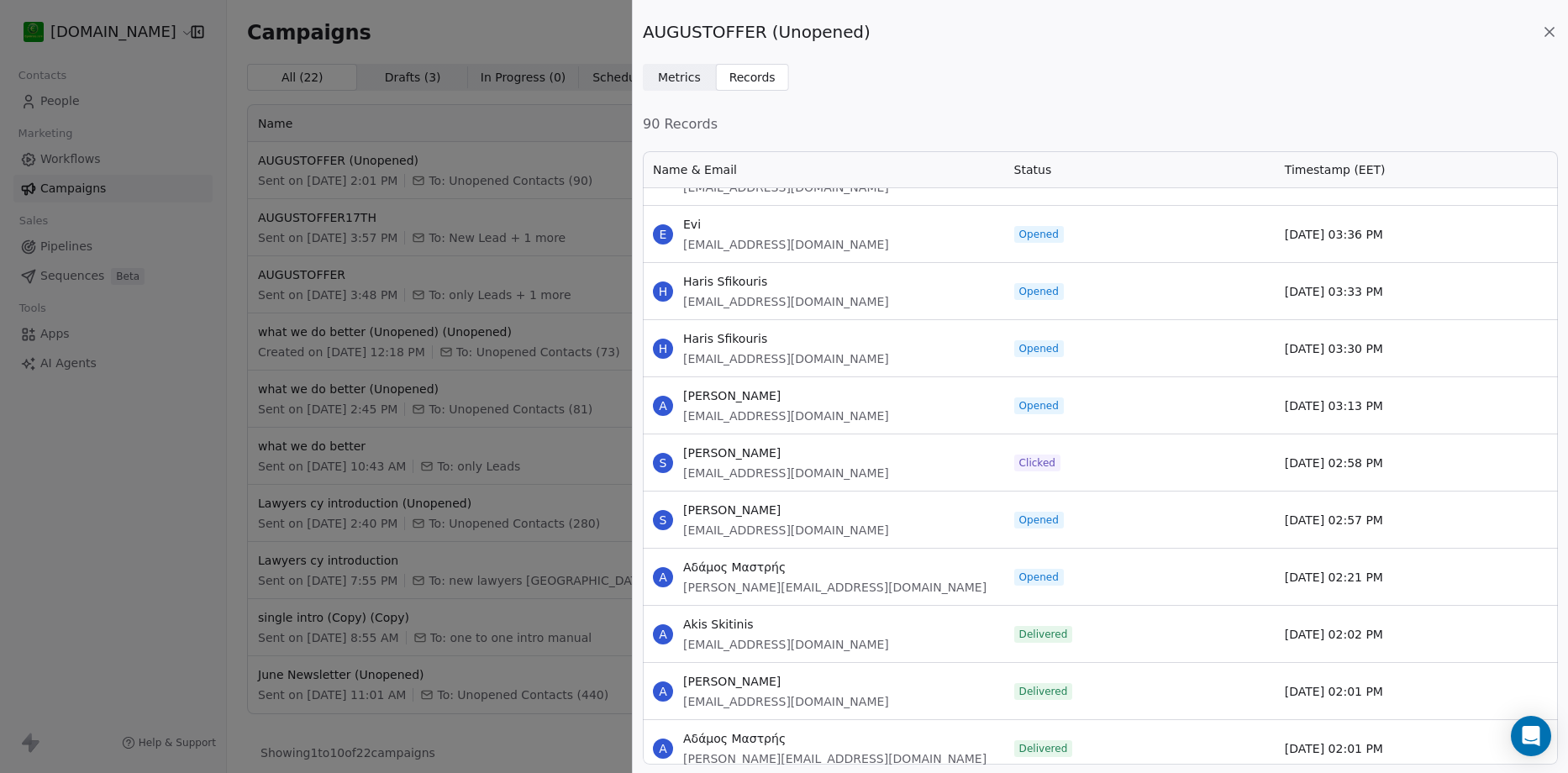
click at [508, 151] on div "AUGUSTOFFER (Unopened) Metrics Metrics Records Records 90 Records Name & Email …" at bounding box center [784, 386] width 1568 height 773
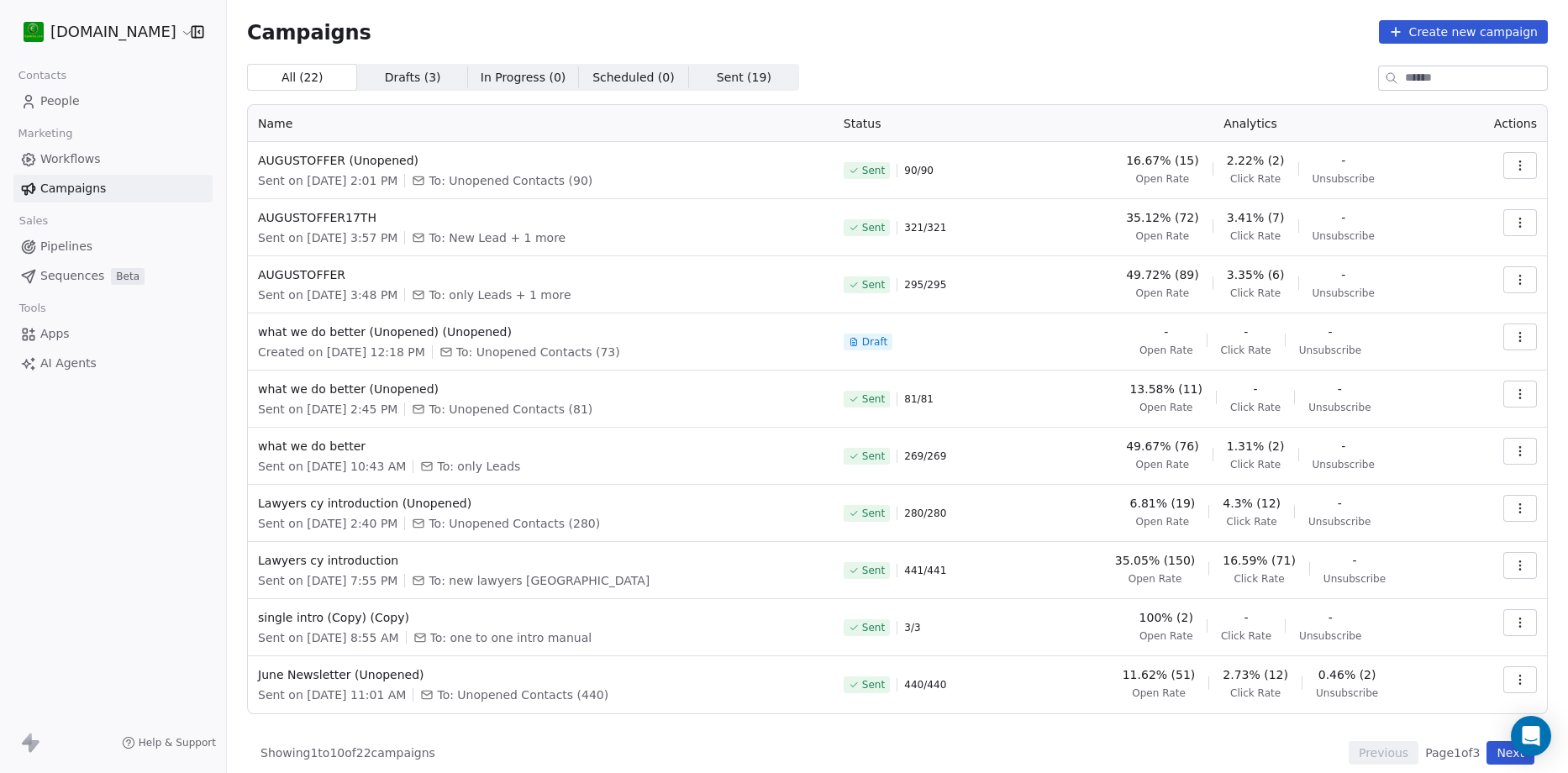
click at [1514, 221] on icon "button" at bounding box center [1520, 222] width 13 height 13
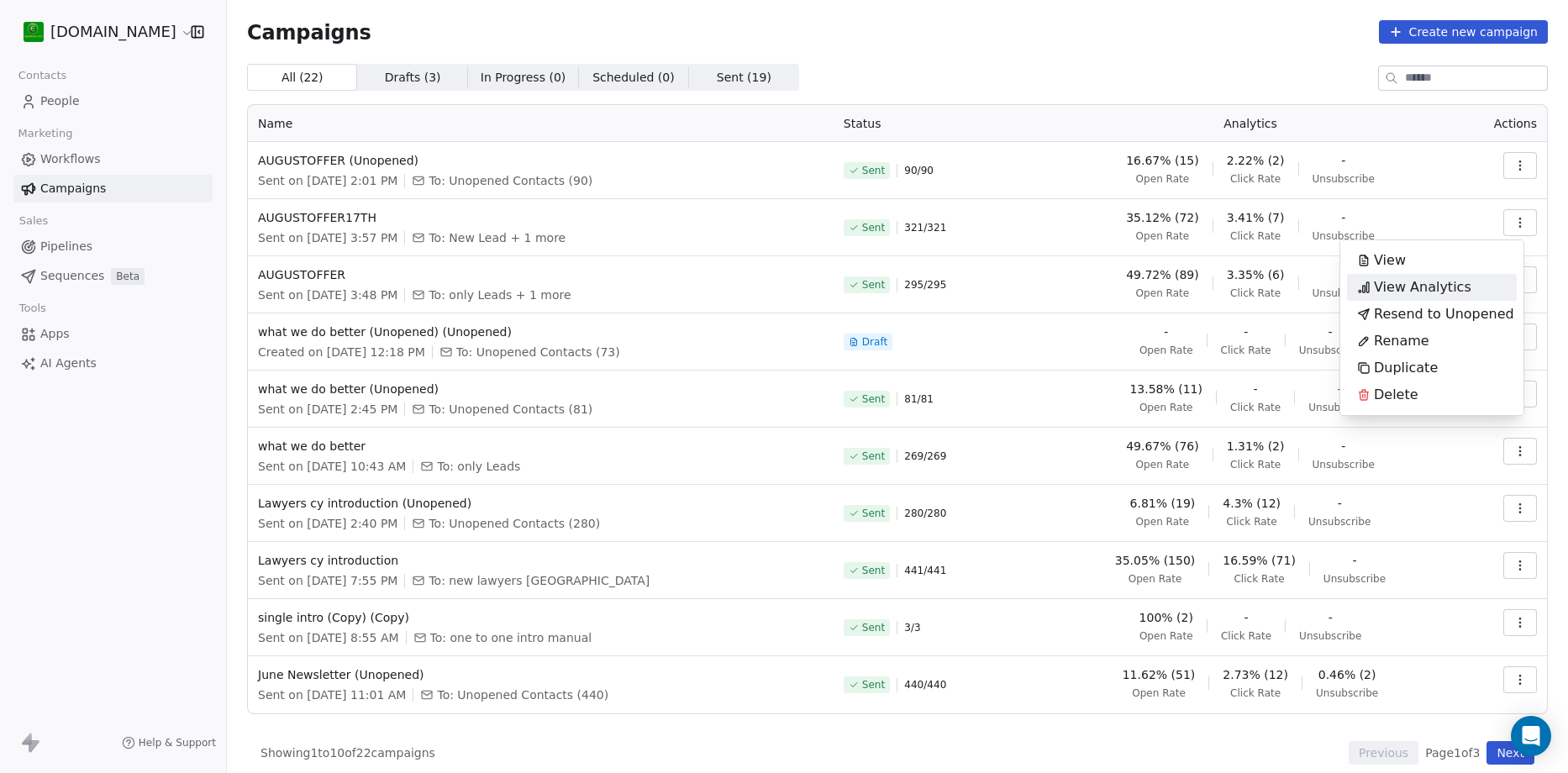
click at [1447, 294] on span "View Analytics" at bounding box center [1422, 287] width 97 height 20
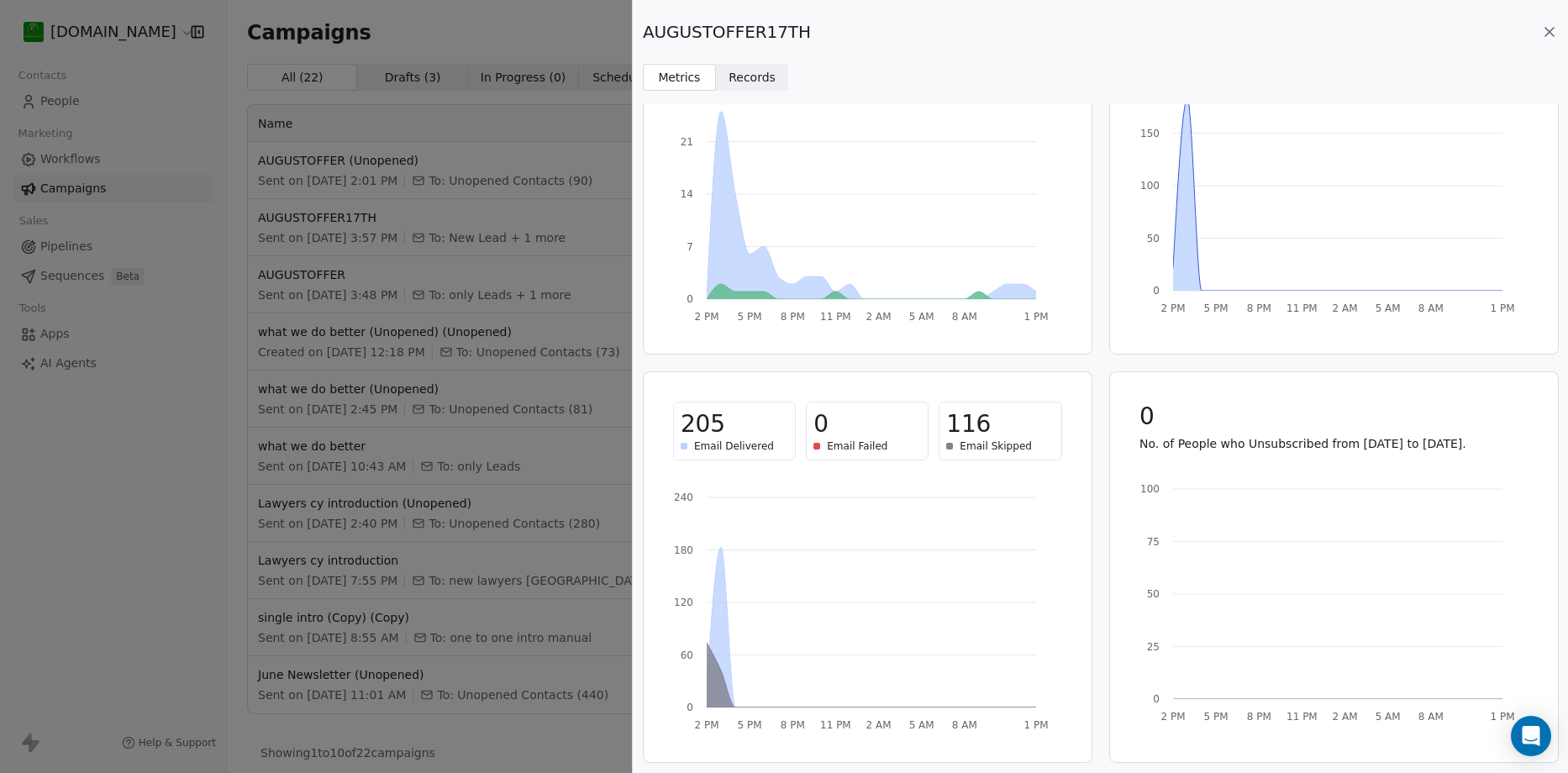
scroll to position [0, 0]
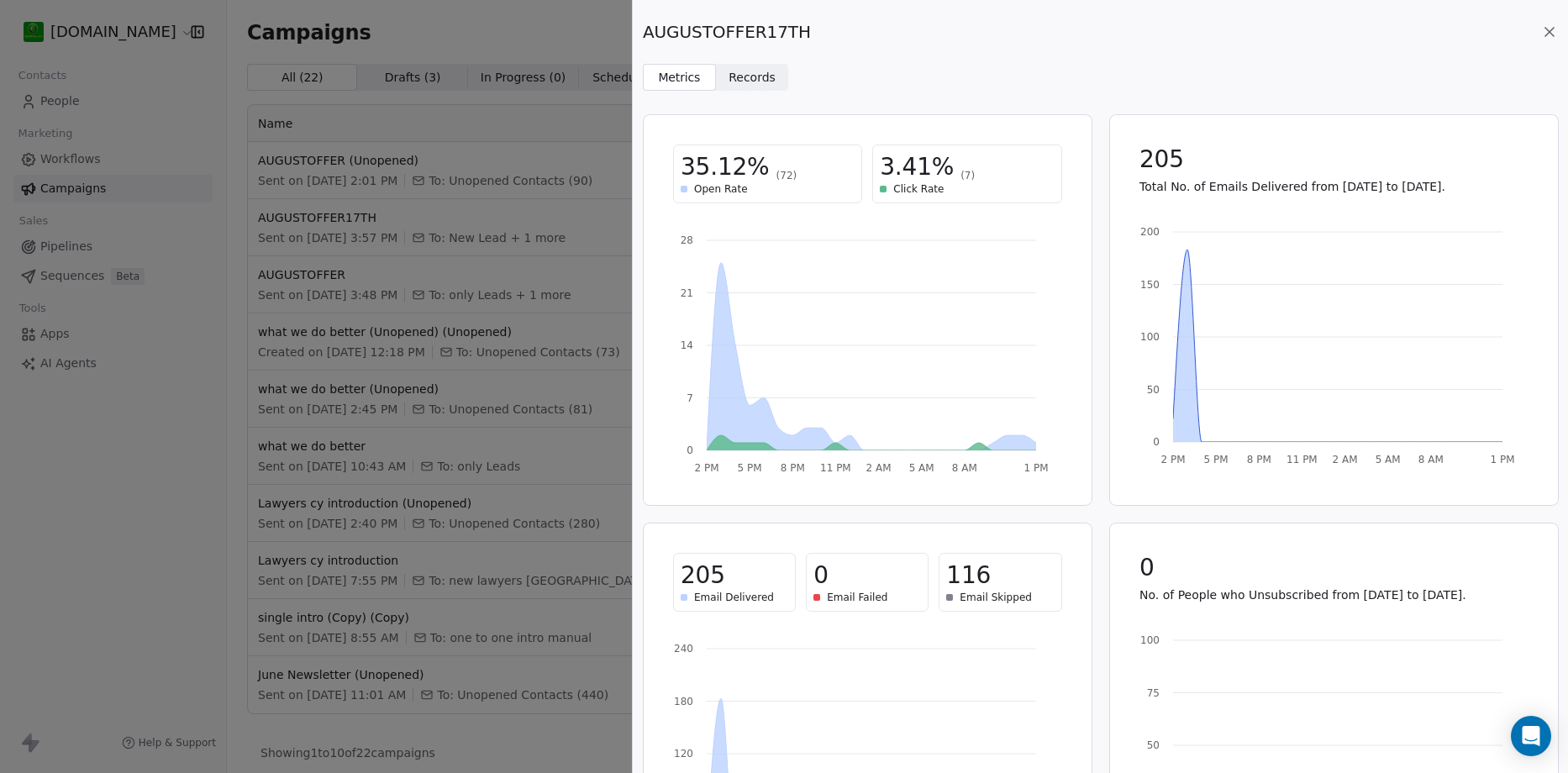
click at [744, 87] on span "Records Records" at bounding box center [753, 77] width 74 height 27
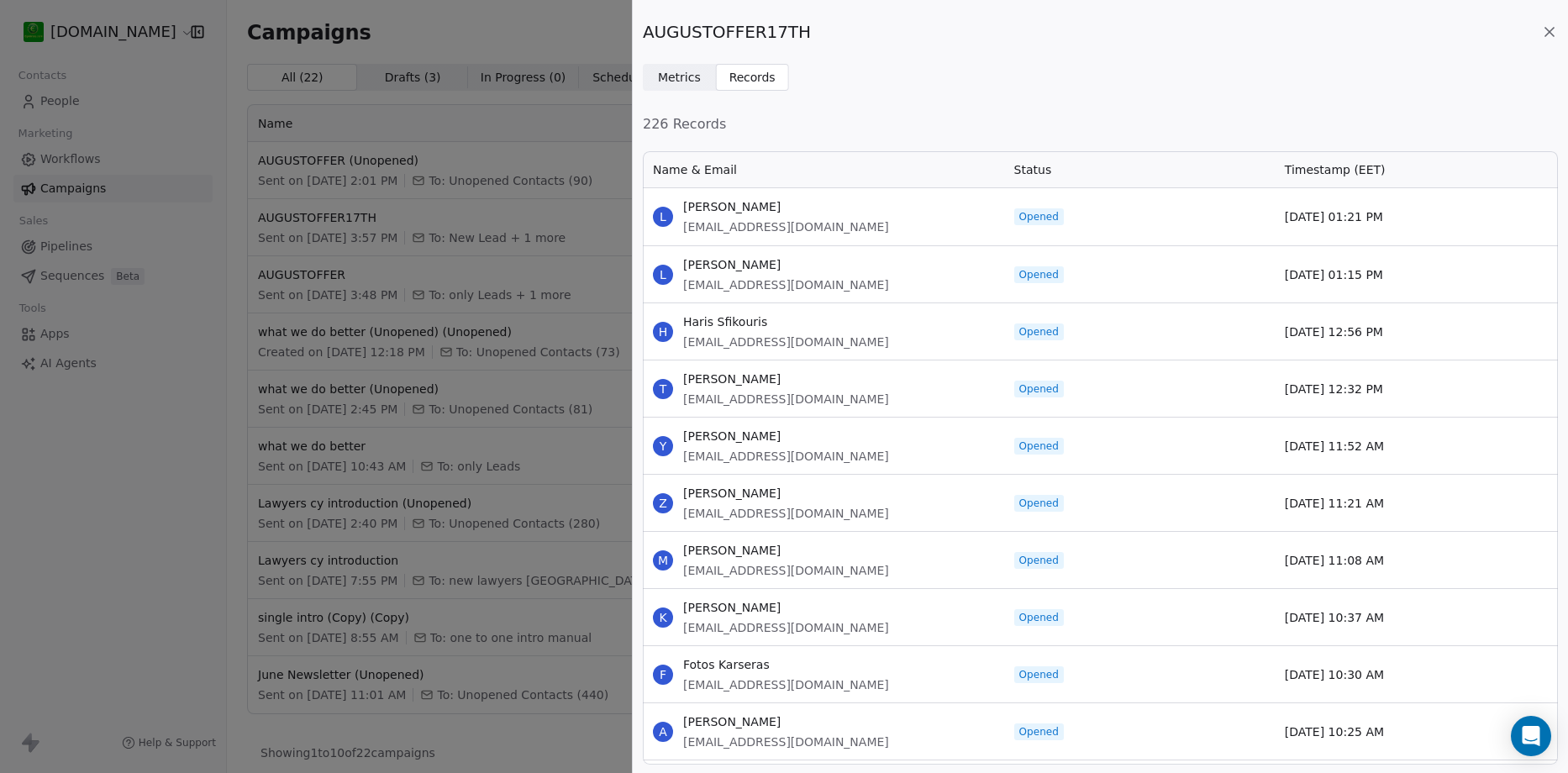
scroll to position [602, 903]
click at [677, 81] on span "Metrics" at bounding box center [679, 78] width 43 height 18
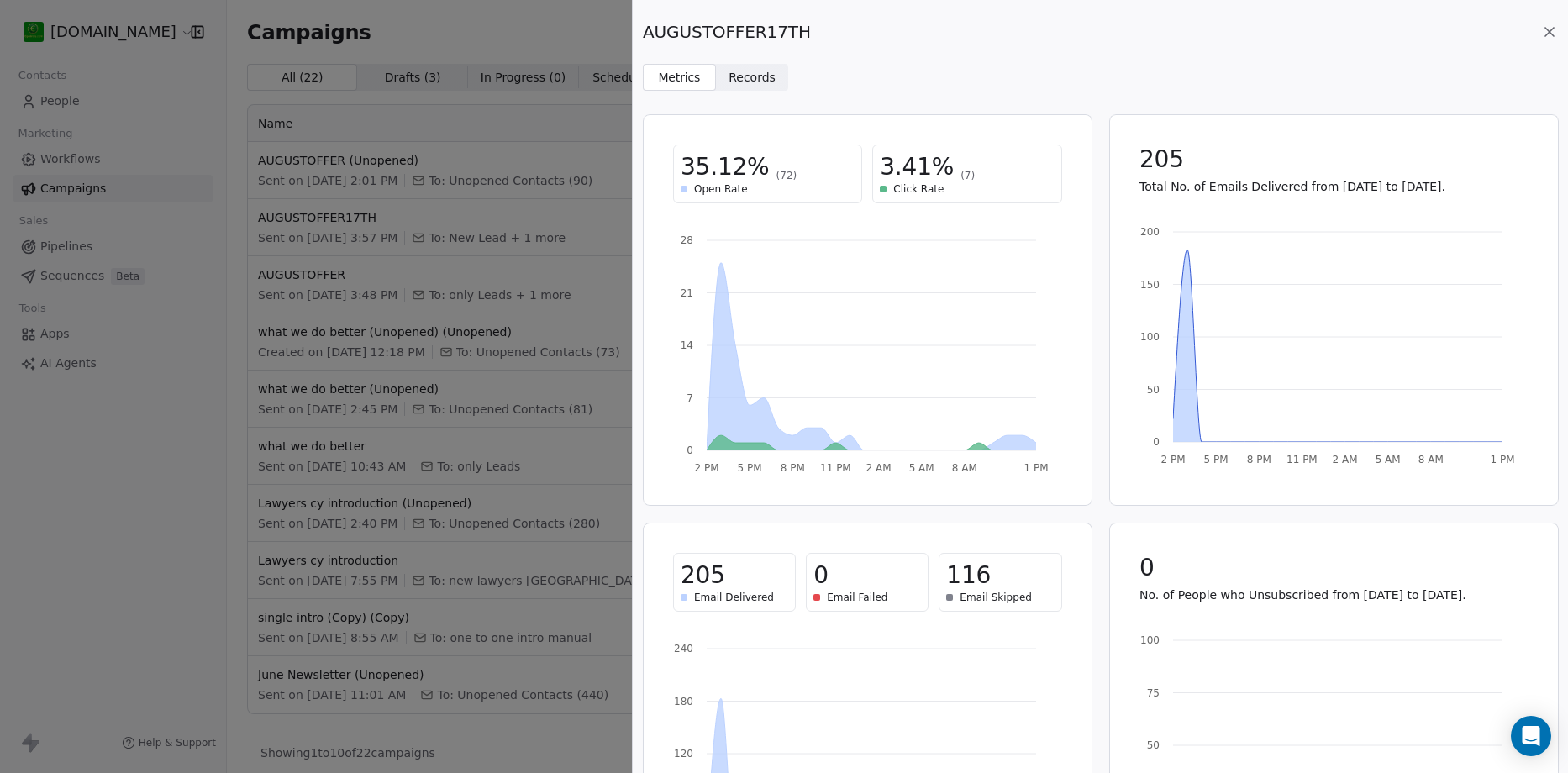
click at [746, 76] on span "Records" at bounding box center [752, 78] width 47 height 18
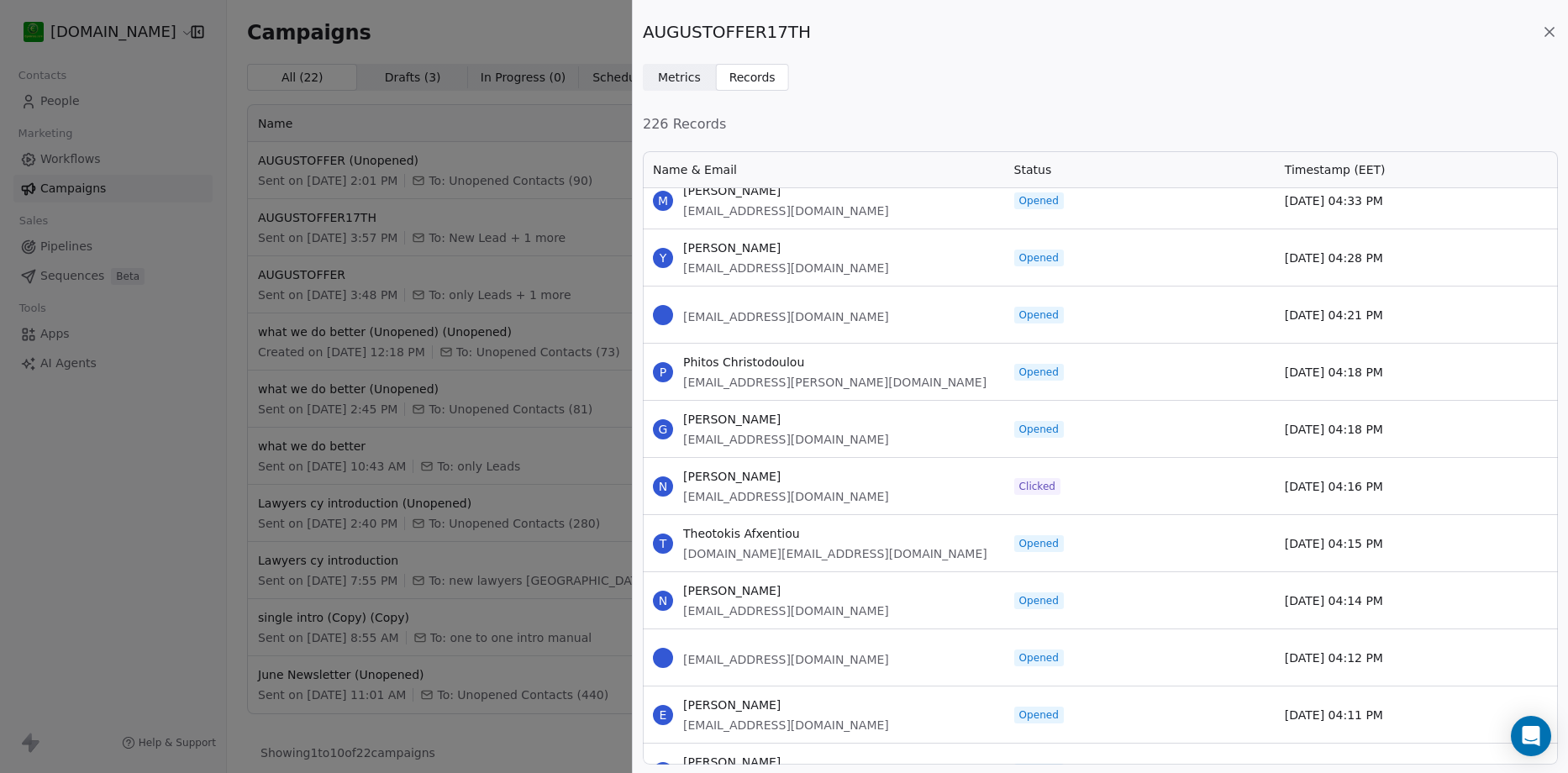
scroll to position [3530, 0]
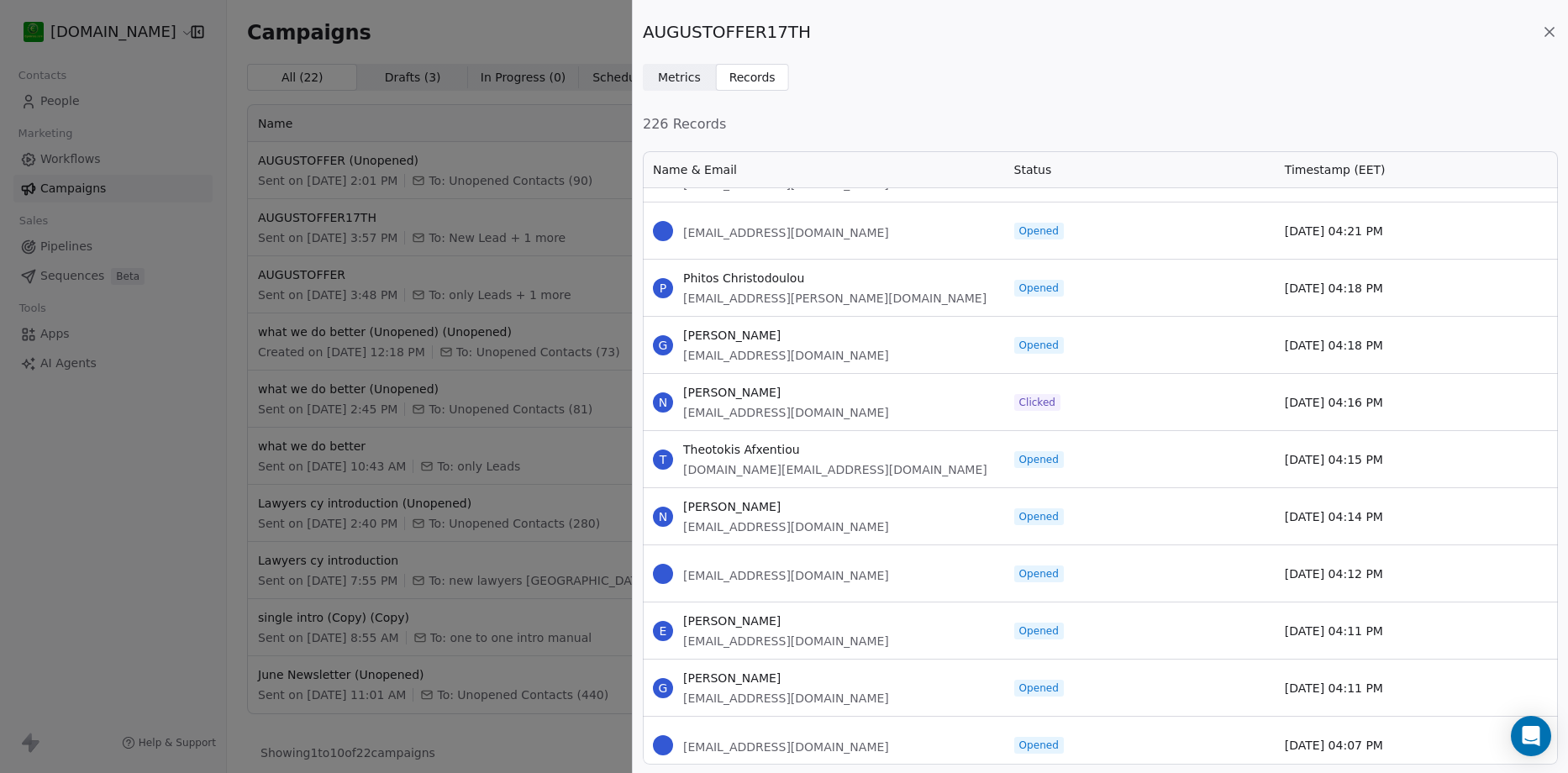
drag, startPoint x: 749, startPoint y: 397, endPoint x: 664, endPoint y: 390, distance: 85.3
click at [664, 390] on div "N [PERSON_NAME] [EMAIL_ADDRESS][DOMAIN_NAME]" at bounding box center [823, 402] width 362 height 56
copy span "[PERSON_NAME]"
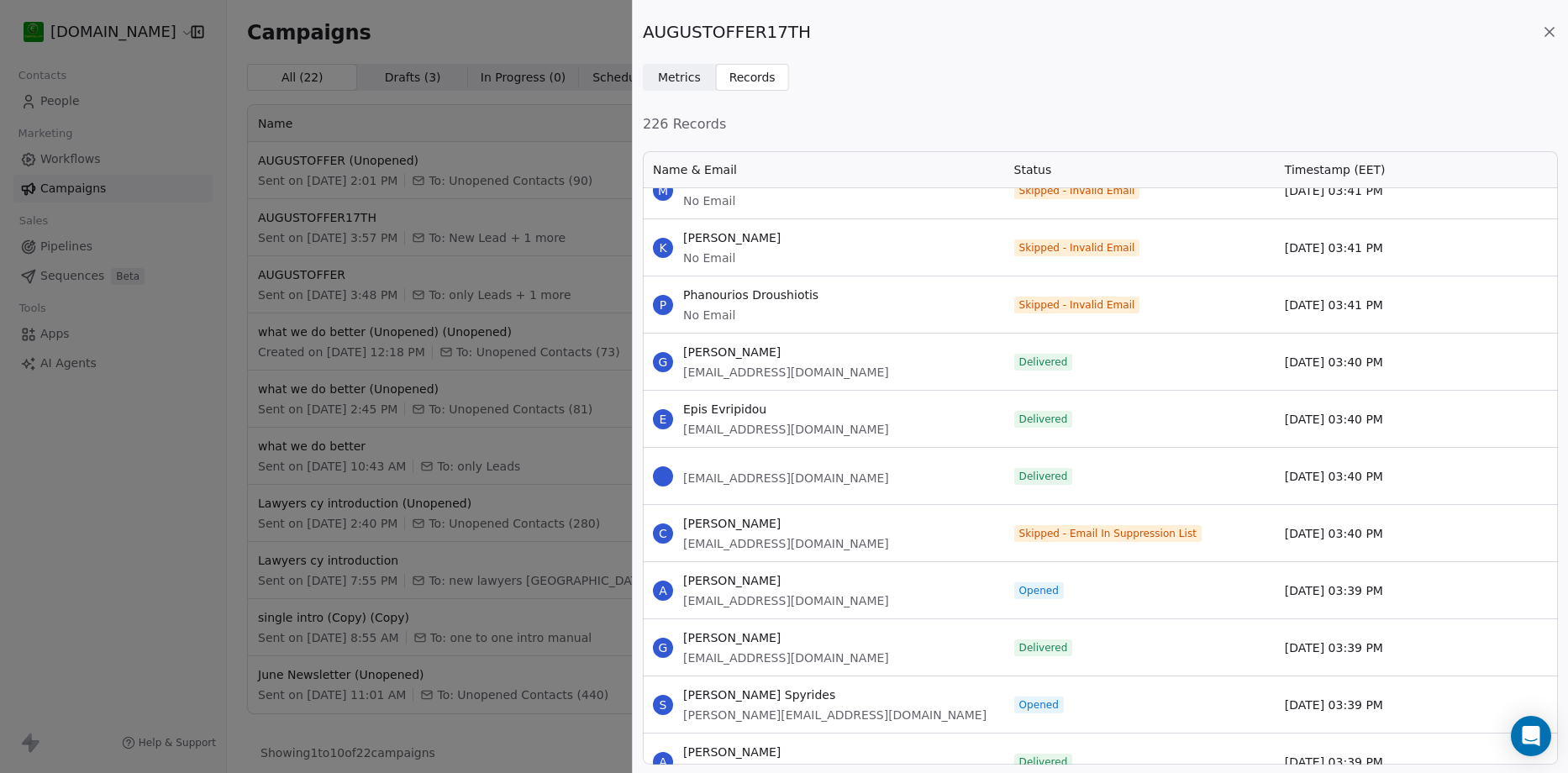
scroll to position [8907, 0]
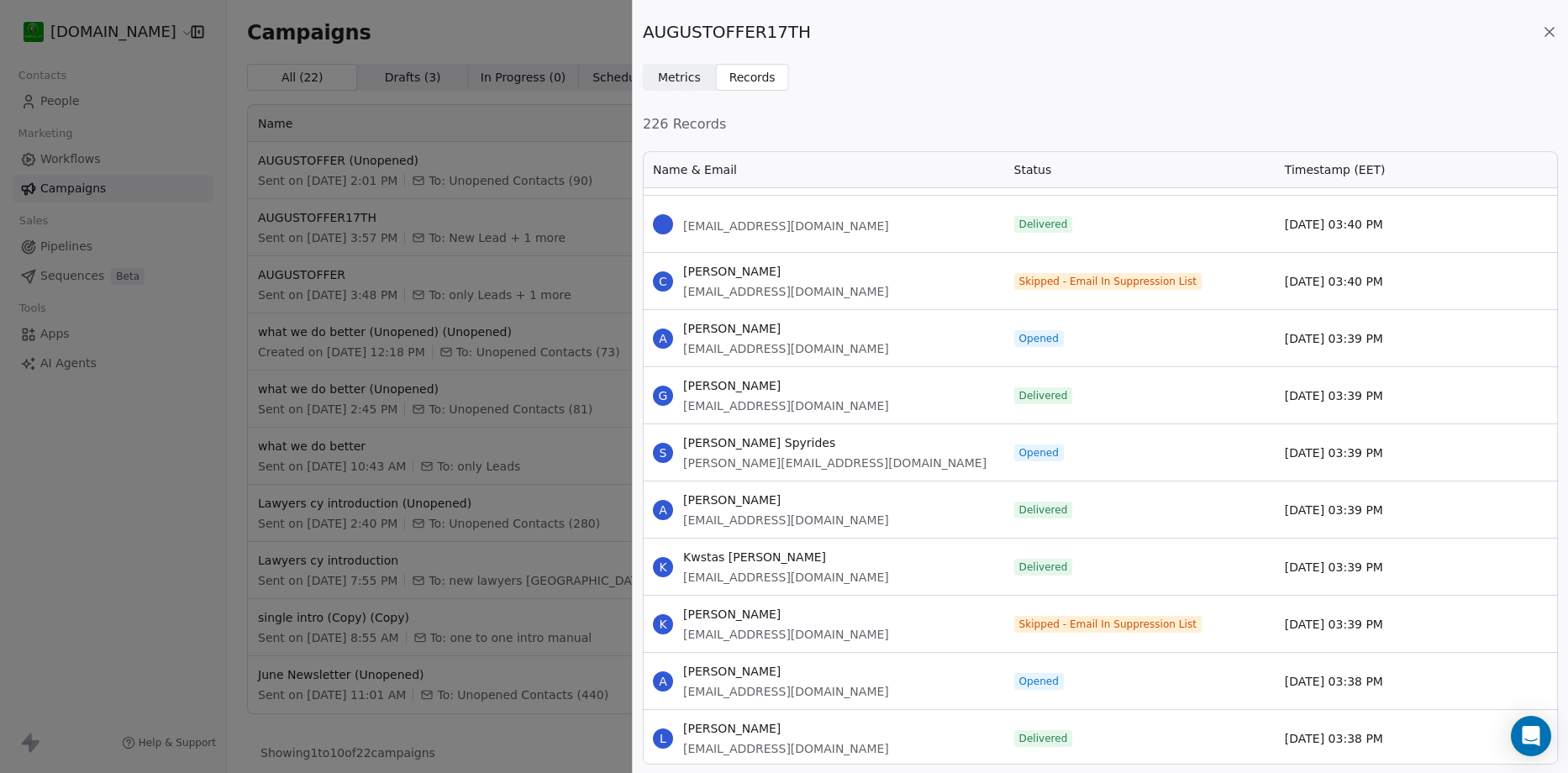
click at [124, 294] on div "AUGUSTOFFER17TH Metrics Metrics Records Records 226 Records Name & Email Status…" at bounding box center [784, 386] width 1568 height 773
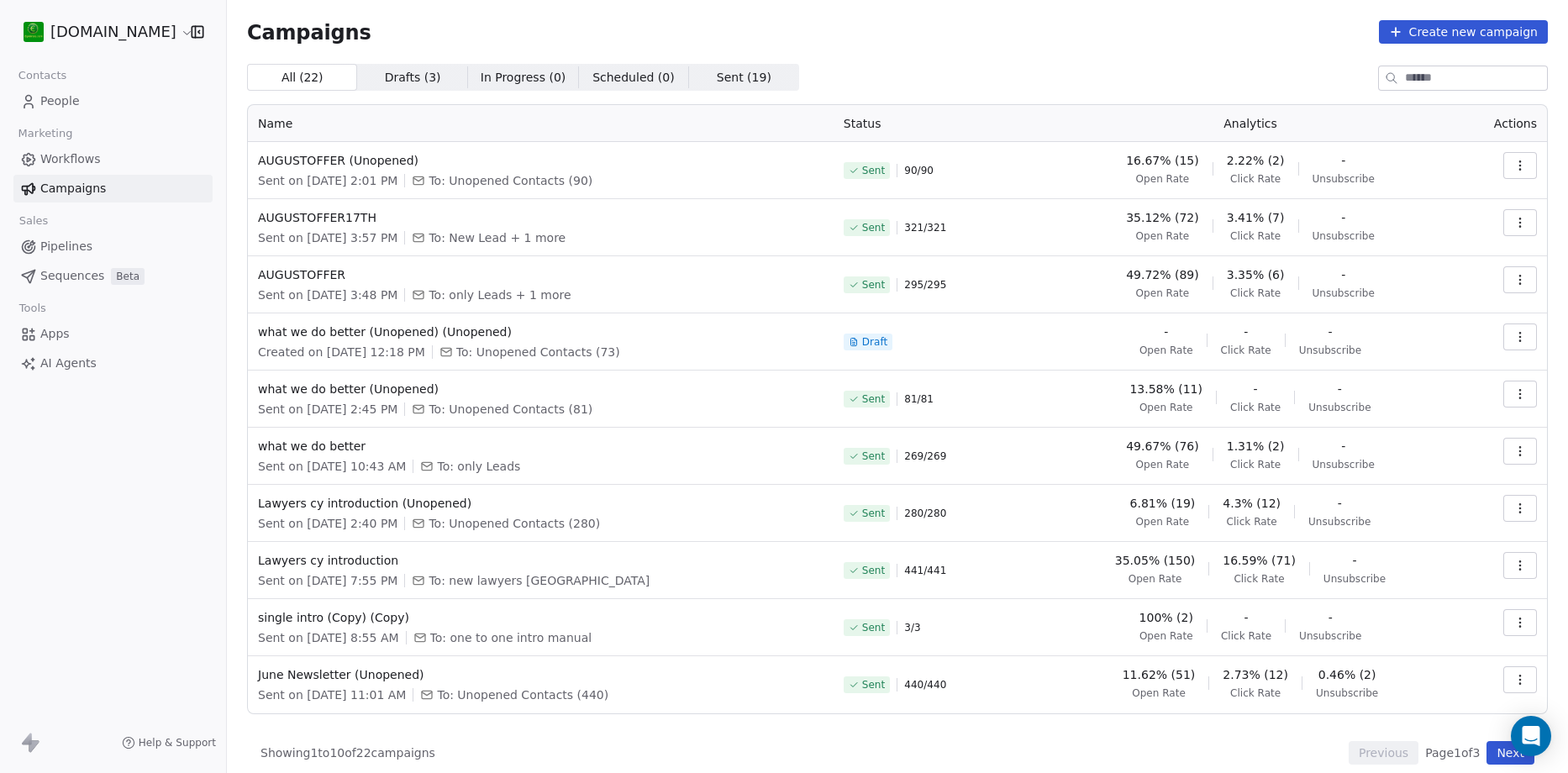
click at [109, 96] on link "People" at bounding box center [112, 102] width 199 height 28
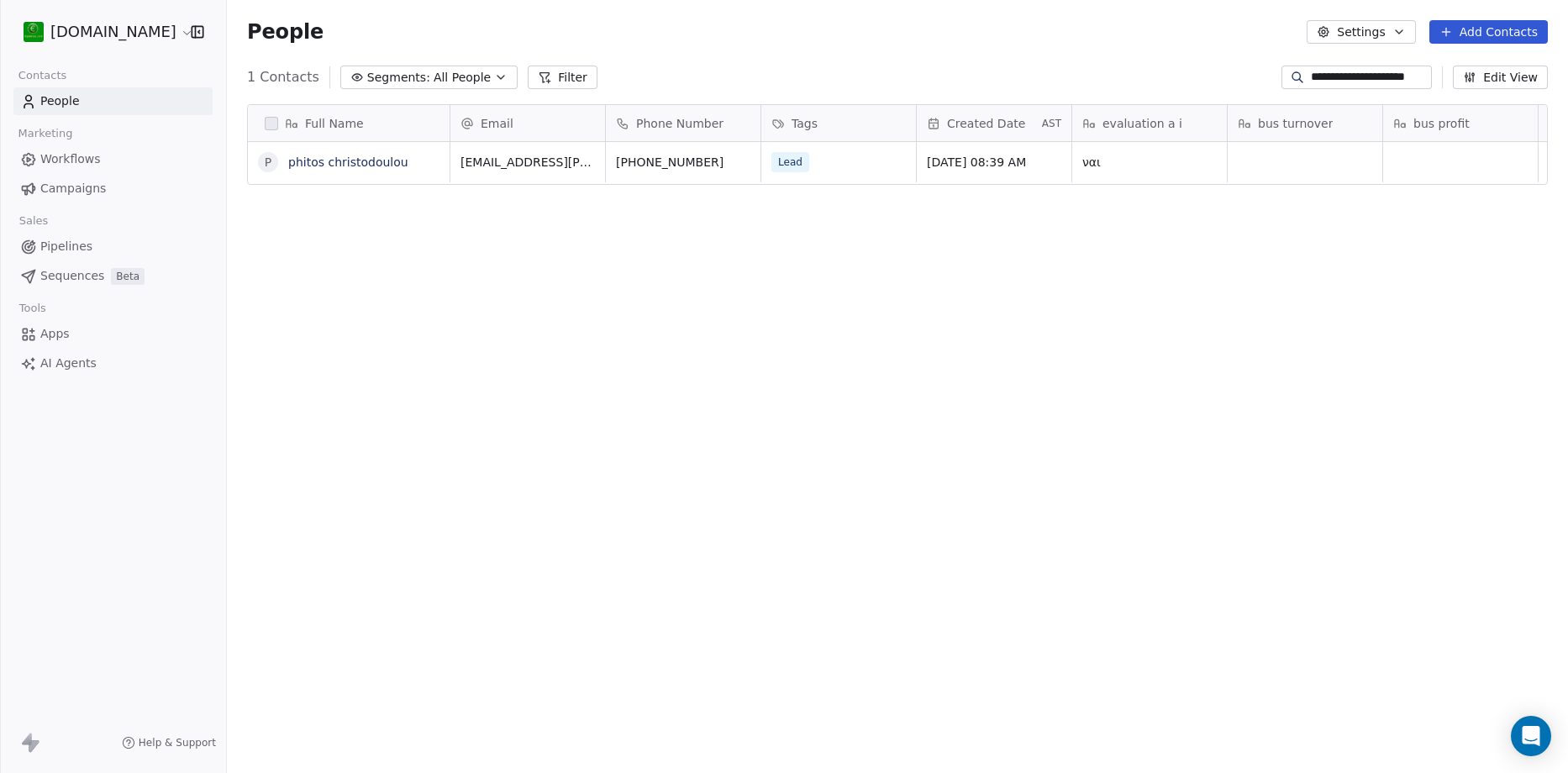
scroll to position [667, 1329]
click at [126, 97] on link "People" at bounding box center [112, 102] width 199 height 28
click at [1399, 81] on input "**********" at bounding box center [1369, 77] width 117 height 17
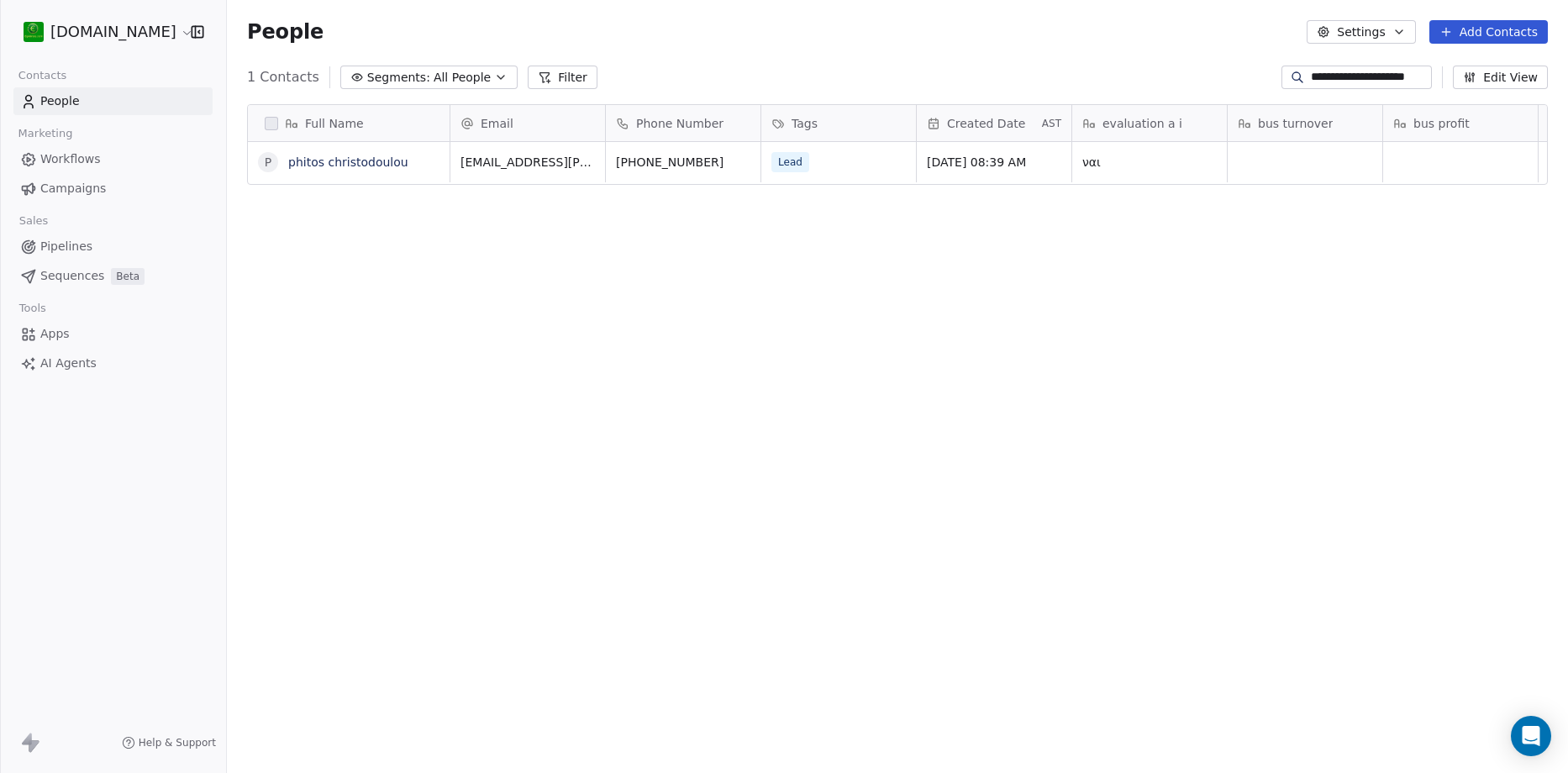
paste input
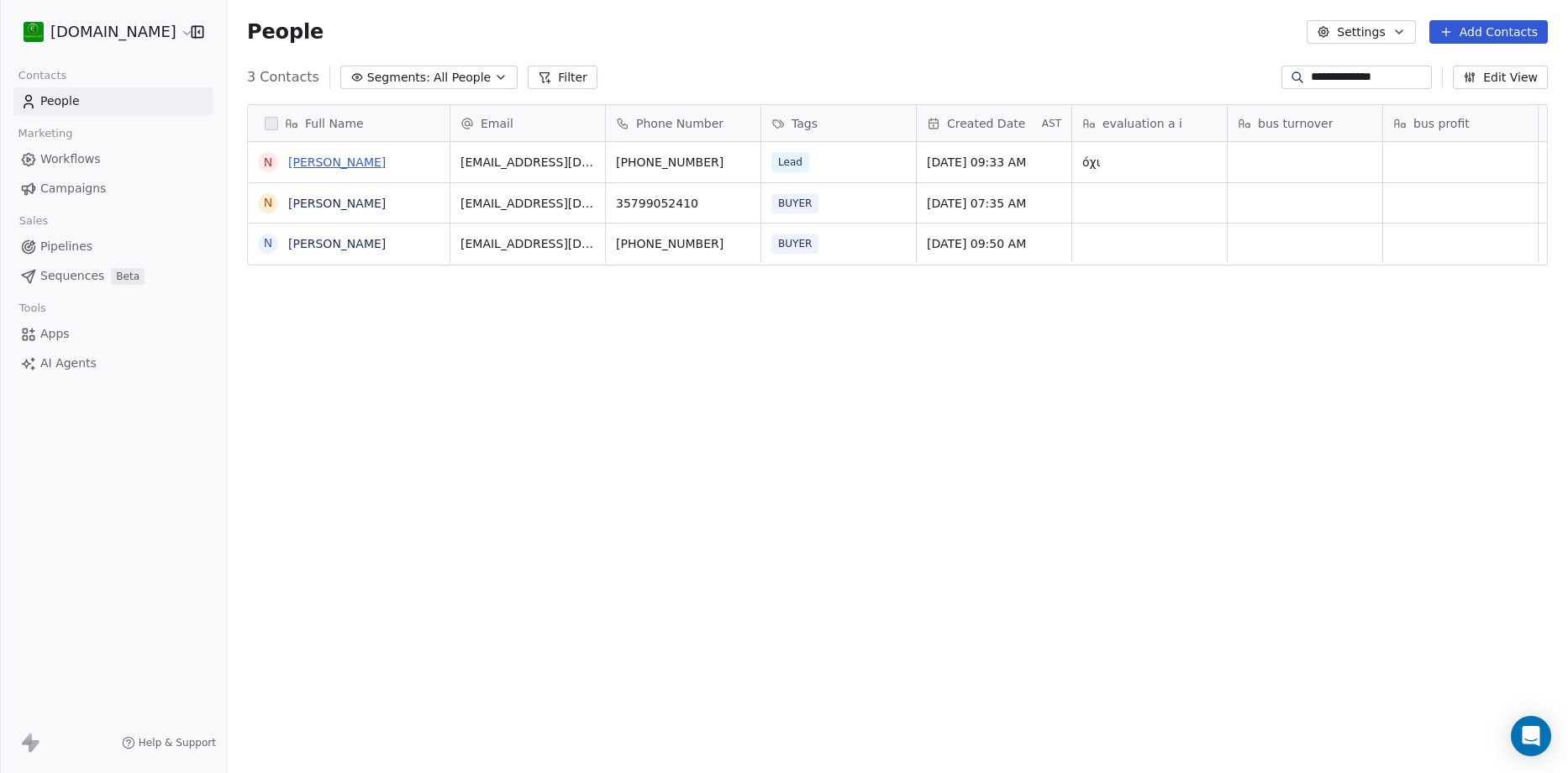
type input "**********"
click at [306, 163] on link "[PERSON_NAME]" at bounding box center [336, 162] width 97 height 13
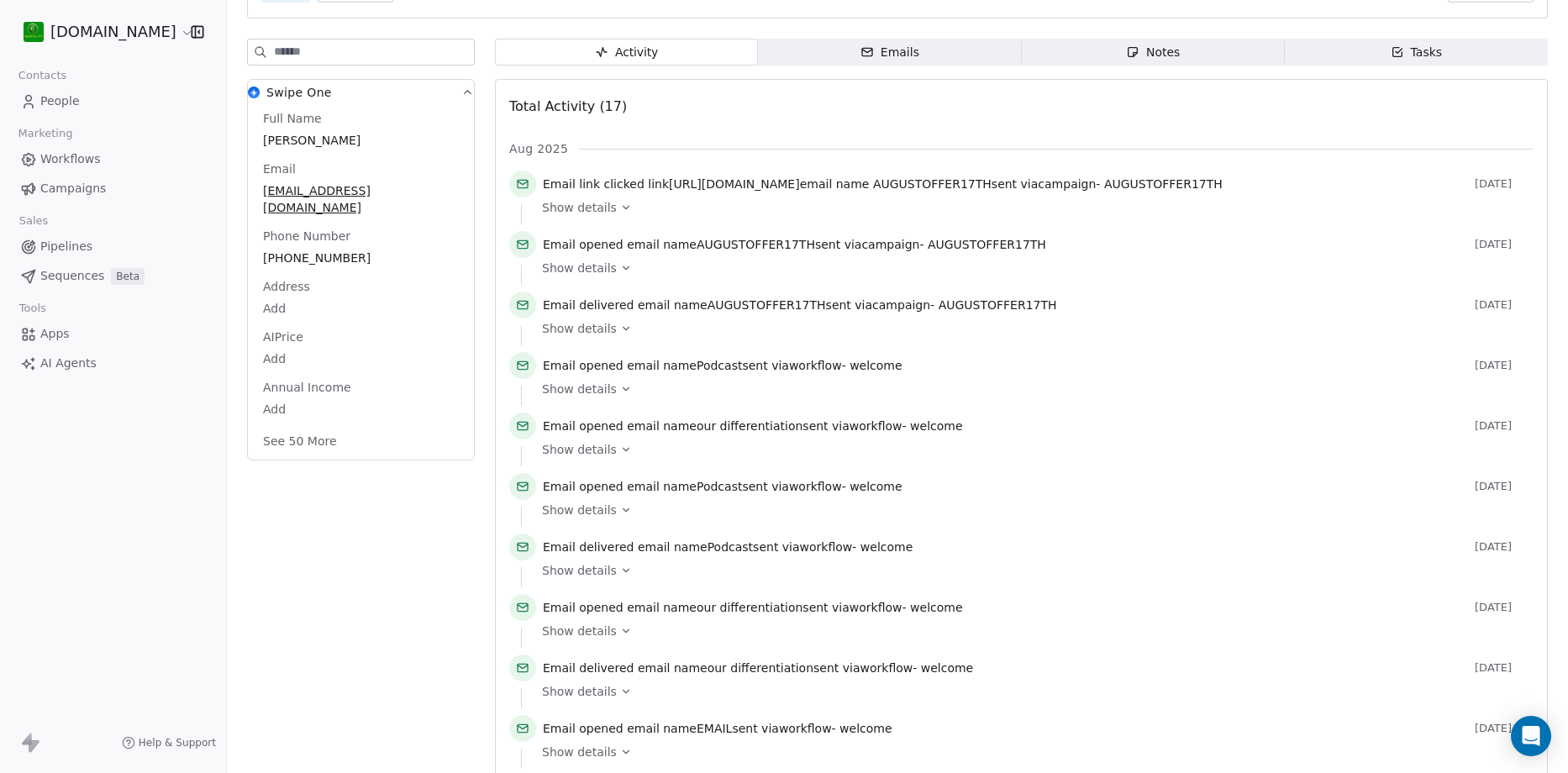
scroll to position [24, 0]
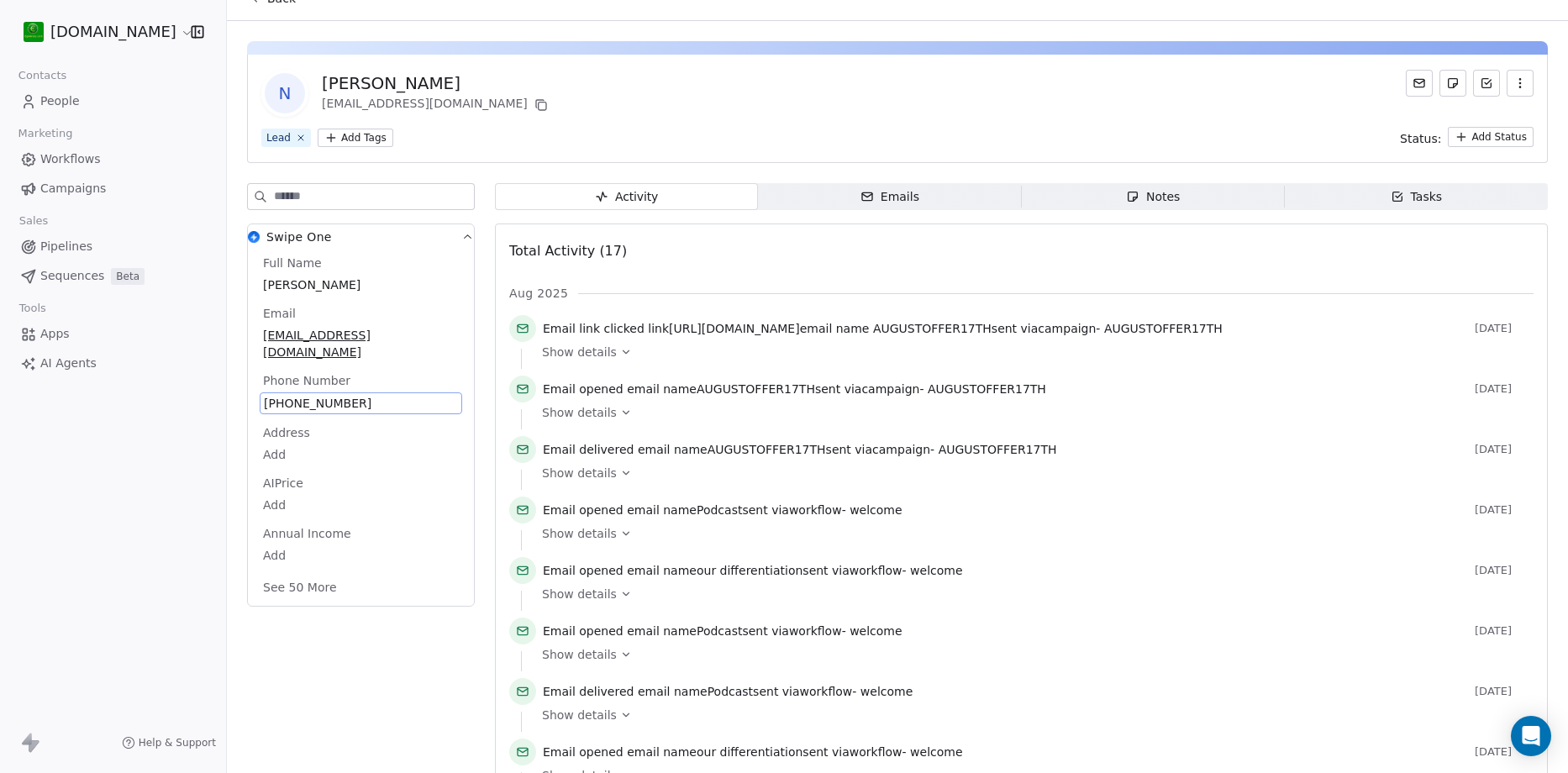
click at [360, 239] on div "Swipe One Full Name [PERSON_NAME] Email [EMAIL_ADDRESS][DOMAIN_NAME] Phone Numb…" at bounding box center [361, 415] width 228 height 383
click at [368, 395] on span "[PHONE_NUMBER]" at bounding box center [361, 403] width 194 height 17
drag, startPoint x: 357, startPoint y: 386, endPoint x: 310, endPoint y: 389, distance: 47.1
click at [310, 395] on span "[PHONE_NUMBER]" at bounding box center [361, 403] width 194 height 17
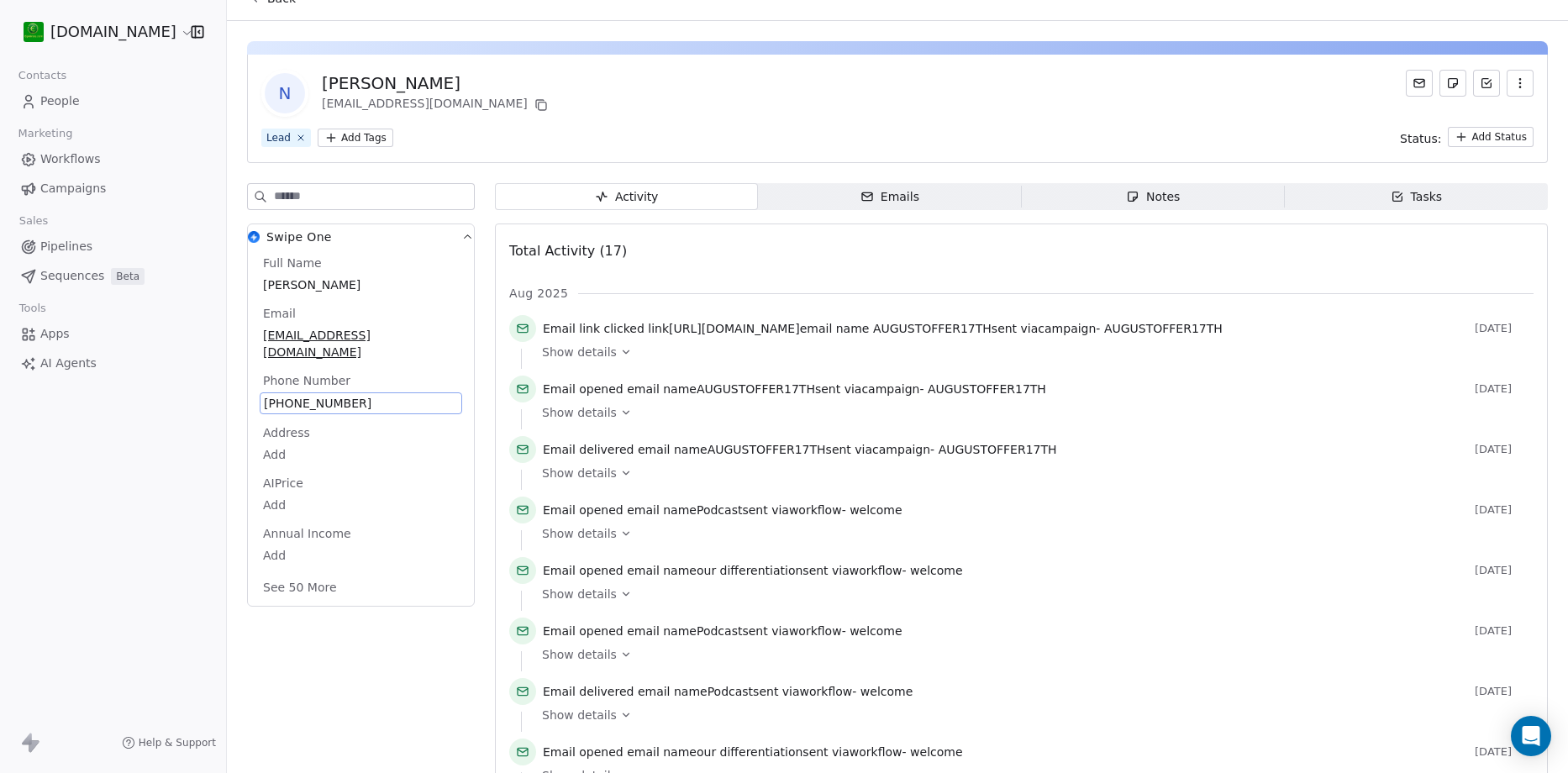
click at [310, 395] on span "[PHONE_NUMBER]" at bounding box center [361, 403] width 194 height 17
drag, startPoint x: 299, startPoint y: 399, endPoint x: 384, endPoint y: 381, distance: 86.9
click at [384, 381] on input "**********" at bounding box center [353, 397] width 181 height 33
click at [618, 95] on html "[DOMAIN_NAME] Contacts People Marketing Workflows Campaigns Sales Pipelines Seq…" at bounding box center [784, 386] width 1568 height 773
click at [86, 185] on span "Campaigns" at bounding box center [73, 188] width 66 height 18
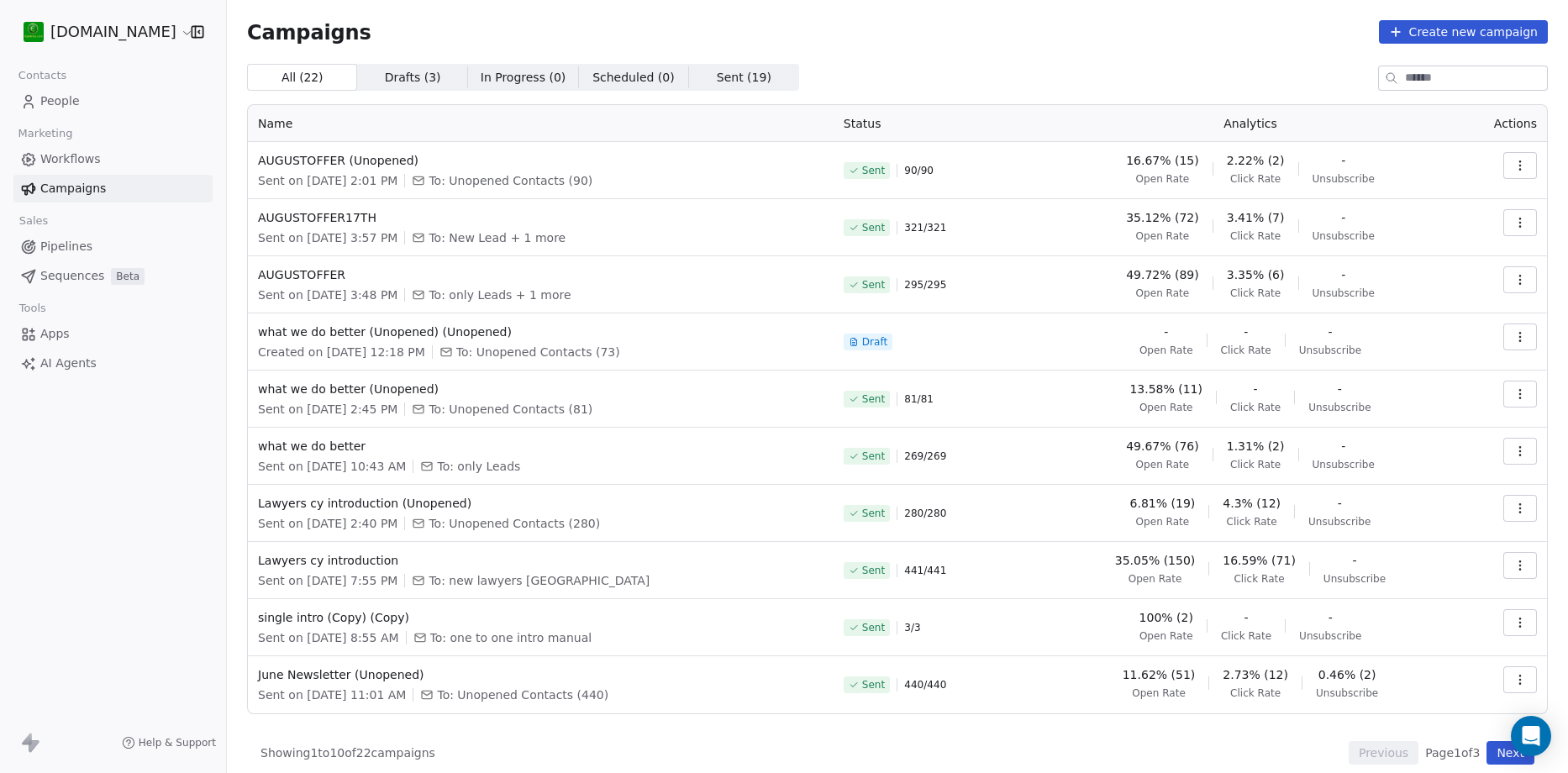
click at [50, 107] on span "People" at bounding box center [60, 102] width 39 height 18
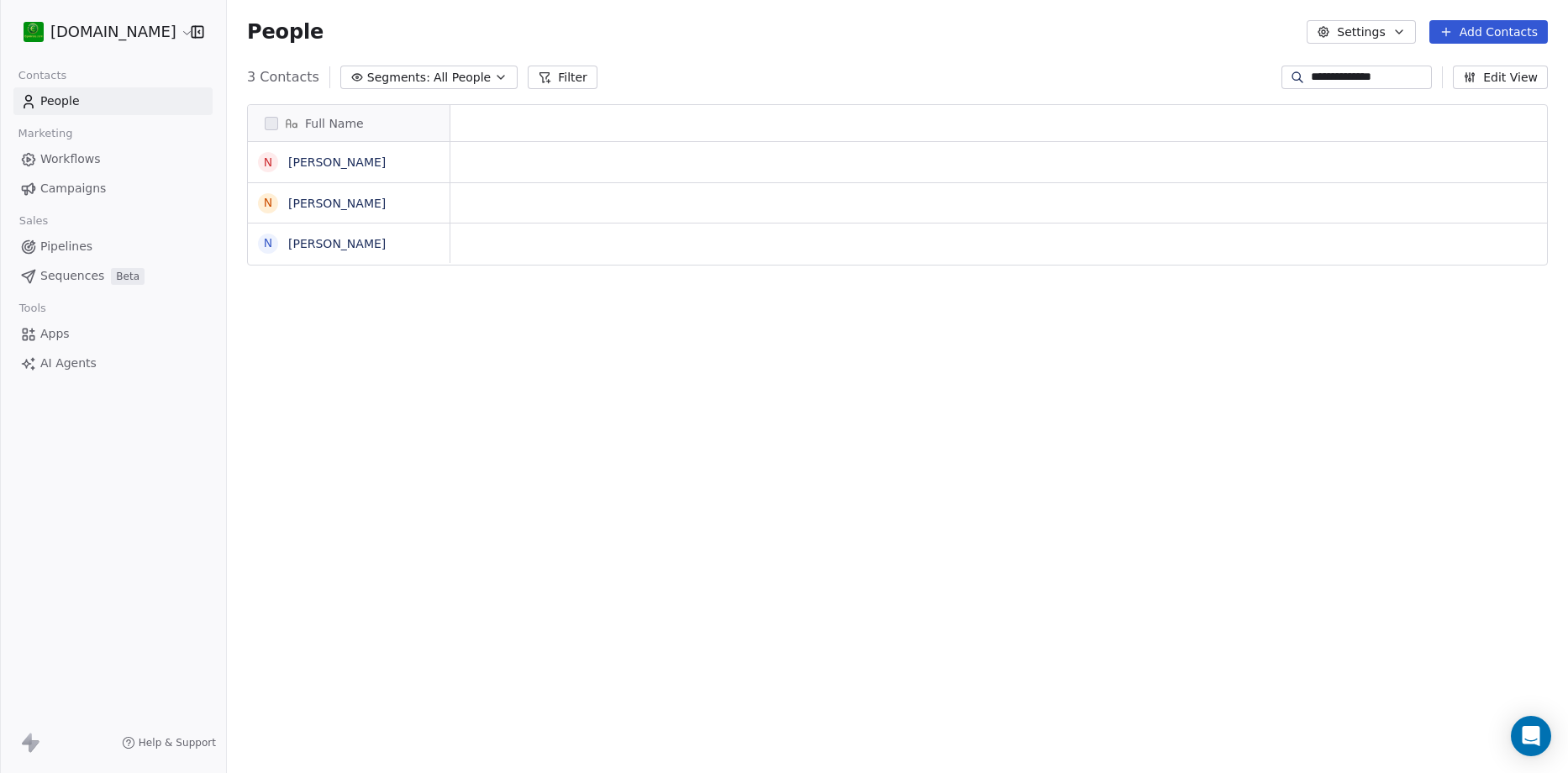
scroll to position [13, 13]
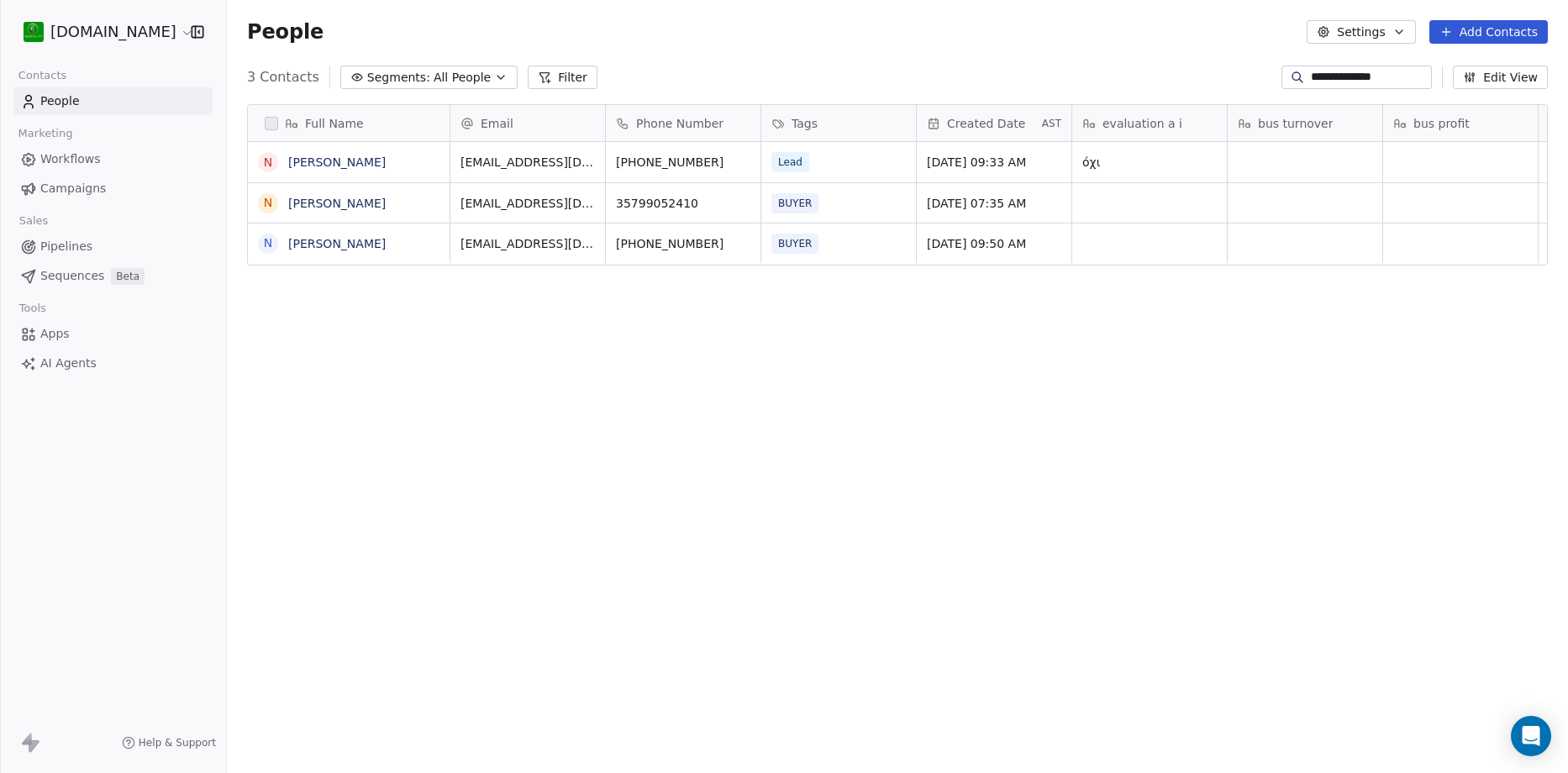
click at [1417, 78] on input "**********" at bounding box center [1369, 77] width 117 height 17
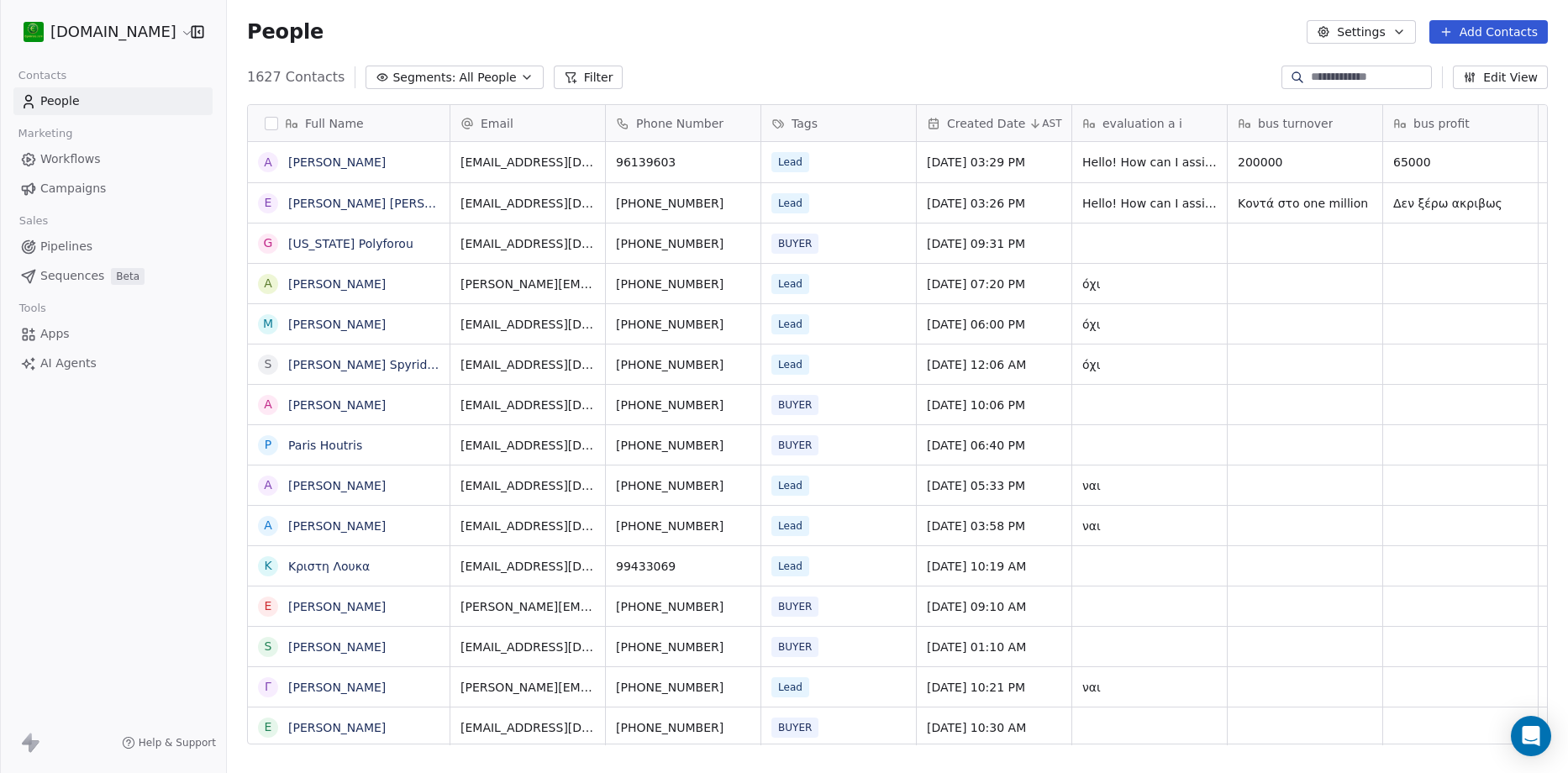
scroll to position [667, 1329]
click at [1355, 74] on input at bounding box center [1369, 77] width 117 height 17
paste input "**********"
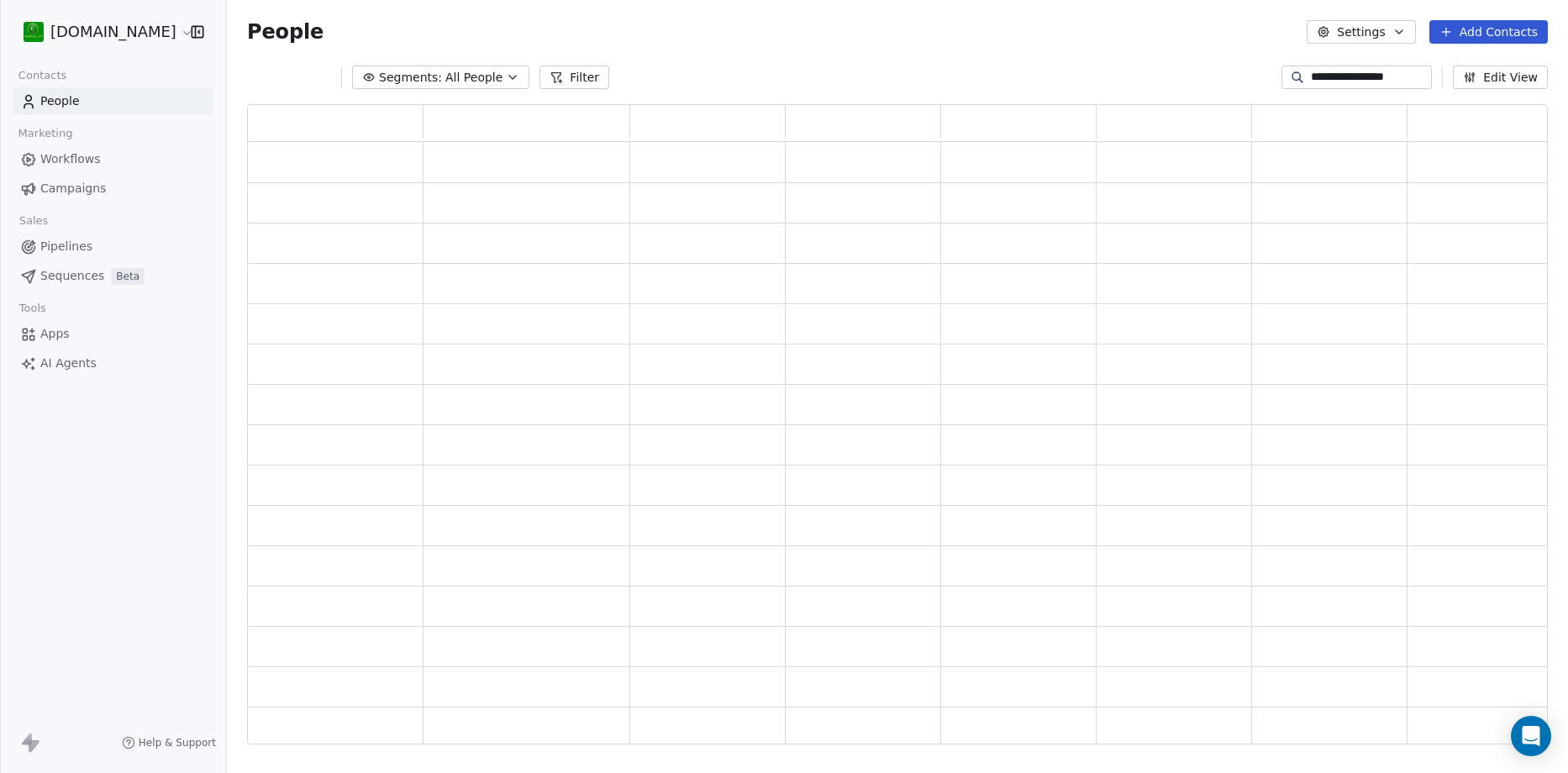
scroll to position [627, 1289]
type input "**********"
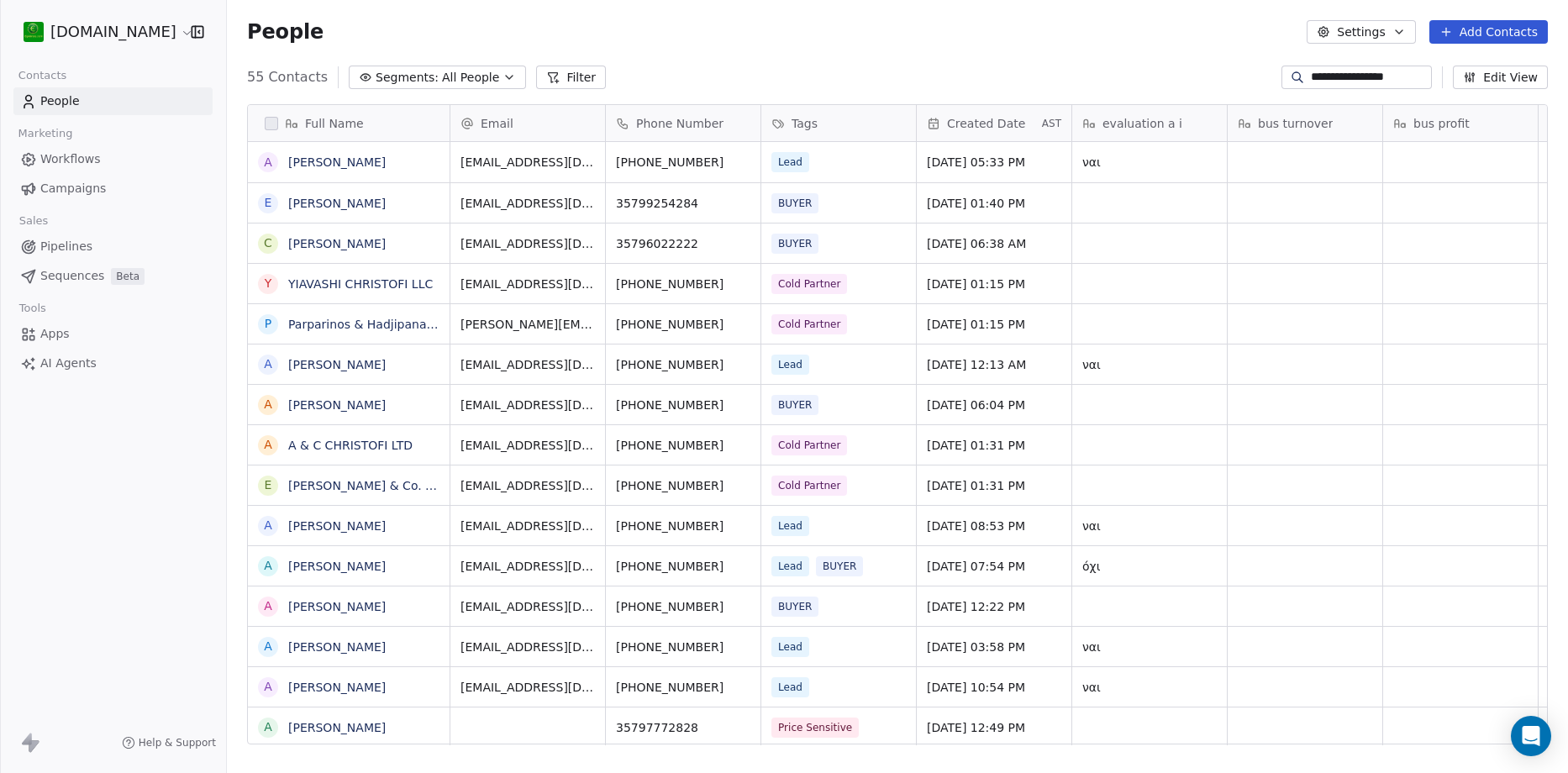
scroll to position [667, 1329]
click at [353, 164] on link "[PERSON_NAME]" at bounding box center [336, 162] width 97 height 13
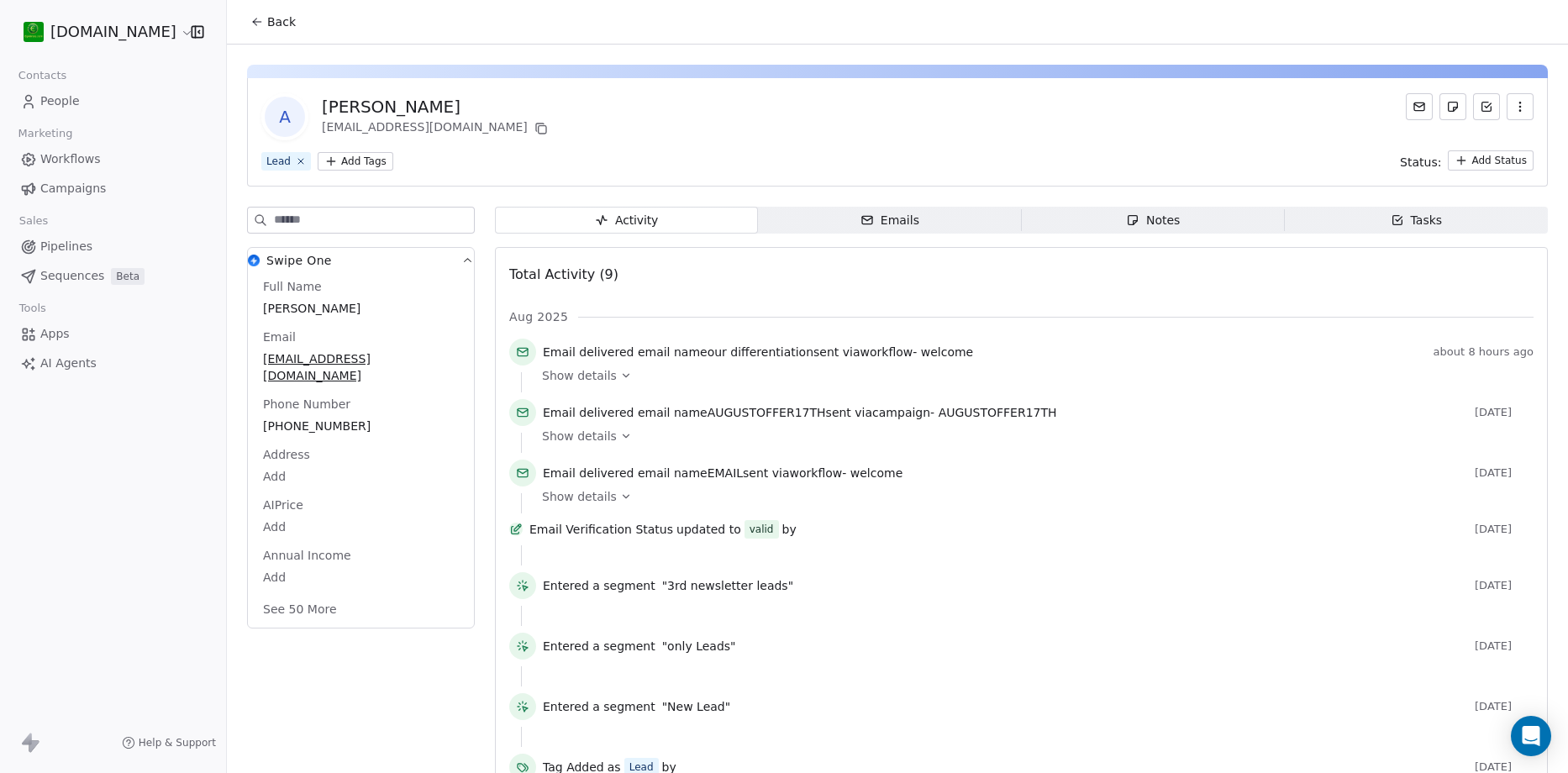
drag, startPoint x: 468, startPoint y: 100, endPoint x: 304, endPoint y: 93, distance: 164.1
click at [304, 93] on div "A [PERSON_NAME] [EMAIL_ADDRESS][DOMAIN_NAME] Lead Add Tags Status: Add Status" at bounding box center [897, 132] width 1301 height 109
copy div "[PERSON_NAME]"
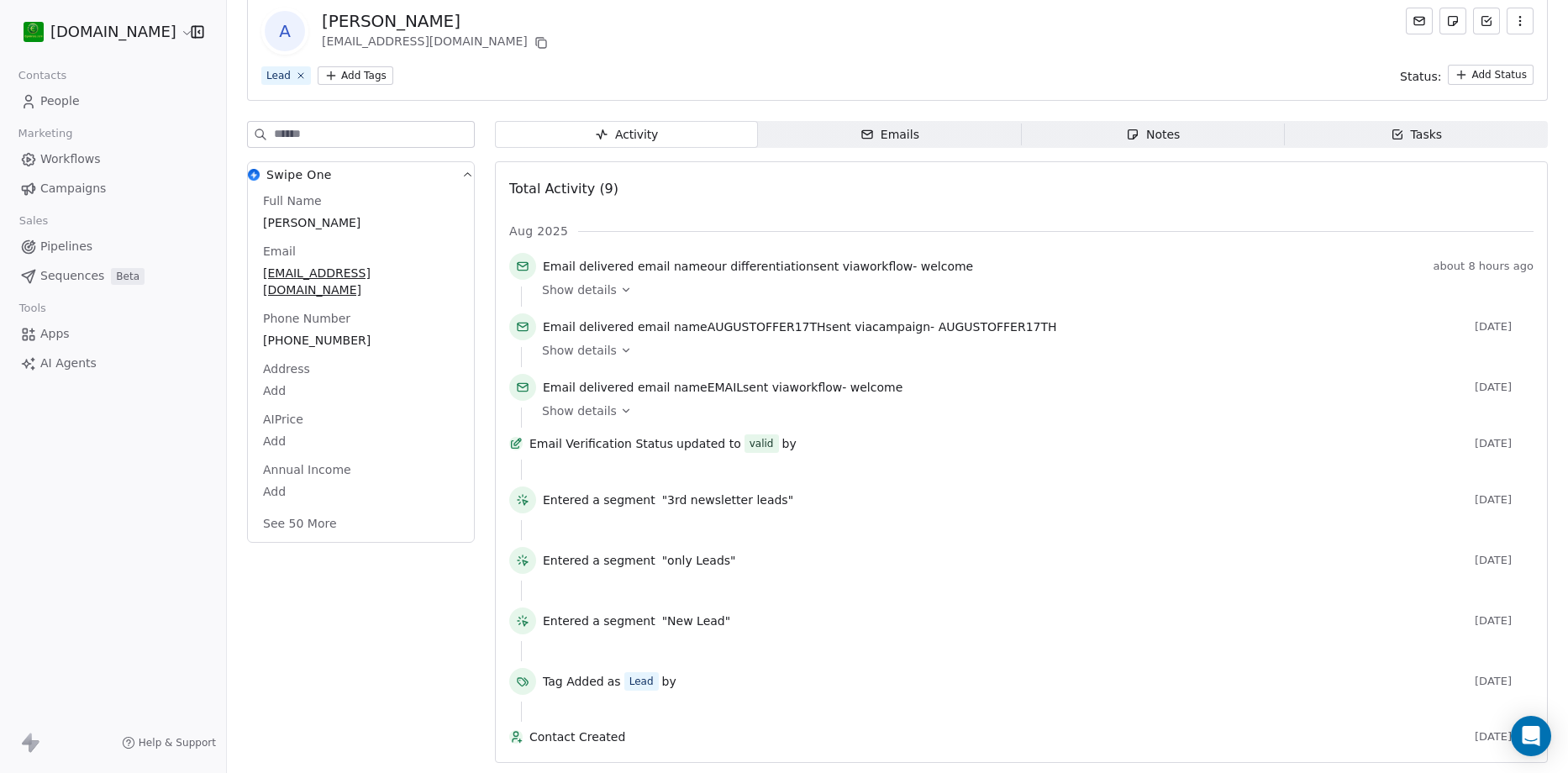
click at [1156, 126] on div "Notes" at bounding box center [1152, 135] width 53 height 18
